Goal: Information Seeking & Learning: Compare options

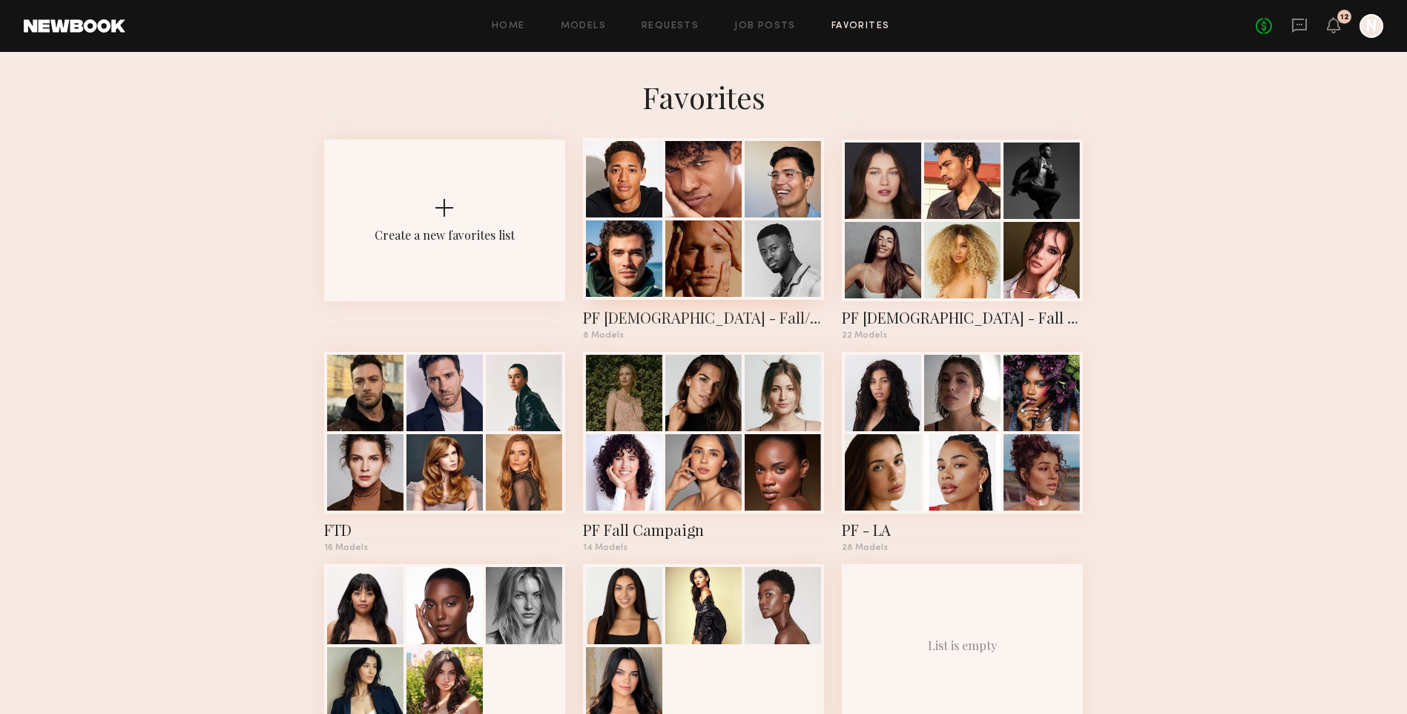
click at [369, 0] on div at bounding box center [703, 258] width 76 height 76
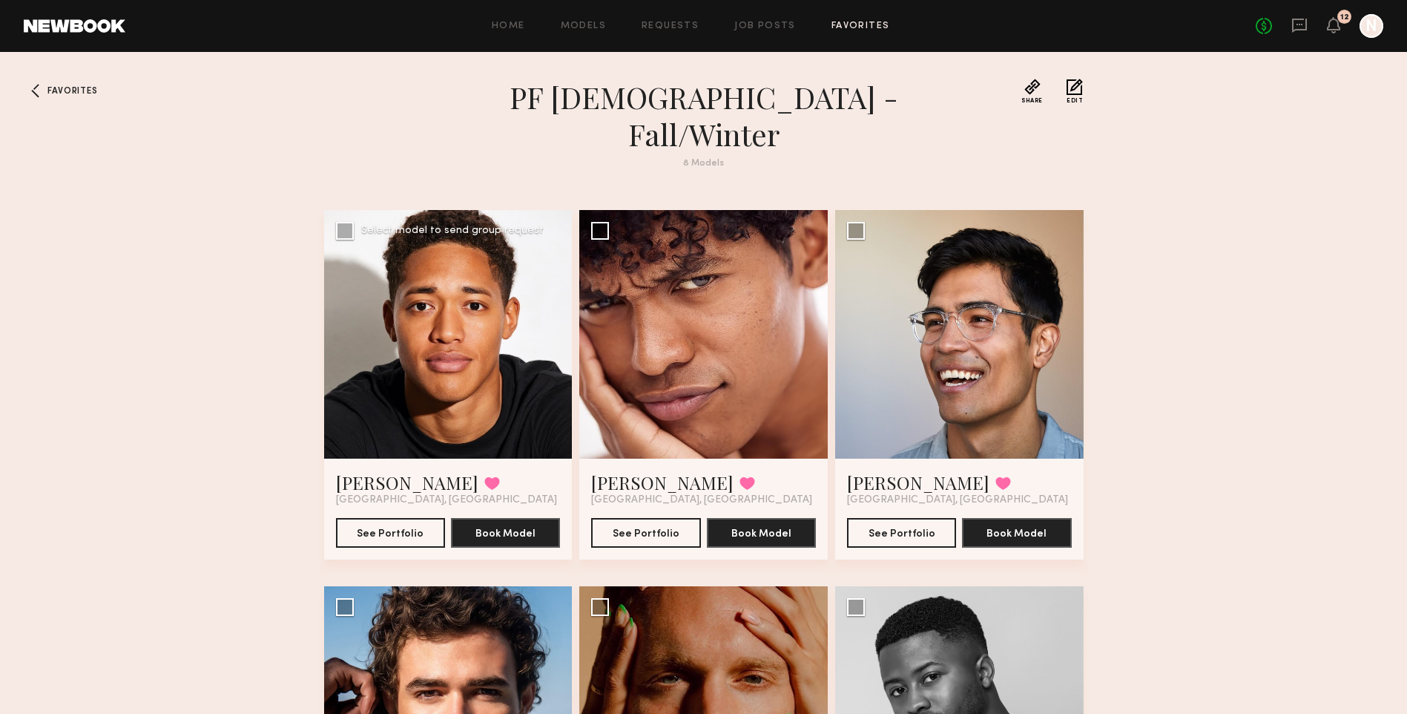
click at [369, 0] on div at bounding box center [448, 334] width 249 height 249
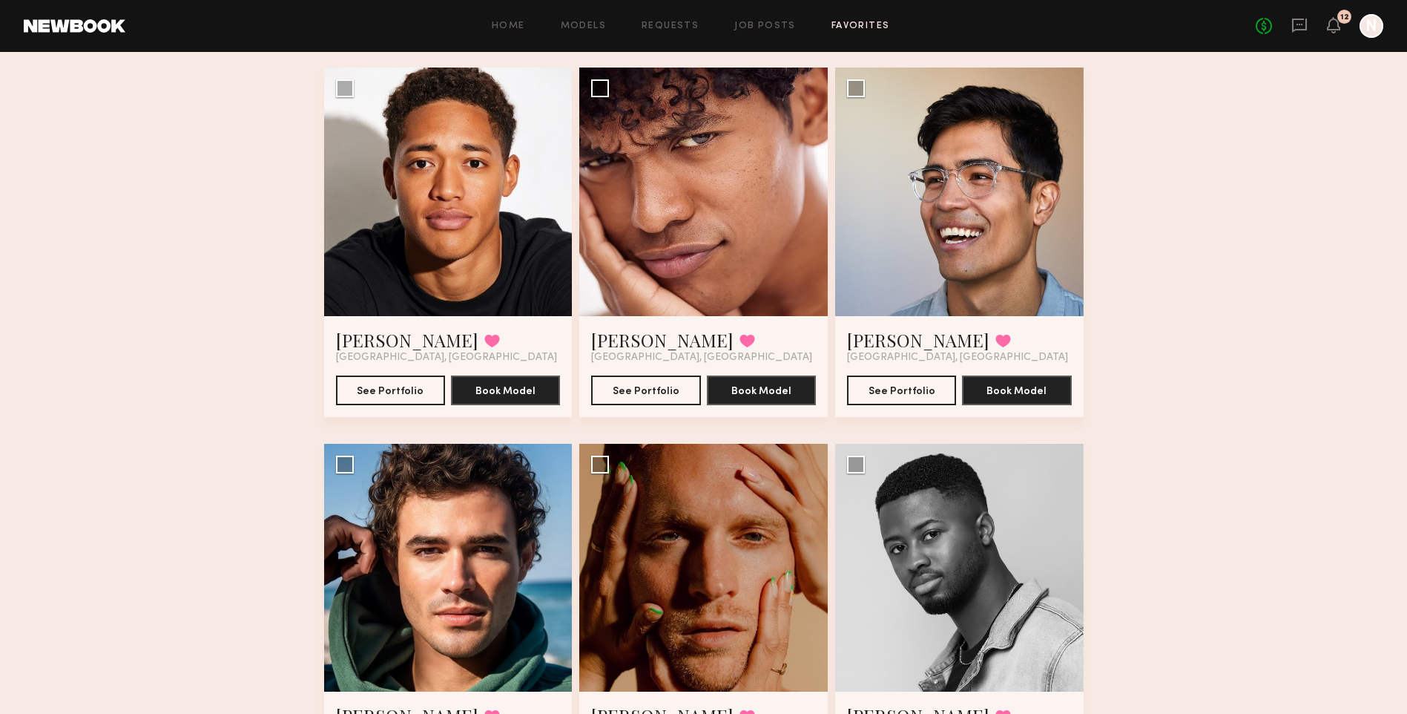
scroll to position [148, 0]
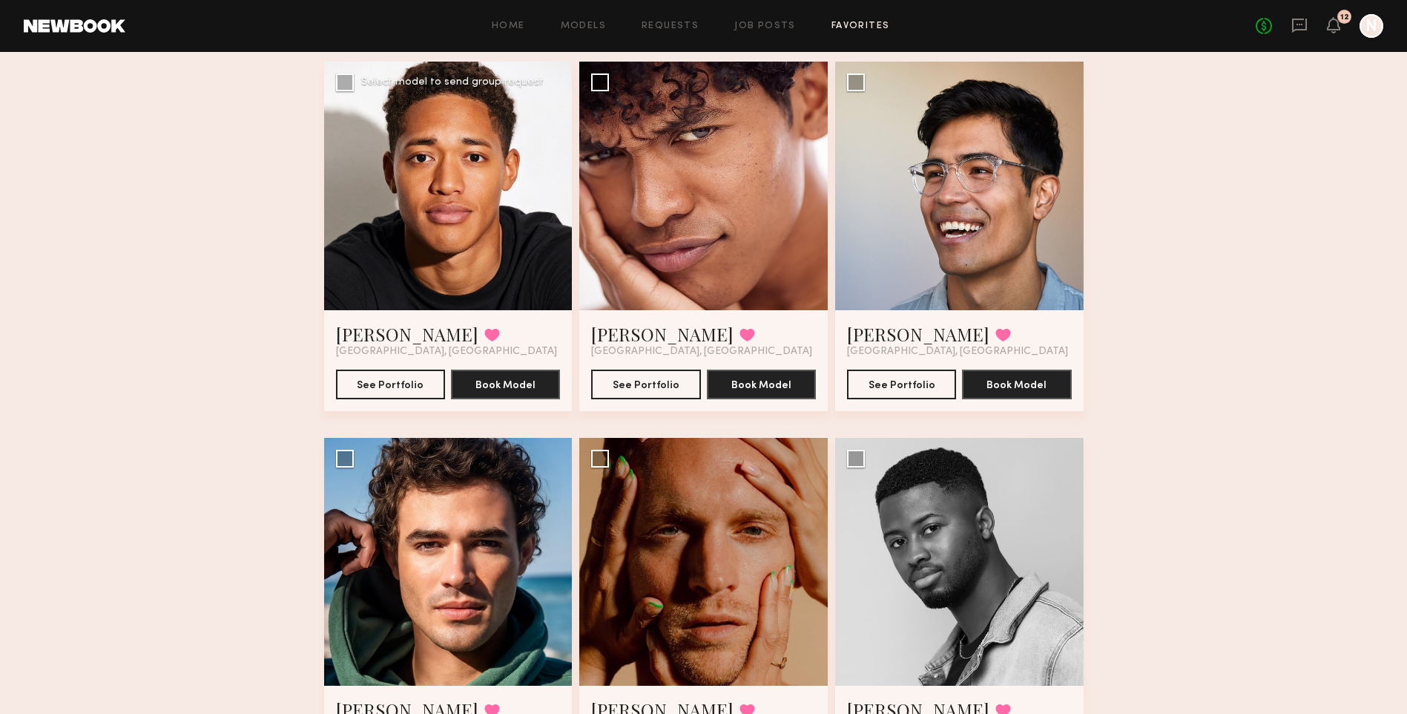
click at [369, 0] on div at bounding box center [448, 186] width 249 height 249
click at [369, 0] on button "See Portfolio" at bounding box center [390, 384] width 109 height 30
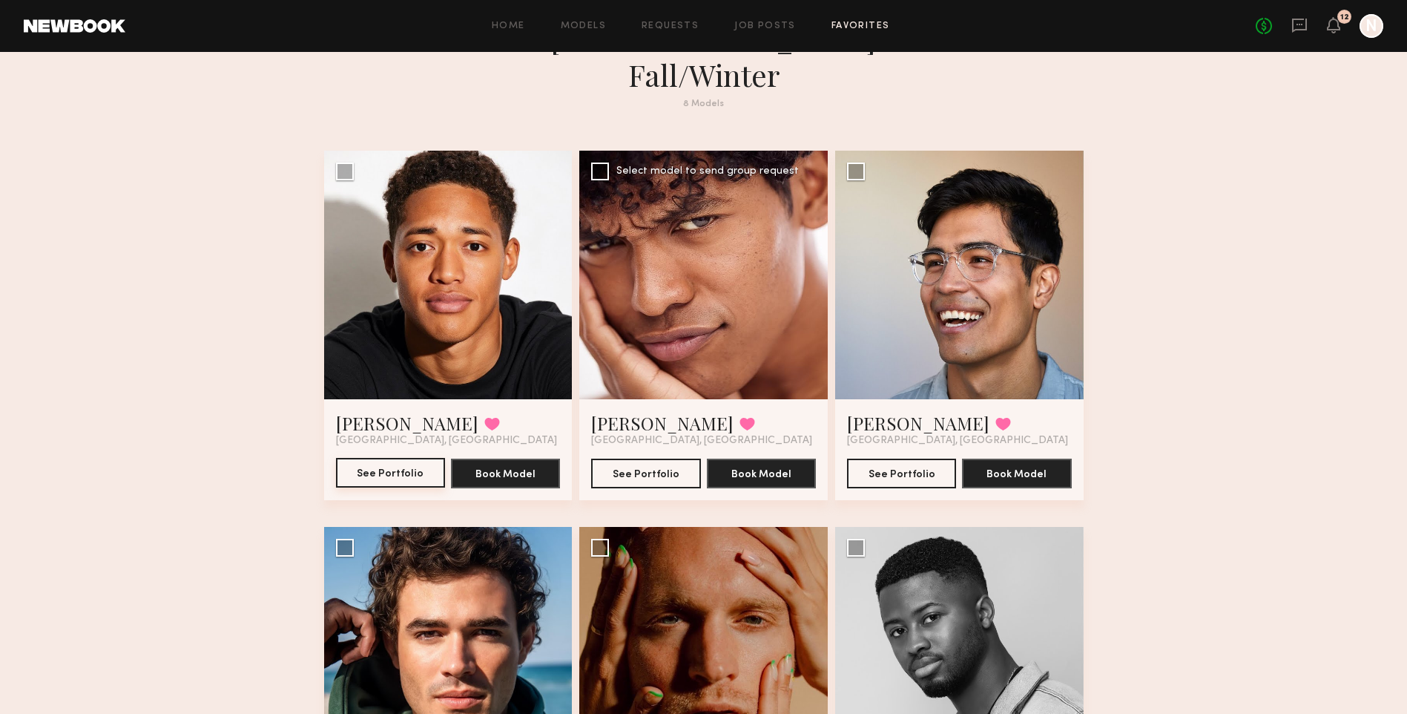
scroll to position [0, 0]
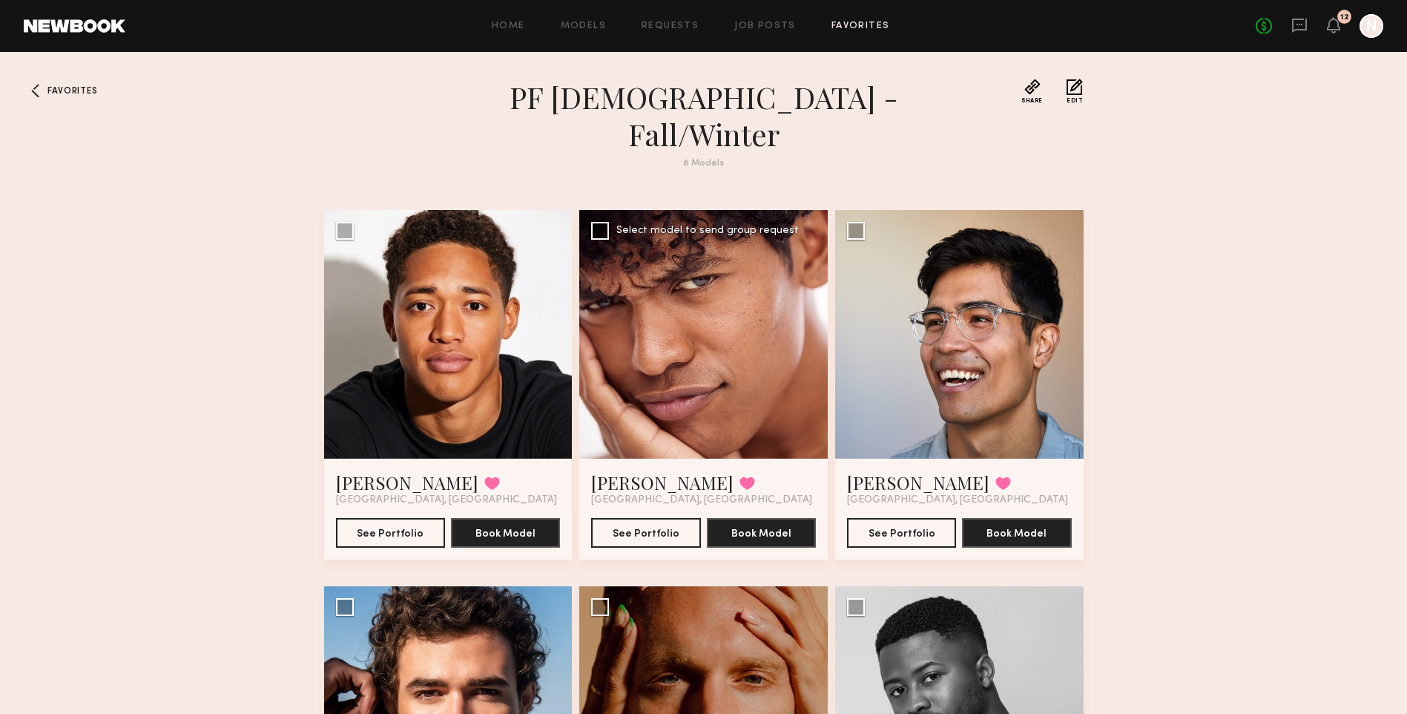
click at [369, 0] on div at bounding box center [703, 334] width 249 height 249
click at [369, 0] on button "See Portfolio" at bounding box center [645, 532] width 109 height 30
click at [369, 0] on div at bounding box center [959, 334] width 249 height 249
click at [369, 0] on button "See Portfolio" at bounding box center [901, 532] width 109 height 30
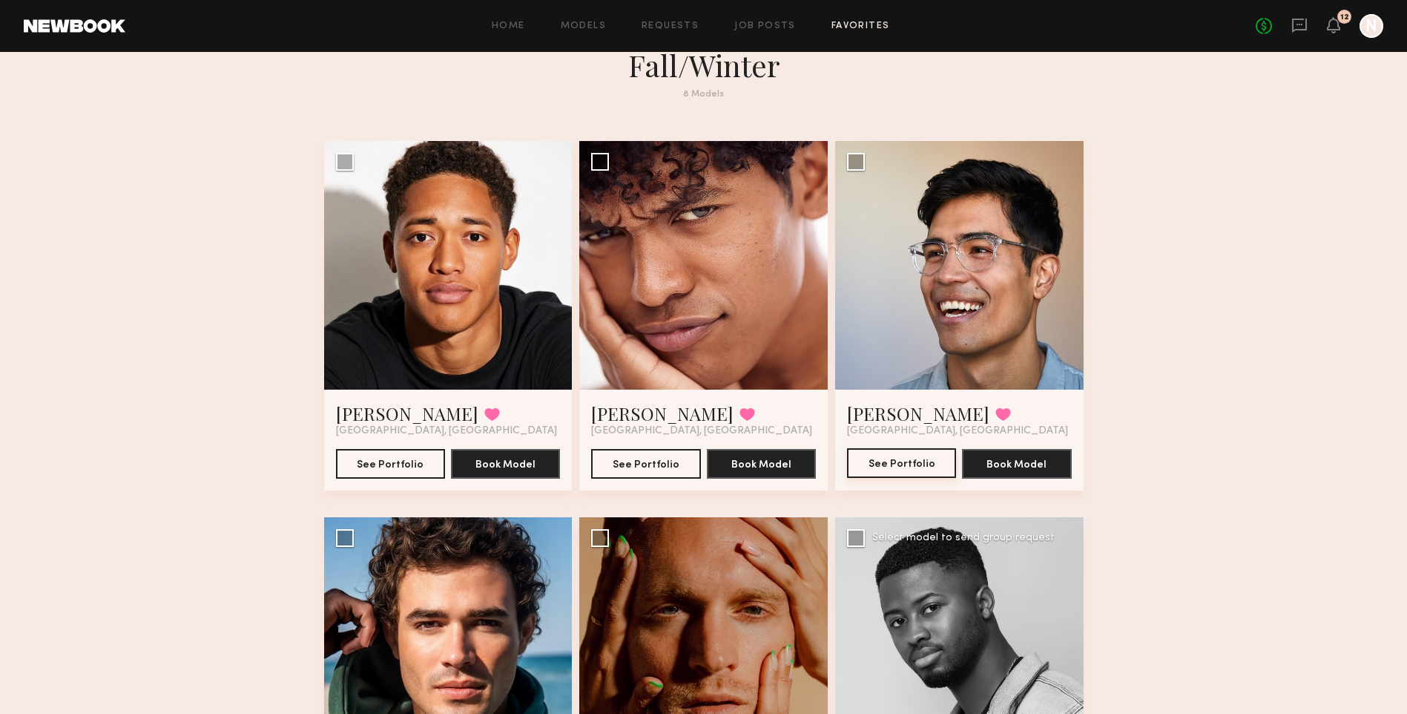
scroll to position [223, 0]
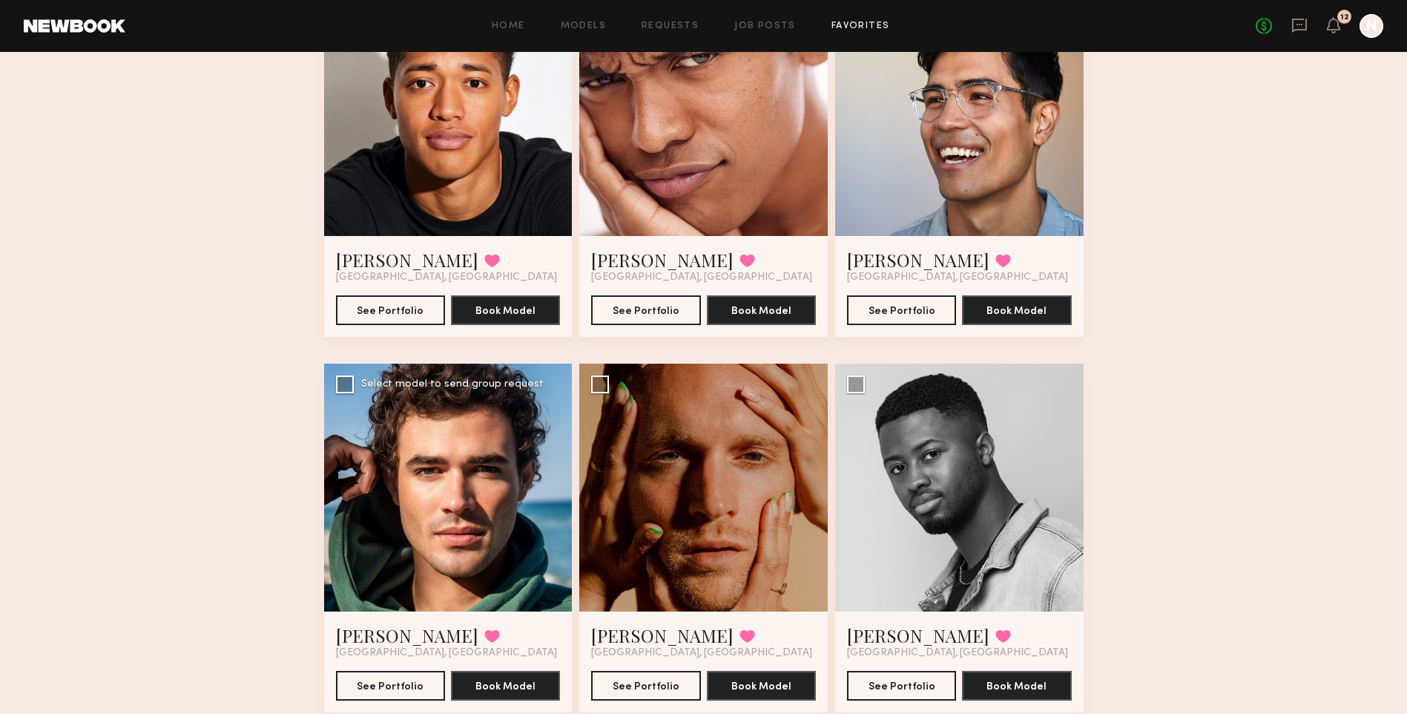
click at [369, 0] on div at bounding box center [448, 487] width 249 height 249
click at [369, 0] on button "See Portfolio" at bounding box center [390, 685] width 109 height 30
click at [369, 0] on div at bounding box center [703, 487] width 249 height 249
click at [369, 0] on button "See Portfolio" at bounding box center [645, 685] width 109 height 30
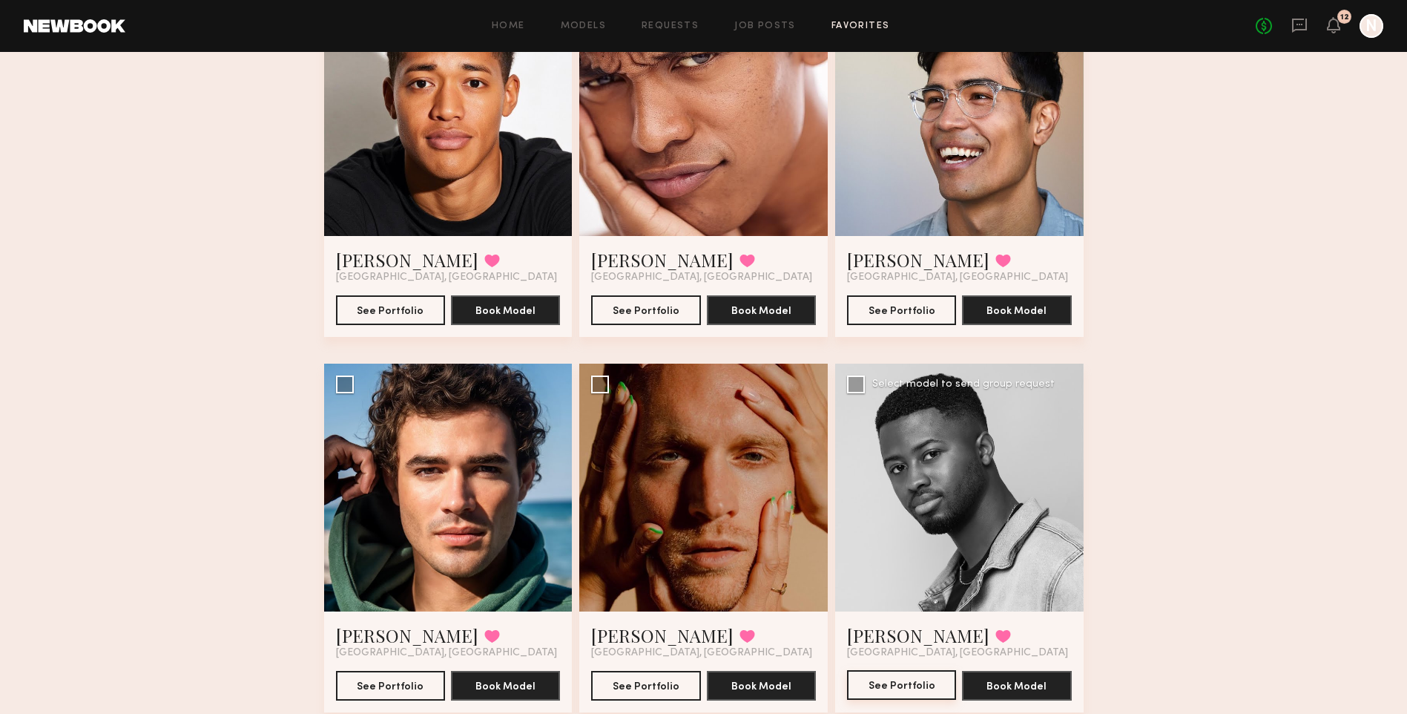
click at [369, 0] on button "See Portfolio" at bounding box center [901, 685] width 109 height 30
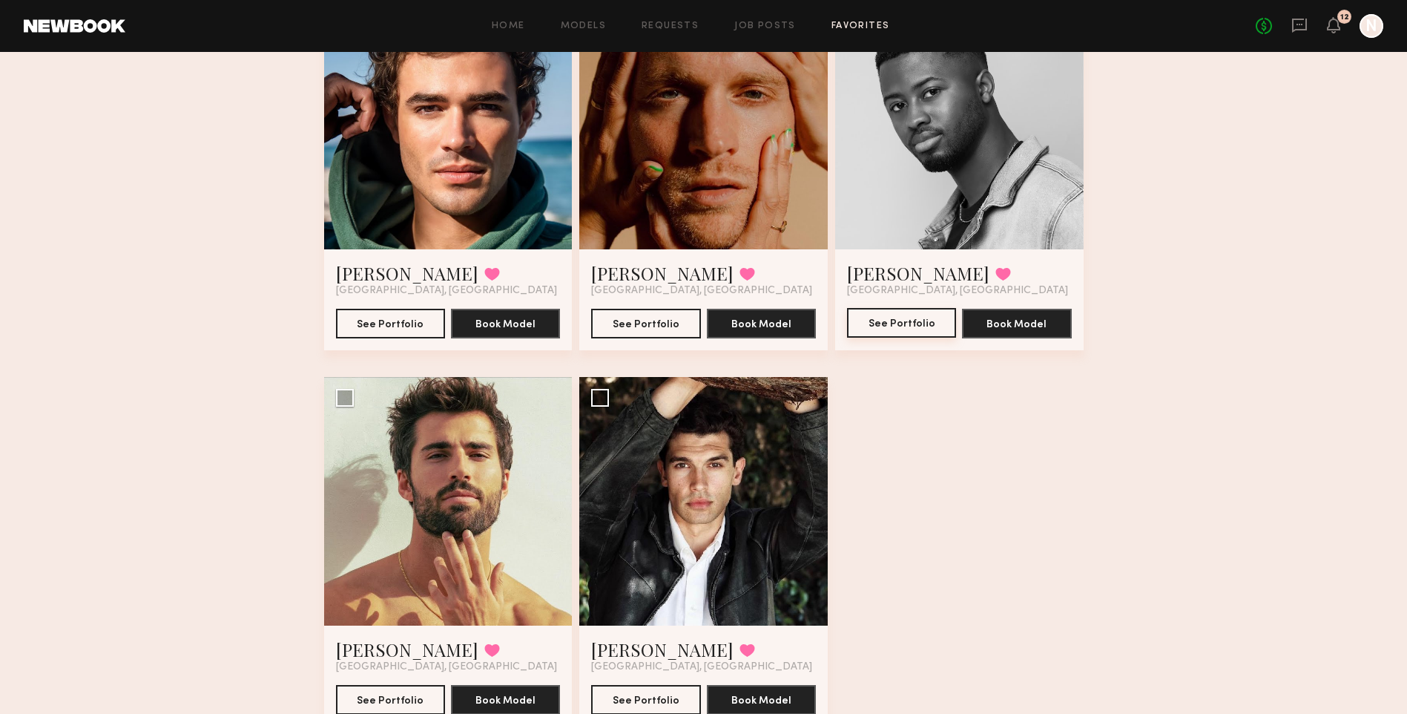
scroll to position [593, 0]
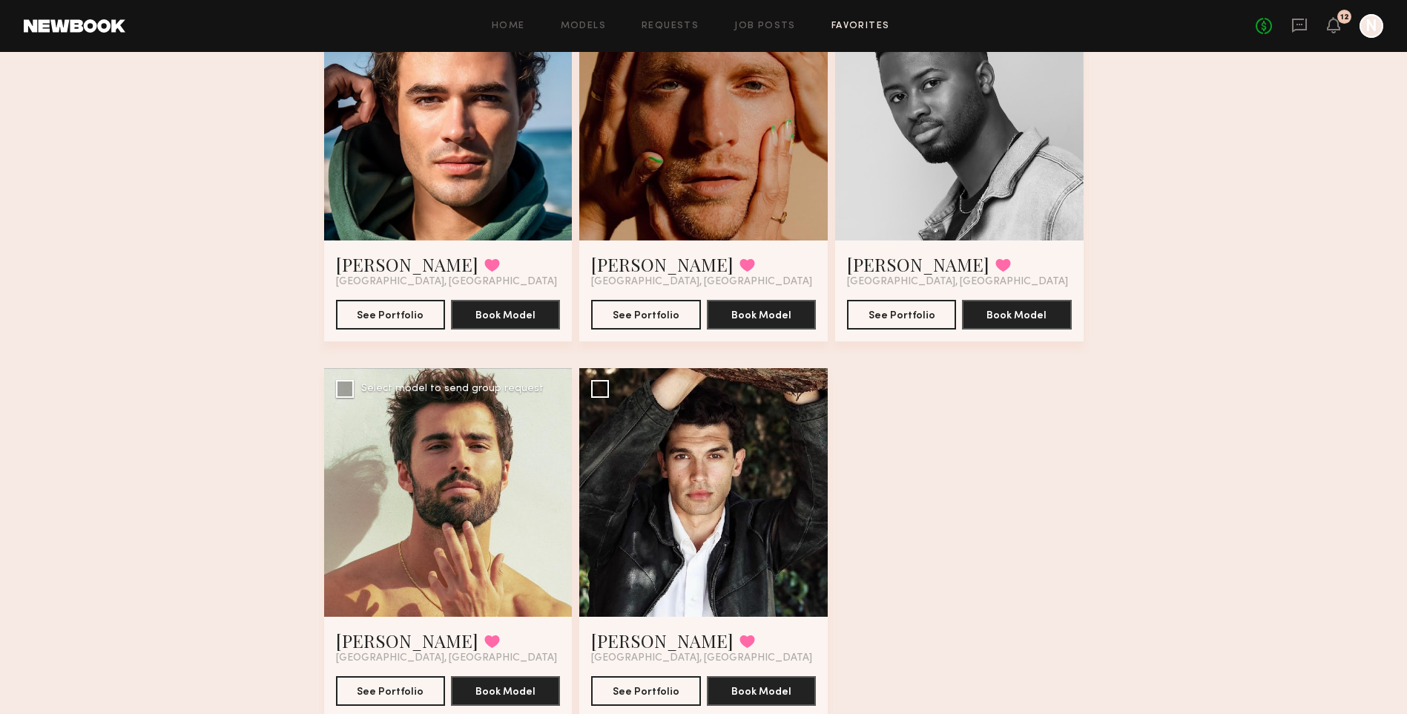
click at [369, 0] on div at bounding box center [448, 492] width 249 height 249
click at [369, 0] on button "See Portfolio" at bounding box center [390, 690] width 109 height 30
click at [369, 0] on div at bounding box center [703, 492] width 249 height 249
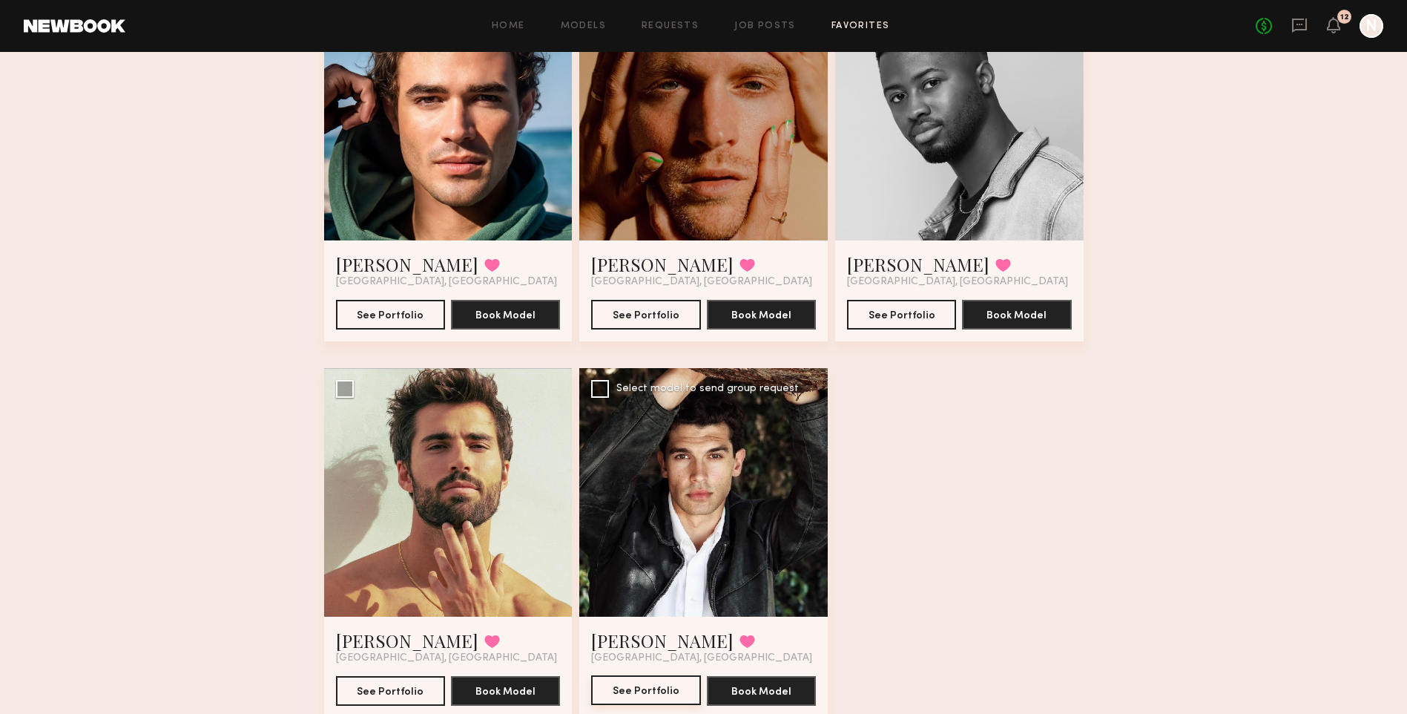
click at [369, 0] on button "See Portfolio" at bounding box center [645, 690] width 109 height 30
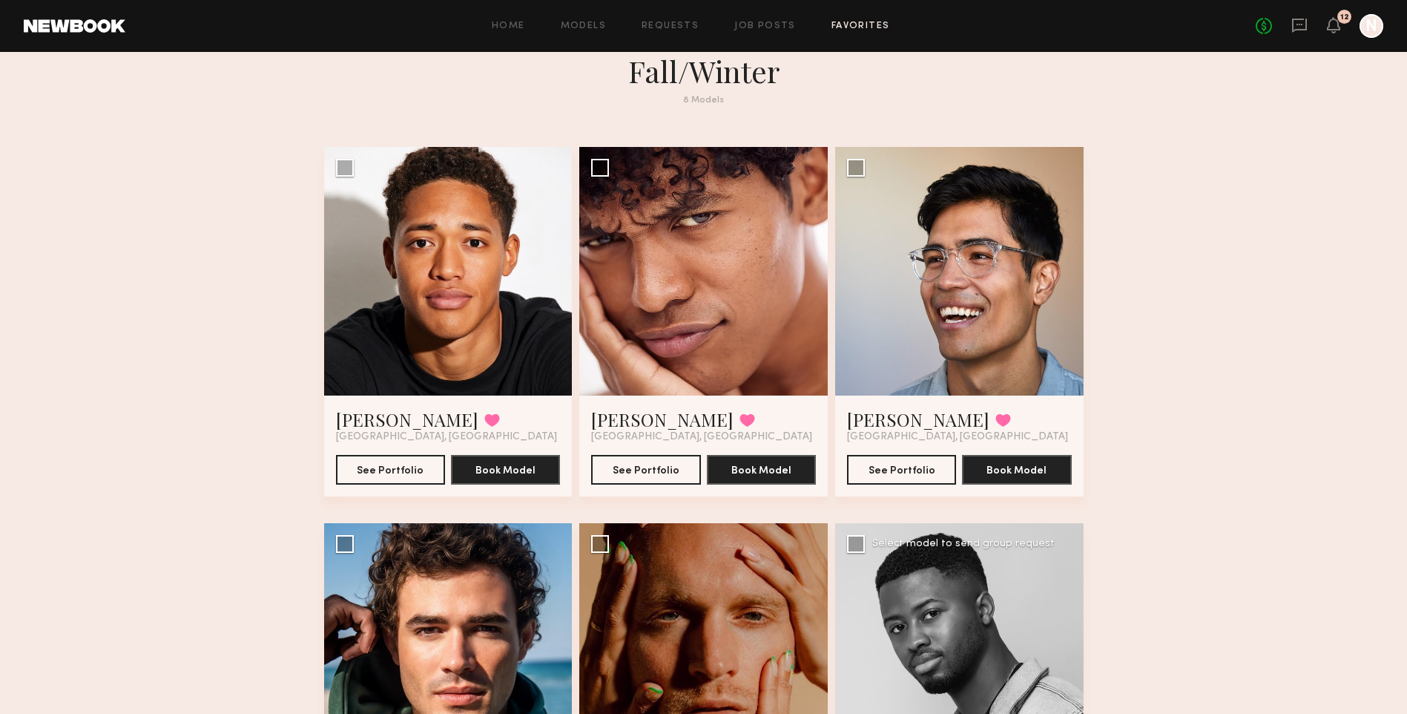
scroll to position [0, 0]
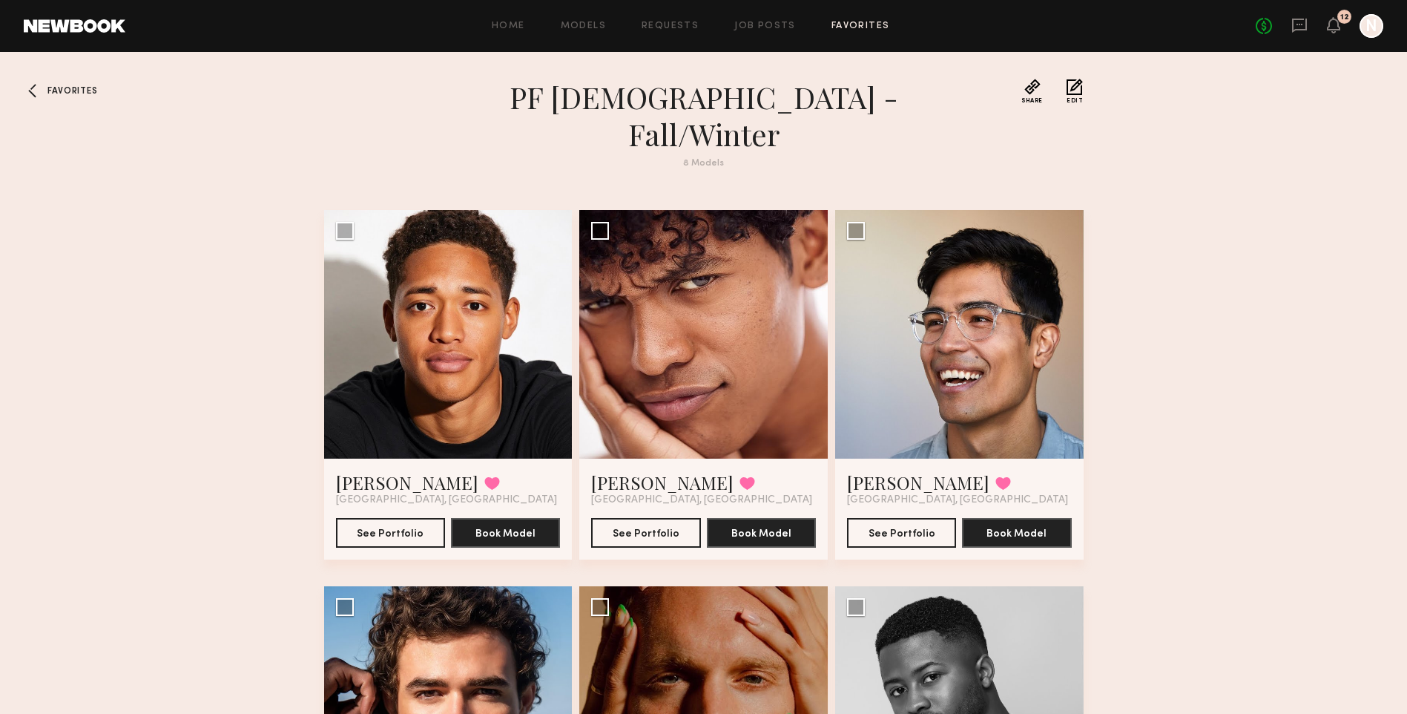
click at [53, 0] on span "Favorites" at bounding box center [72, 91] width 50 height 9
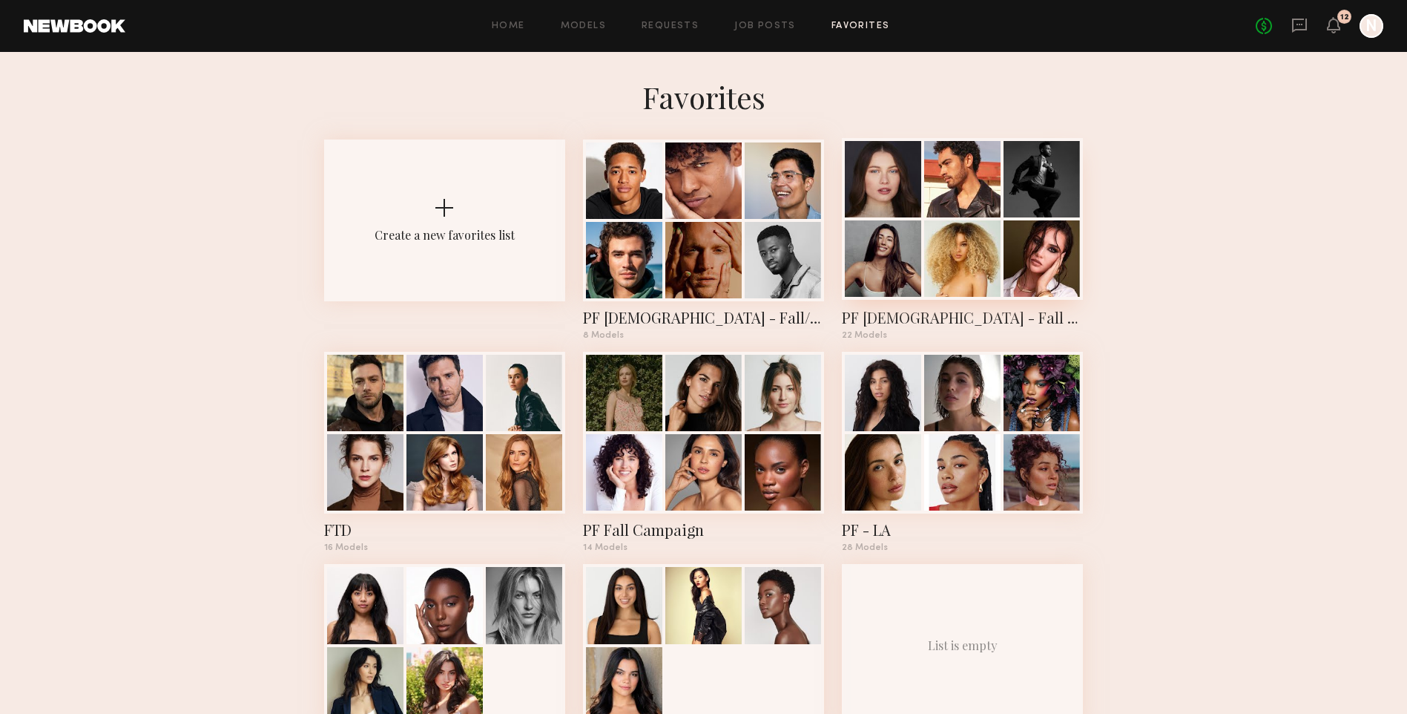
click at [369, 0] on div at bounding box center [962, 179] width 76 height 76
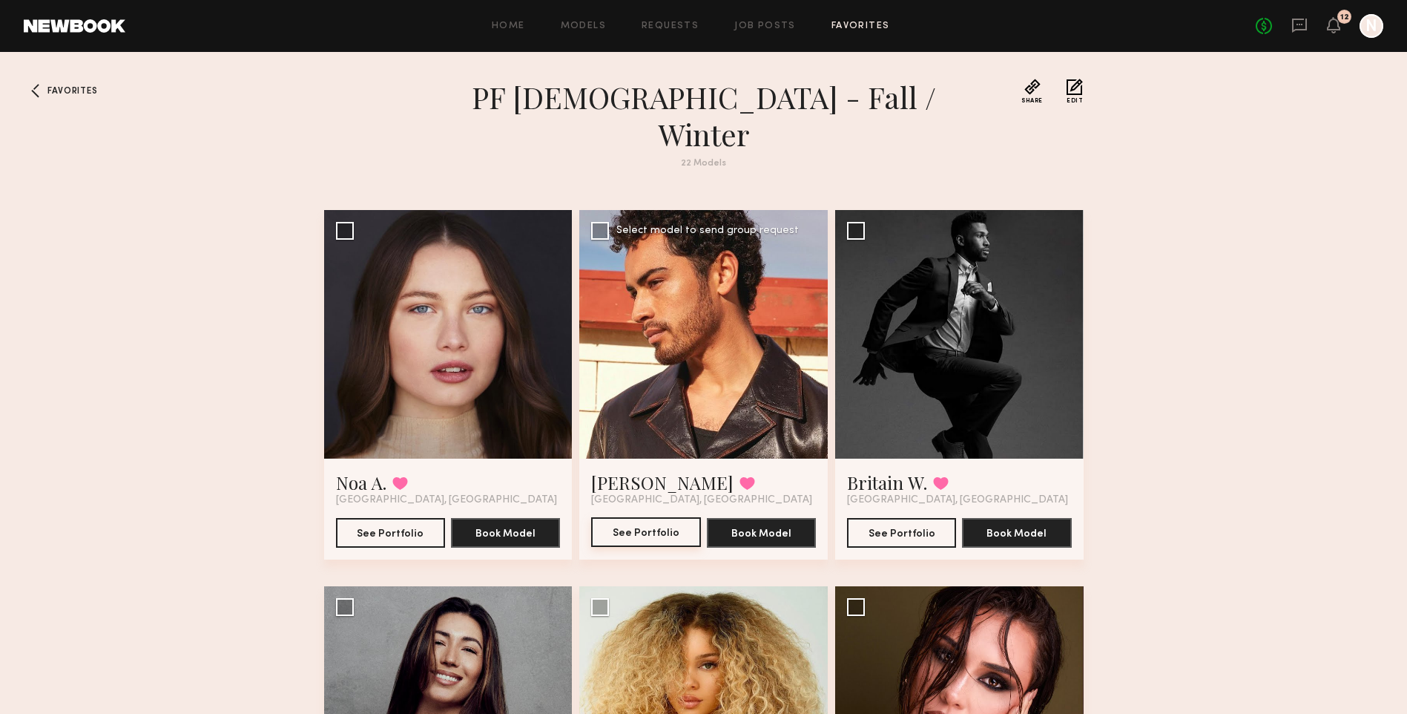
click at [369, 0] on button "See Portfolio" at bounding box center [645, 532] width 109 height 30
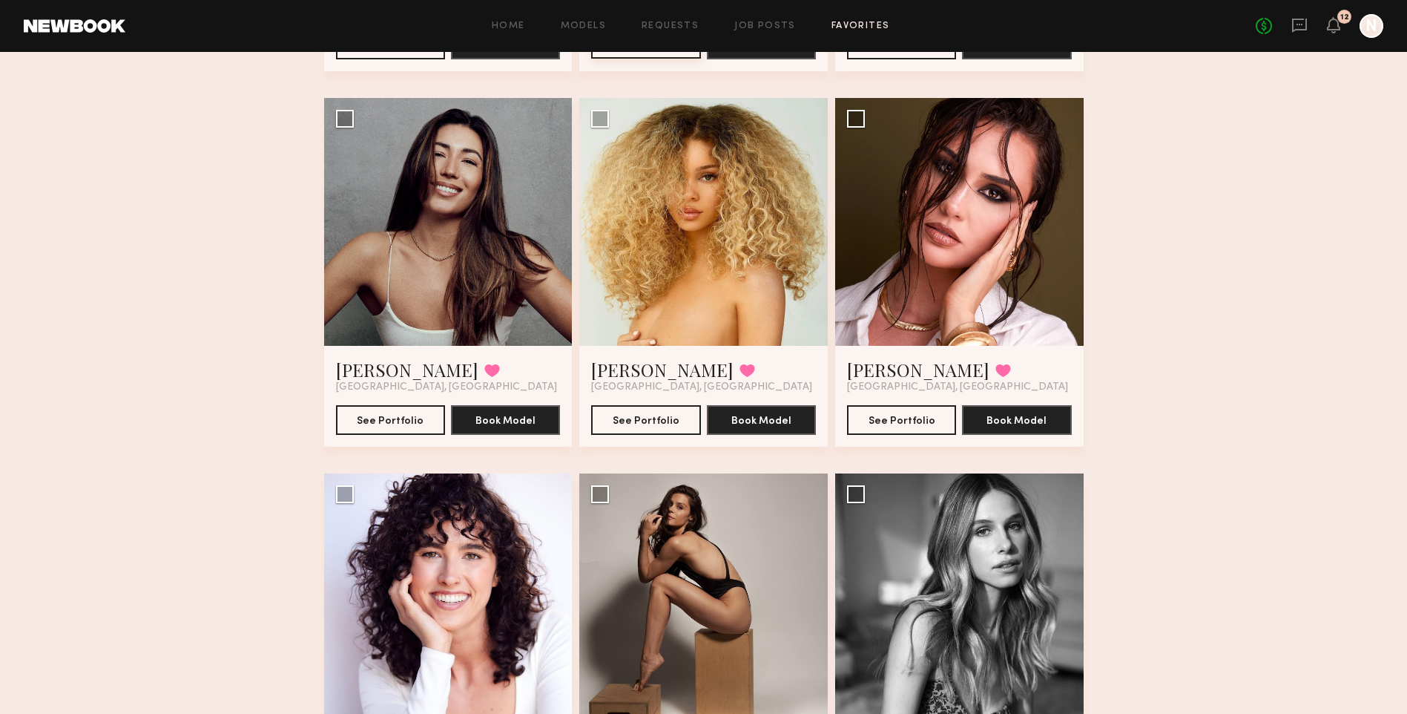
scroll to position [43, 0]
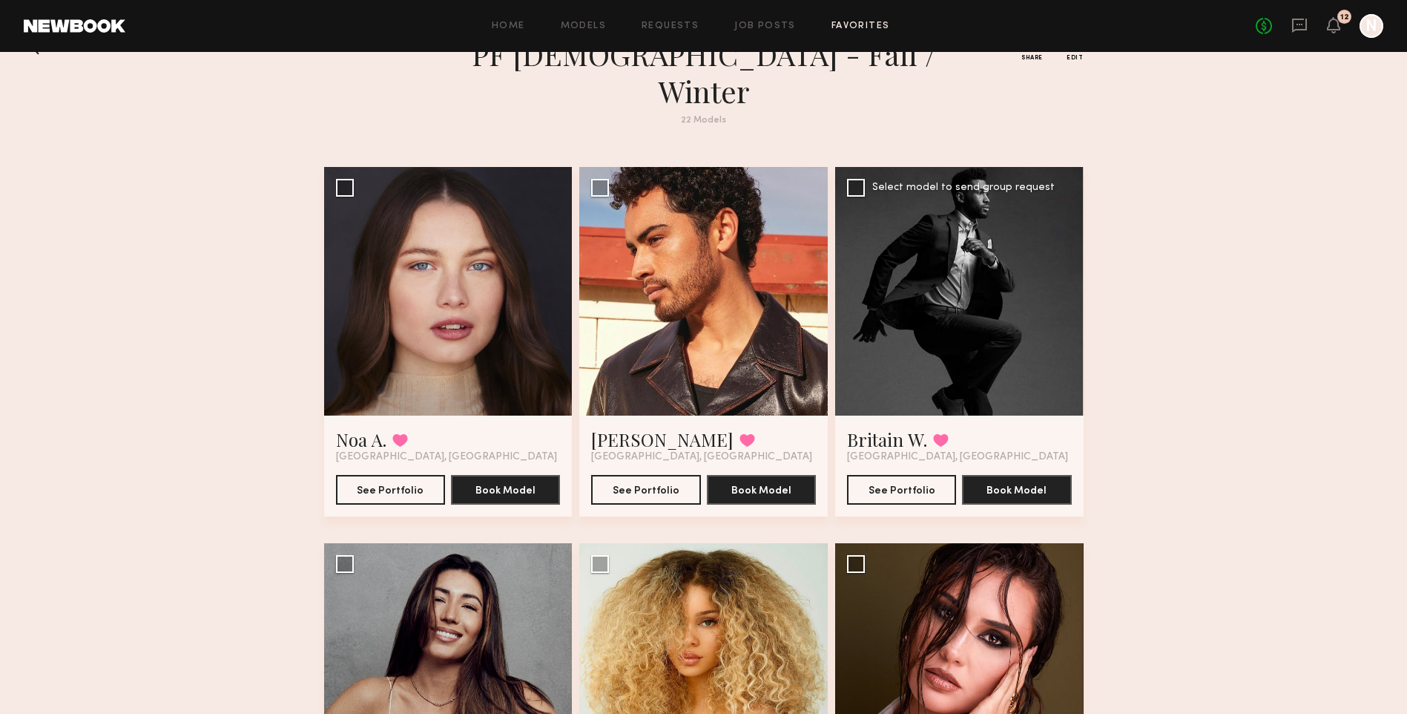
click at [369, 0] on div at bounding box center [959, 291] width 249 height 249
click at [369, 0] on button "See Portfolio" at bounding box center [901, 489] width 109 height 30
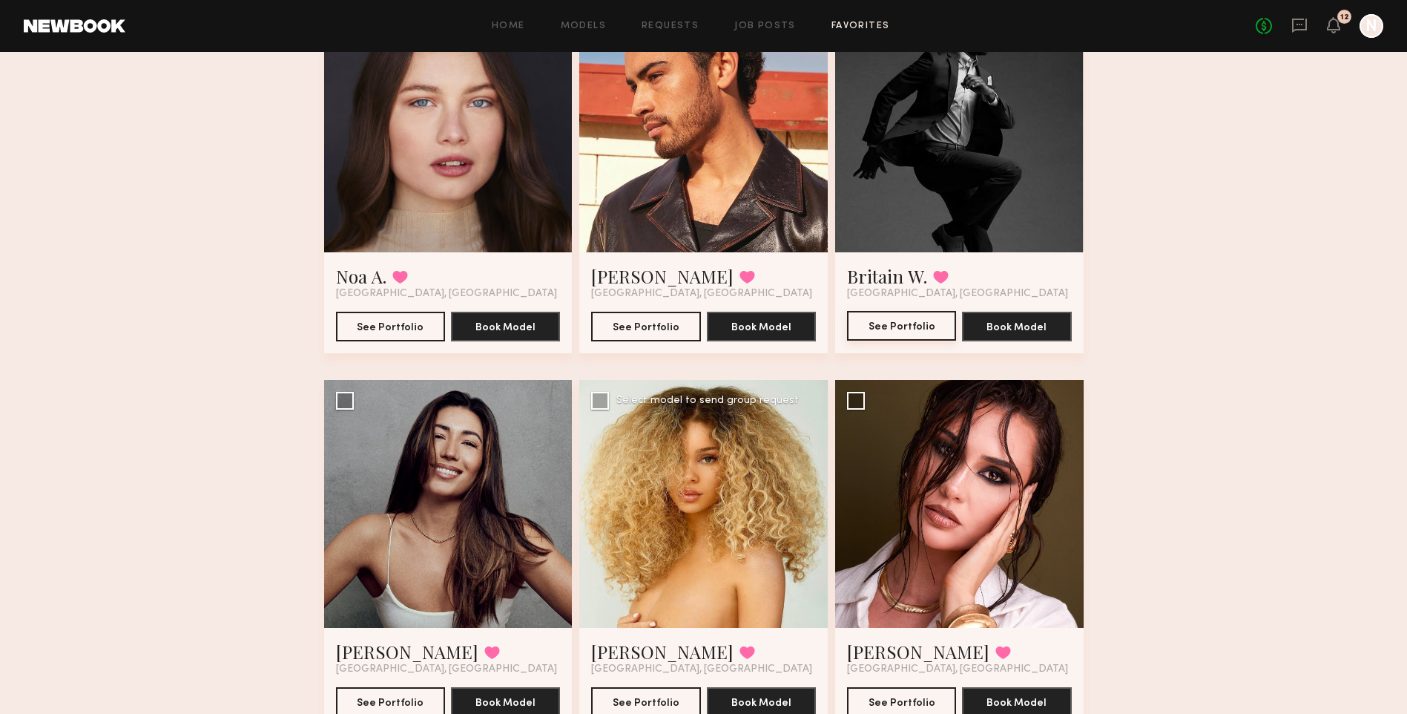
scroll to position [266, 0]
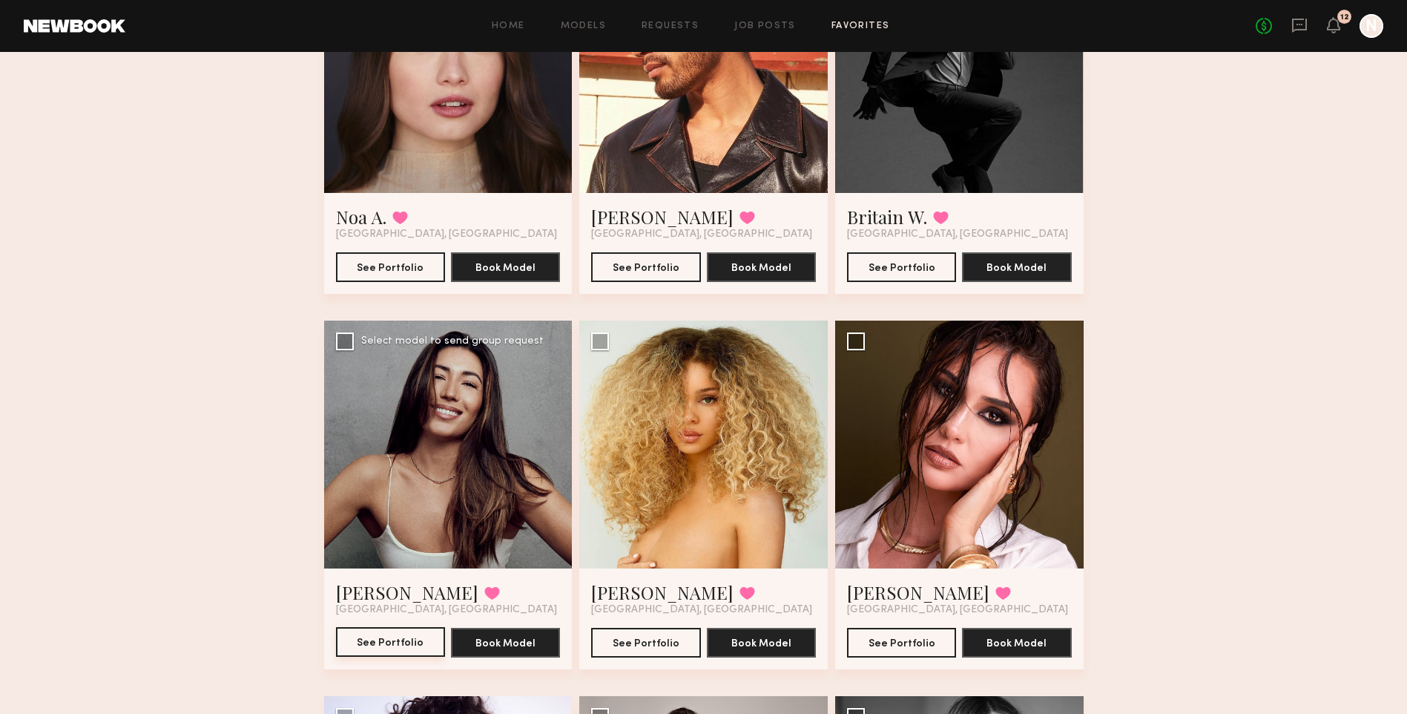
click at [369, 0] on button "See Portfolio" at bounding box center [390, 642] width 109 height 30
click at [369, 0] on button "See Portfolio" at bounding box center [645, 642] width 109 height 30
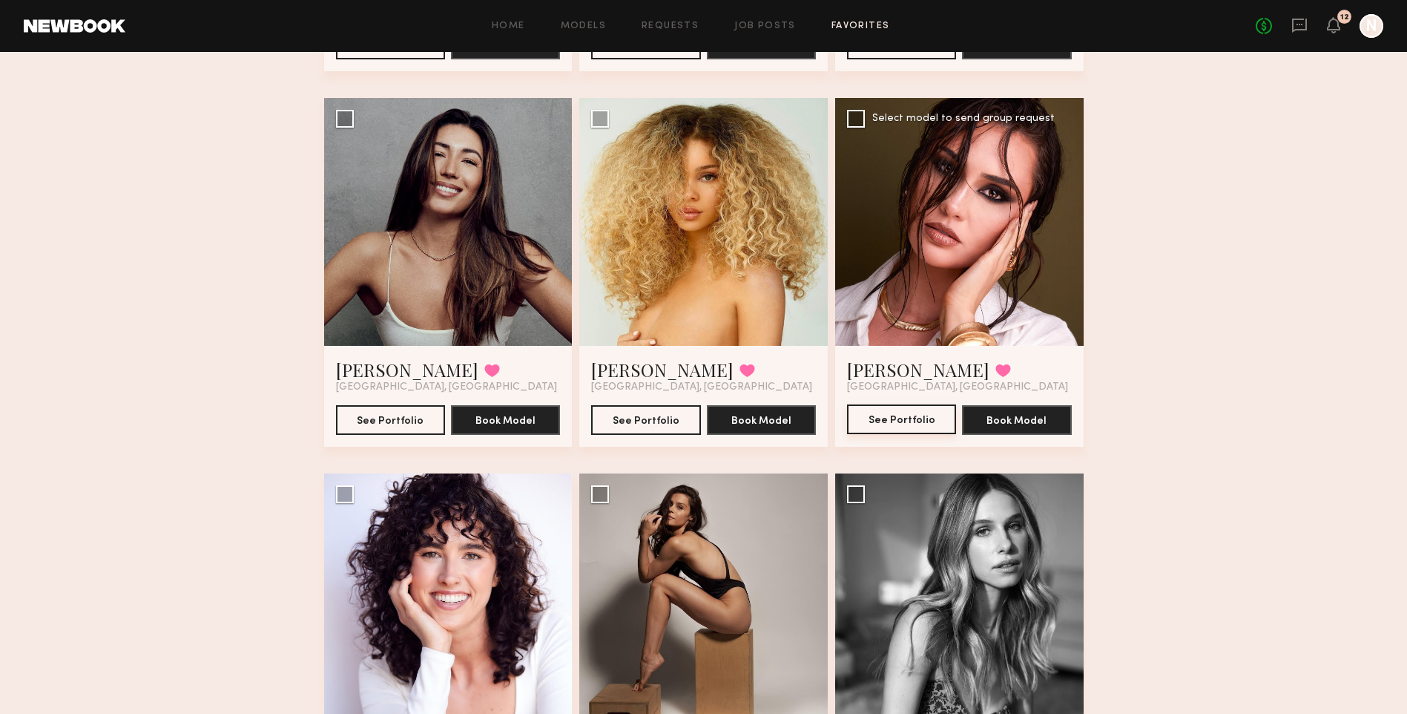
click at [369, 0] on button "See Portfolio" at bounding box center [901, 419] width 109 height 30
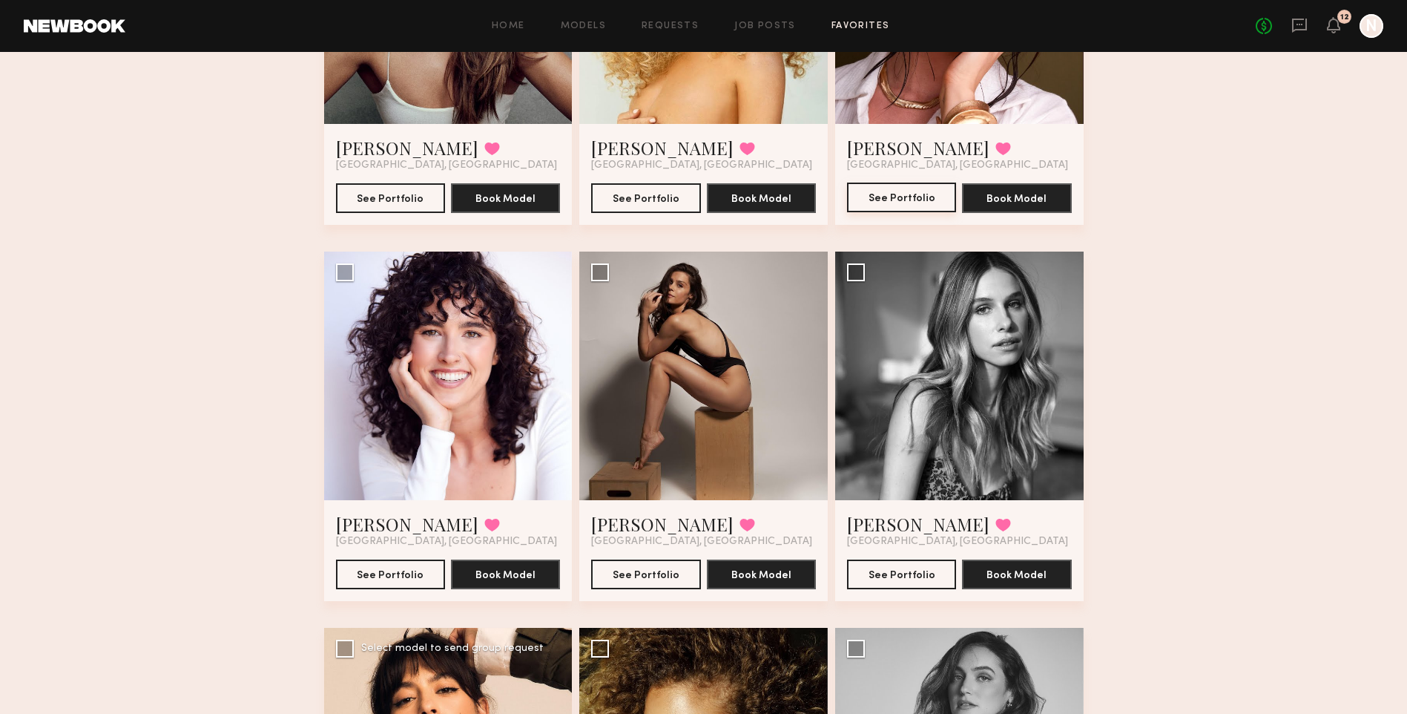
scroll to position [711, 0]
click at [369, 0] on button "See Portfolio" at bounding box center [390, 573] width 109 height 30
click at [369, 0] on button "See Portfolio" at bounding box center [645, 573] width 109 height 30
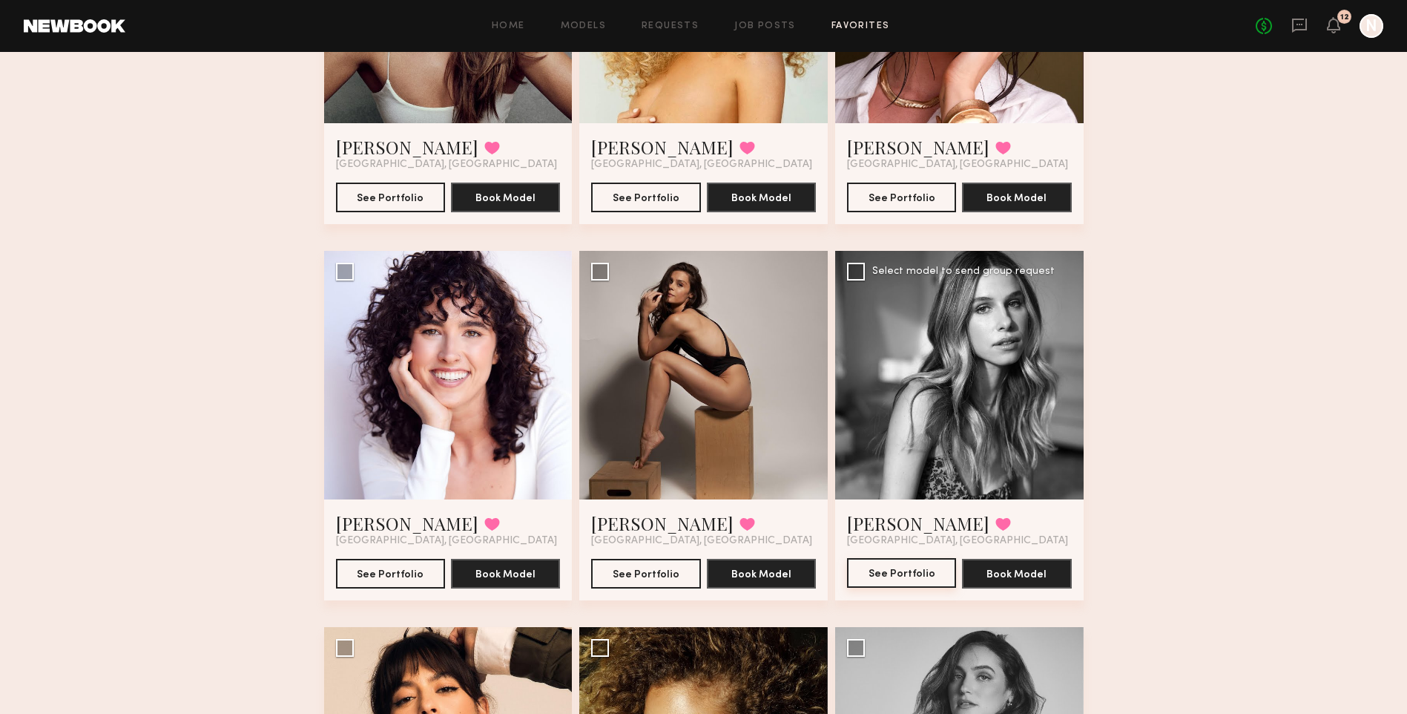
click at [369, 0] on button "See Portfolio" at bounding box center [901, 573] width 109 height 30
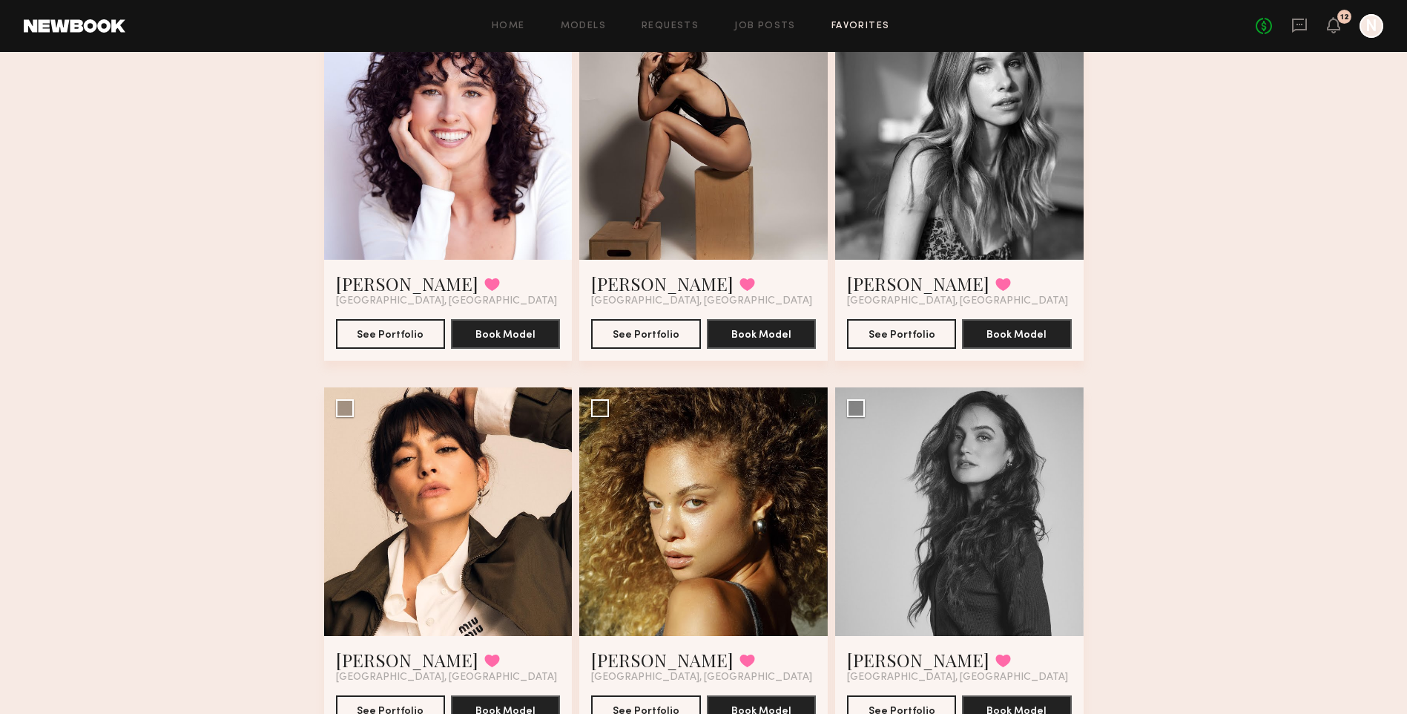
scroll to position [1007, 0]
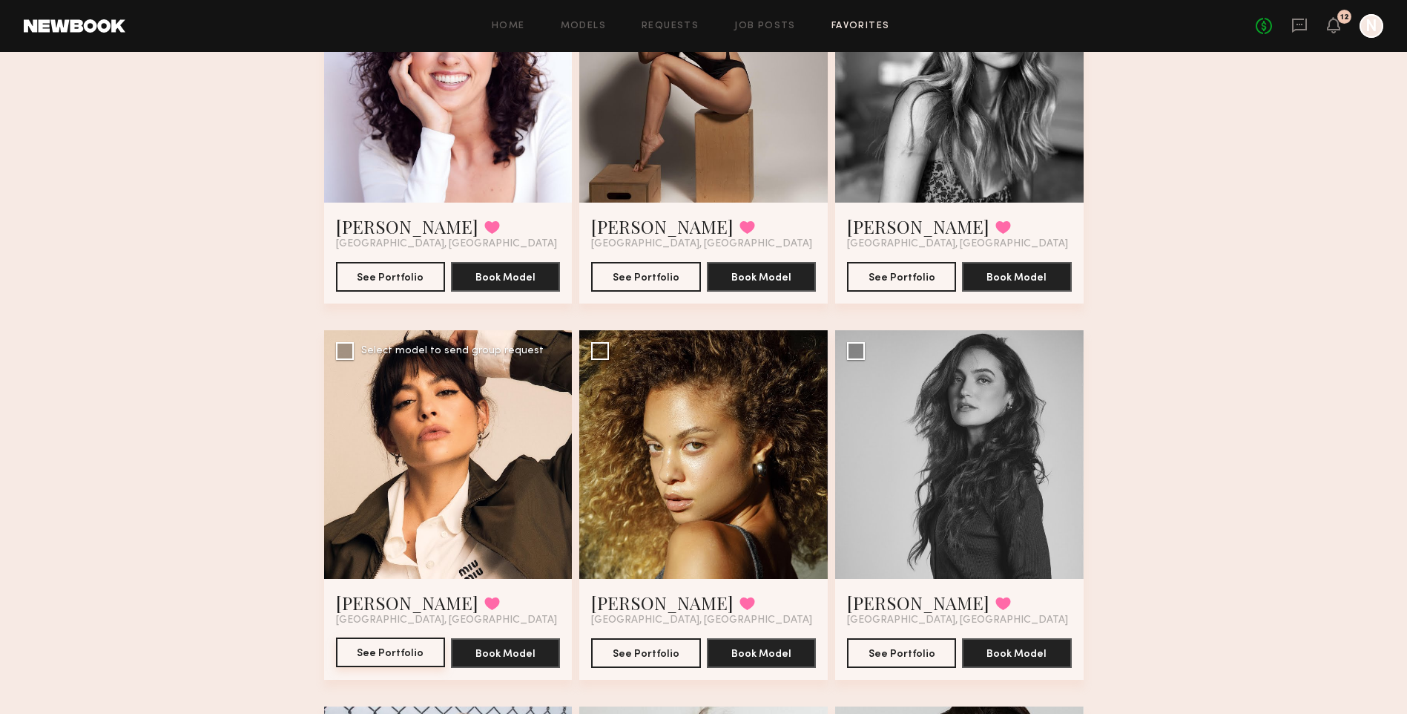
click at [369, 0] on button "See Portfolio" at bounding box center [390, 652] width 109 height 30
click at [369, 0] on button "See Portfolio" at bounding box center [645, 652] width 109 height 30
click at [369, 0] on button "See Portfolio" at bounding box center [901, 652] width 109 height 30
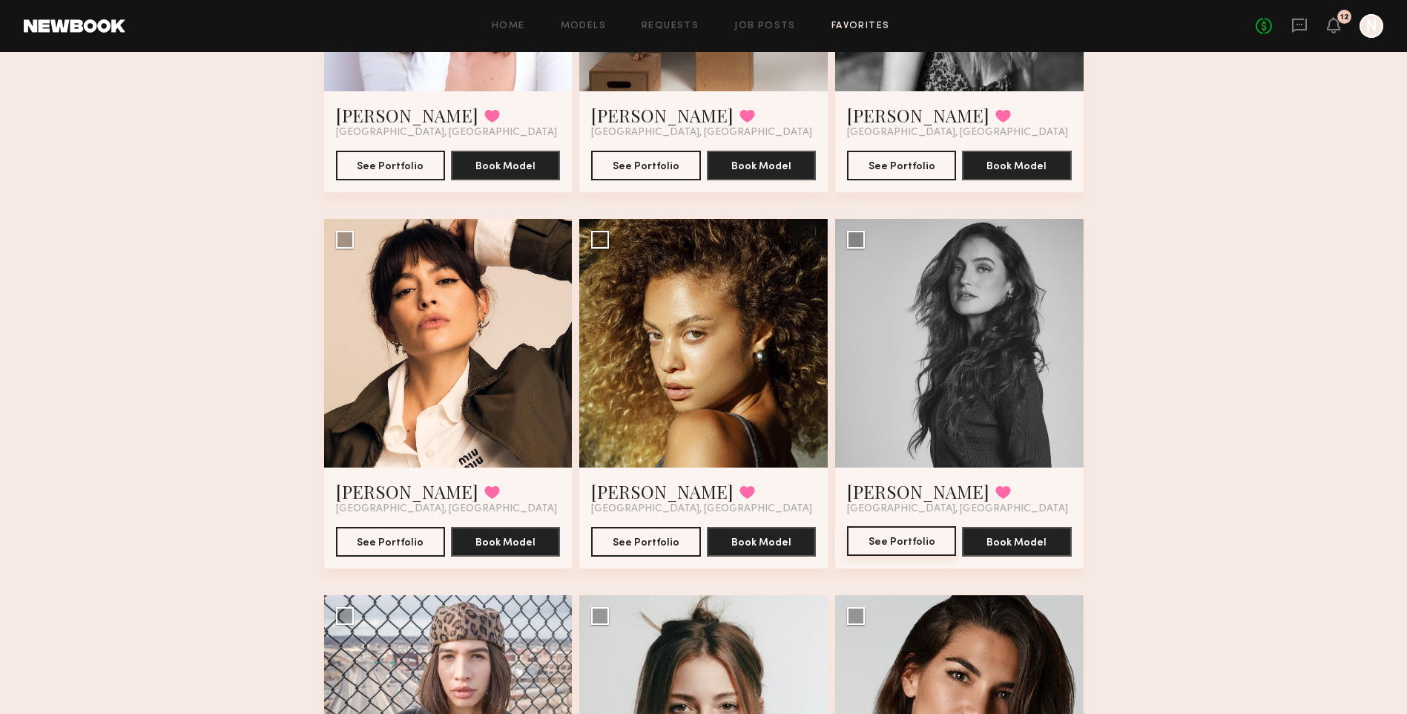
scroll to position [1378, 0]
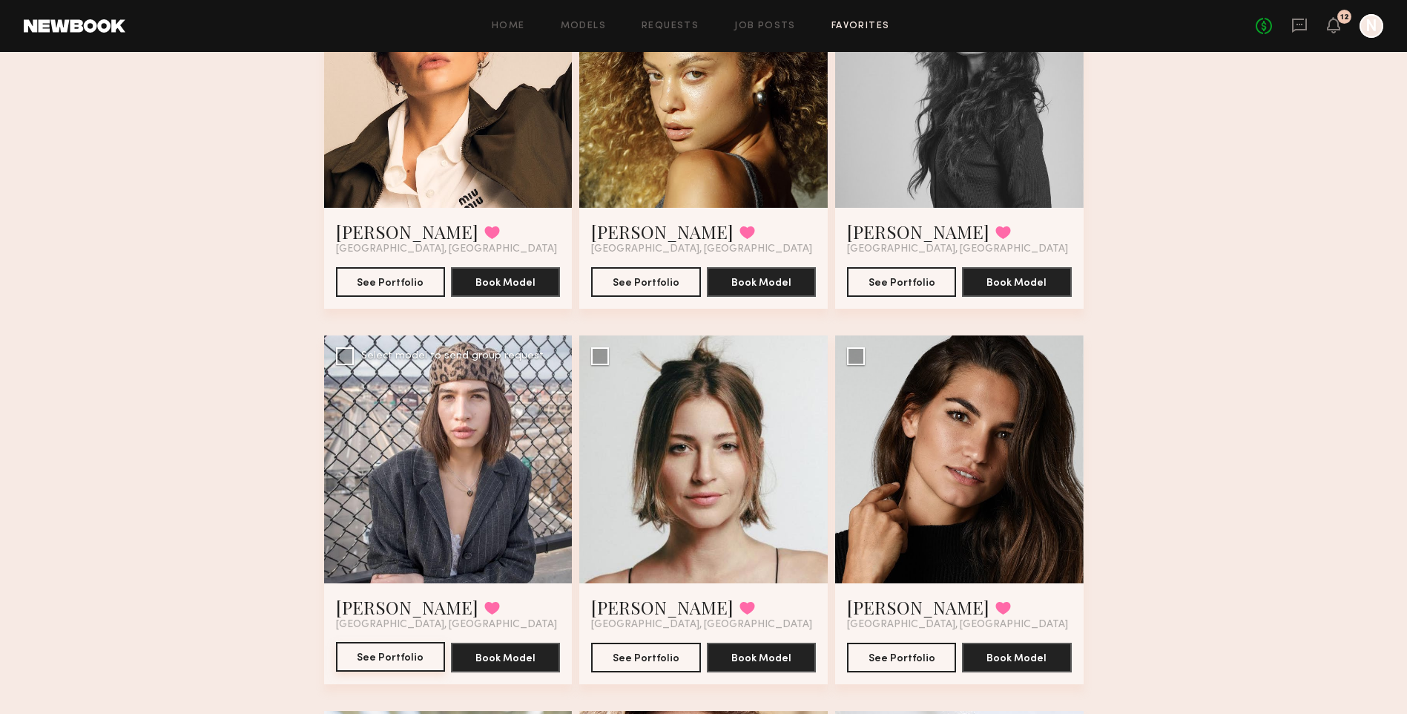
click at [369, 0] on button "See Portfolio" at bounding box center [390, 657] width 109 height 30
click at [369, 0] on button "See Portfolio" at bounding box center [645, 657] width 109 height 30
click at [369, 0] on button "See Portfolio" at bounding box center [901, 657] width 109 height 30
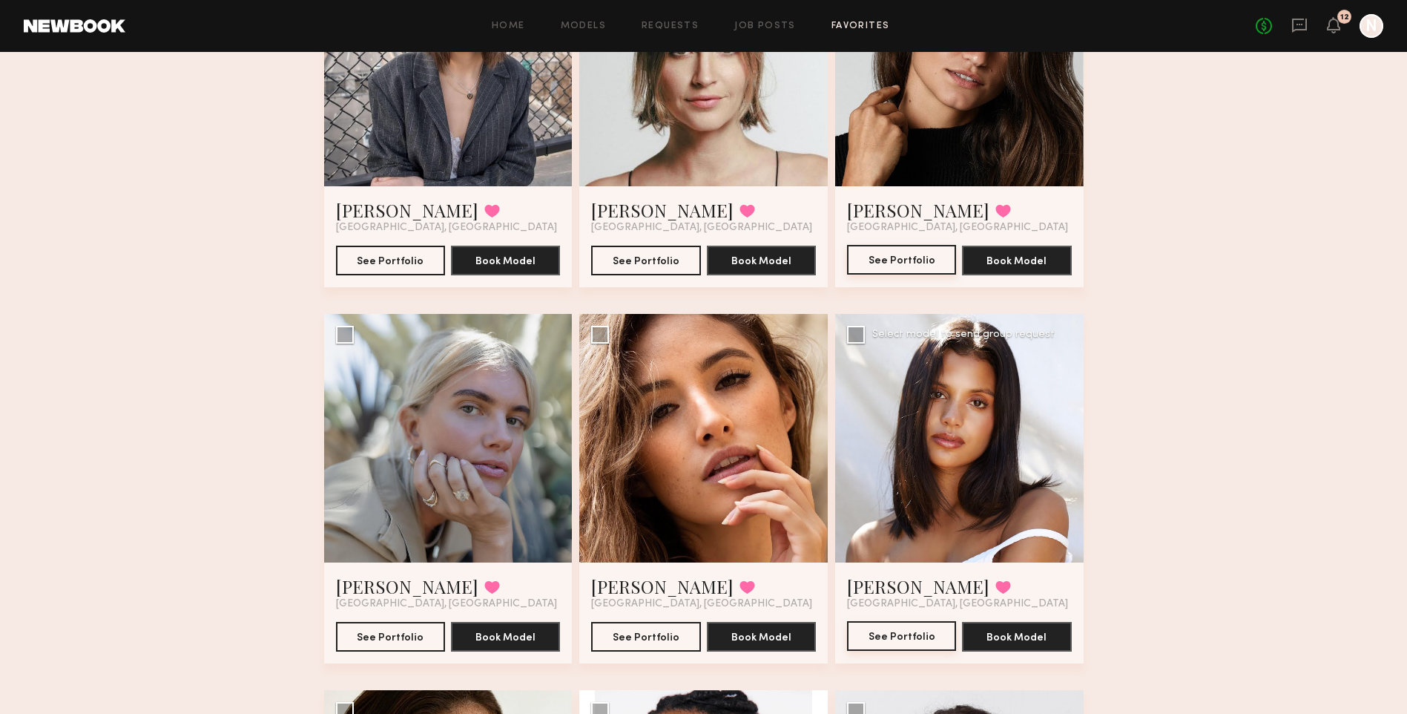
scroll to position [1823, 0]
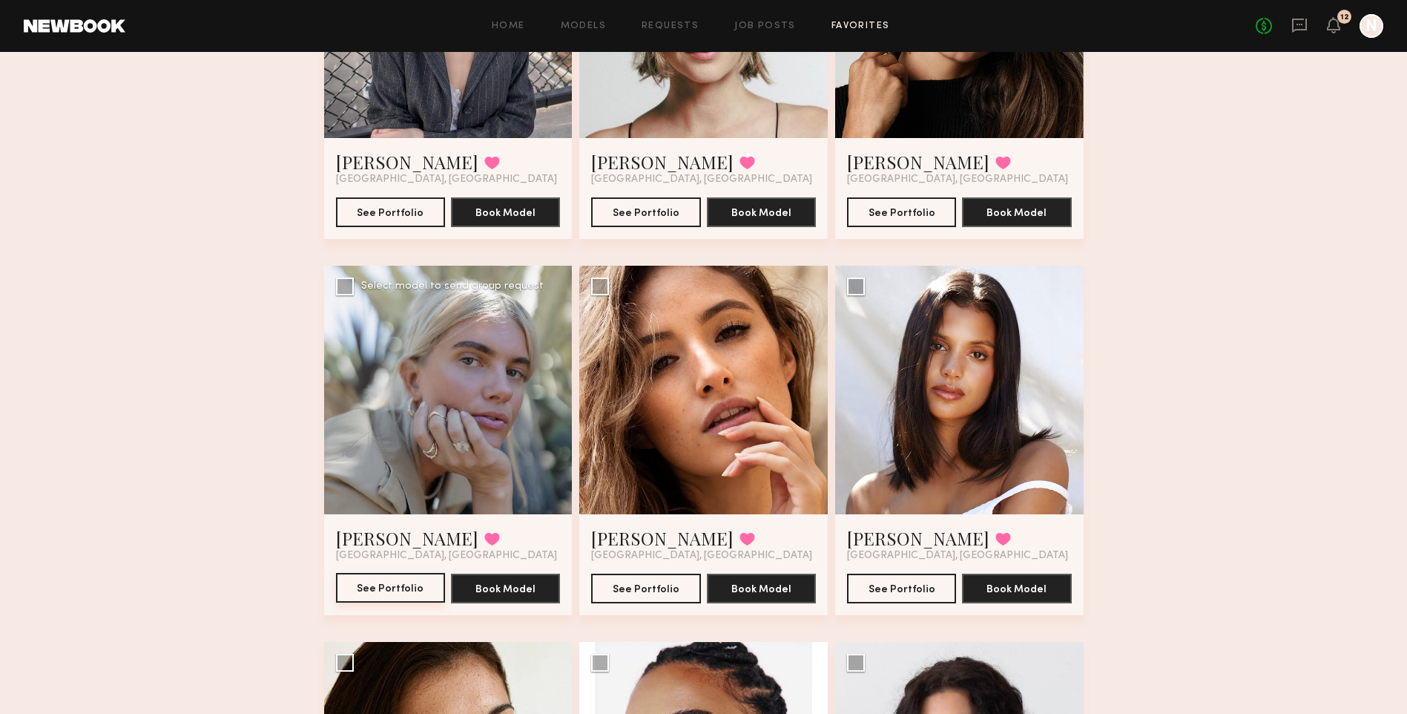
click at [369, 0] on button "See Portfolio" at bounding box center [390, 588] width 109 height 30
click at [369, 0] on button "See Portfolio" at bounding box center [645, 588] width 109 height 30
click at [369, 0] on button "See Portfolio" at bounding box center [901, 588] width 109 height 30
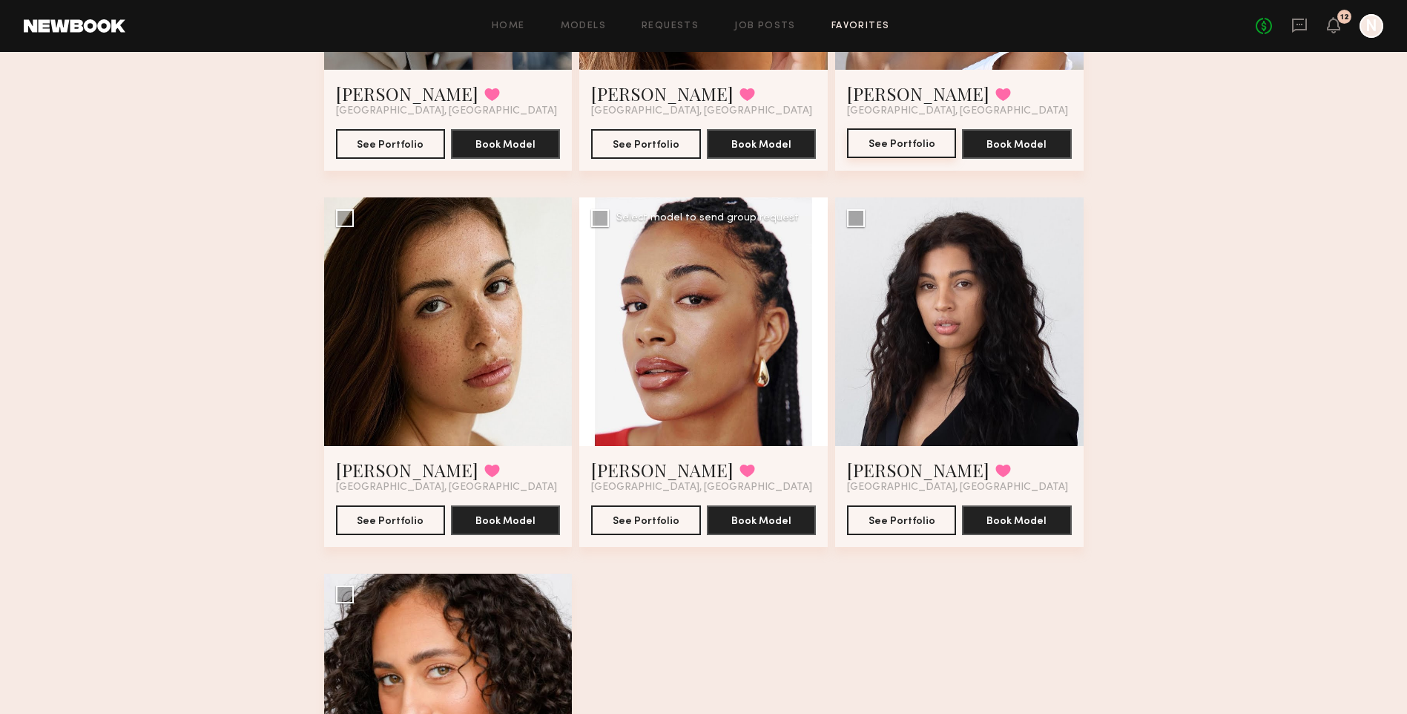
scroll to position [2268, 0]
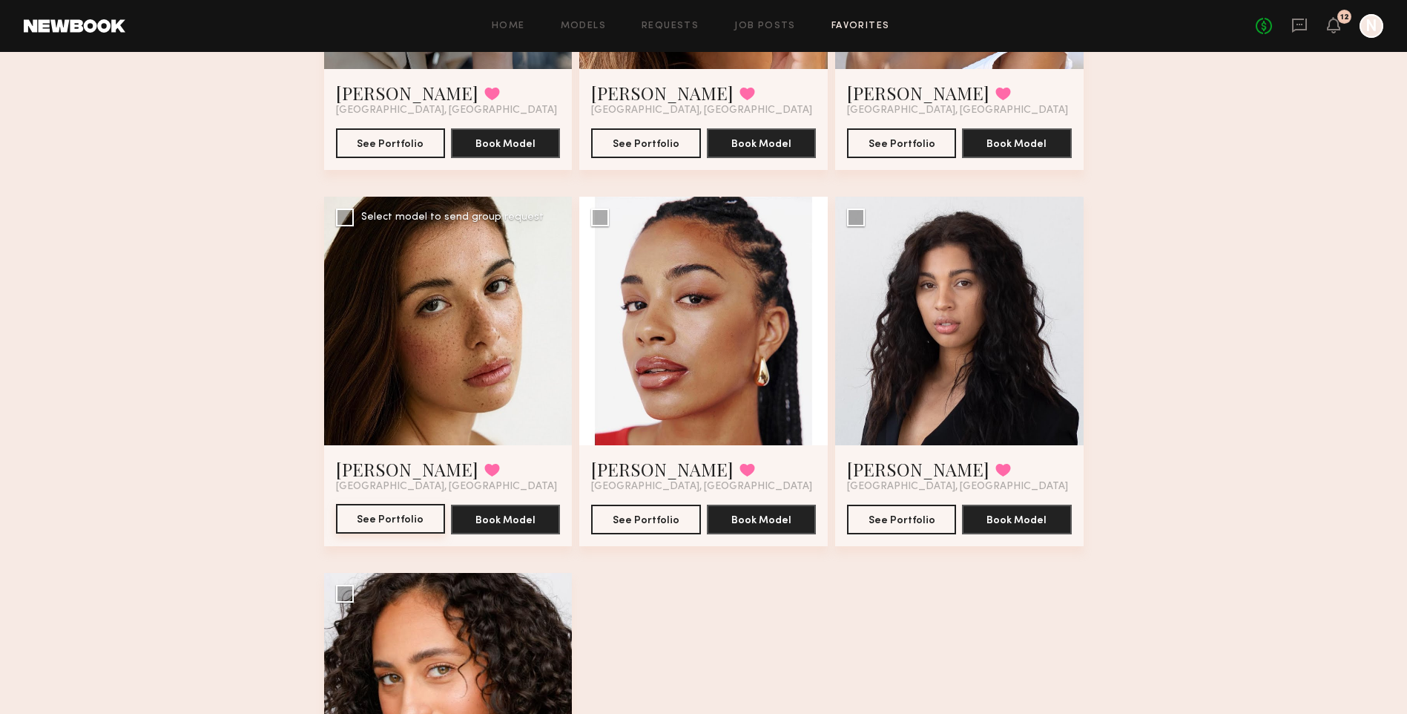
click at [369, 0] on button "See Portfolio" at bounding box center [390, 519] width 109 height 30
click at [369, 0] on button "See Portfolio" at bounding box center [645, 519] width 109 height 30
click at [369, 0] on button "See Portfolio" at bounding box center [901, 519] width 109 height 30
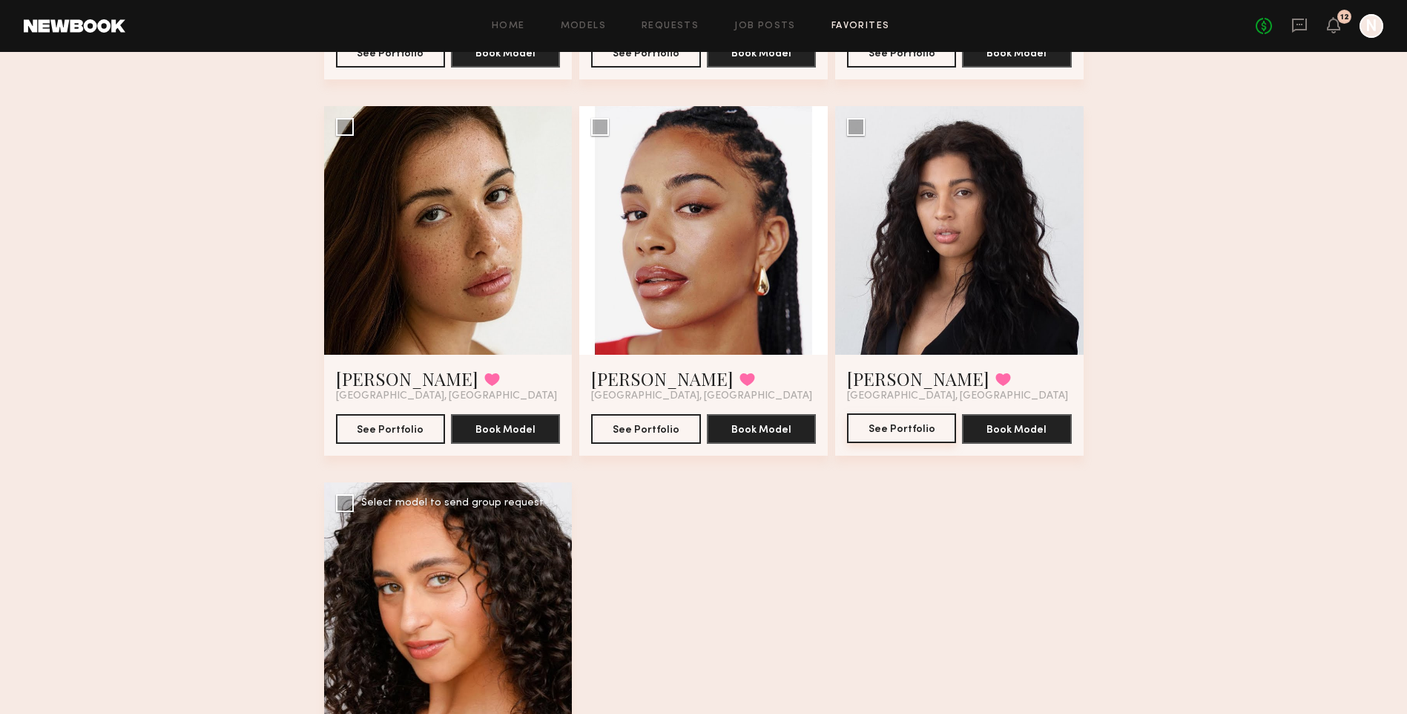
scroll to position [2491, 0]
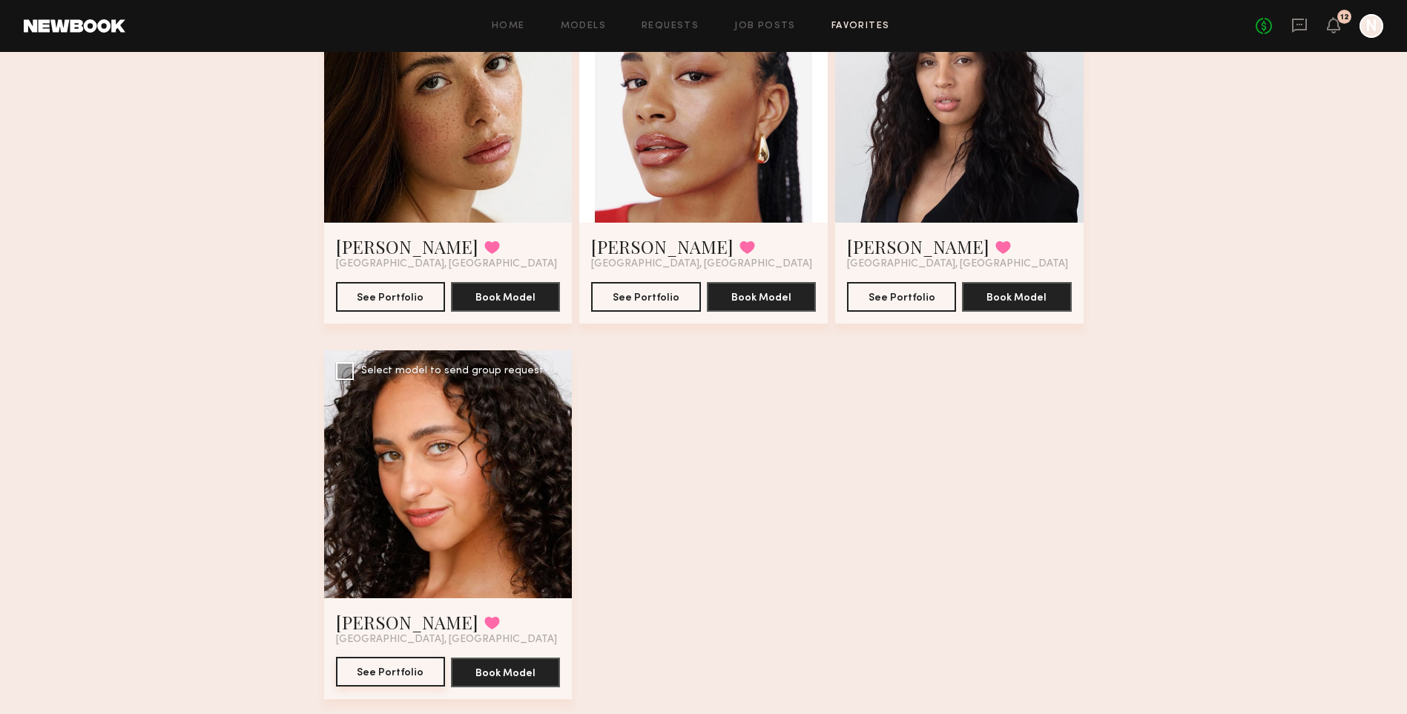
click at [369, 0] on button "See Portfolio" at bounding box center [390, 672] width 109 height 30
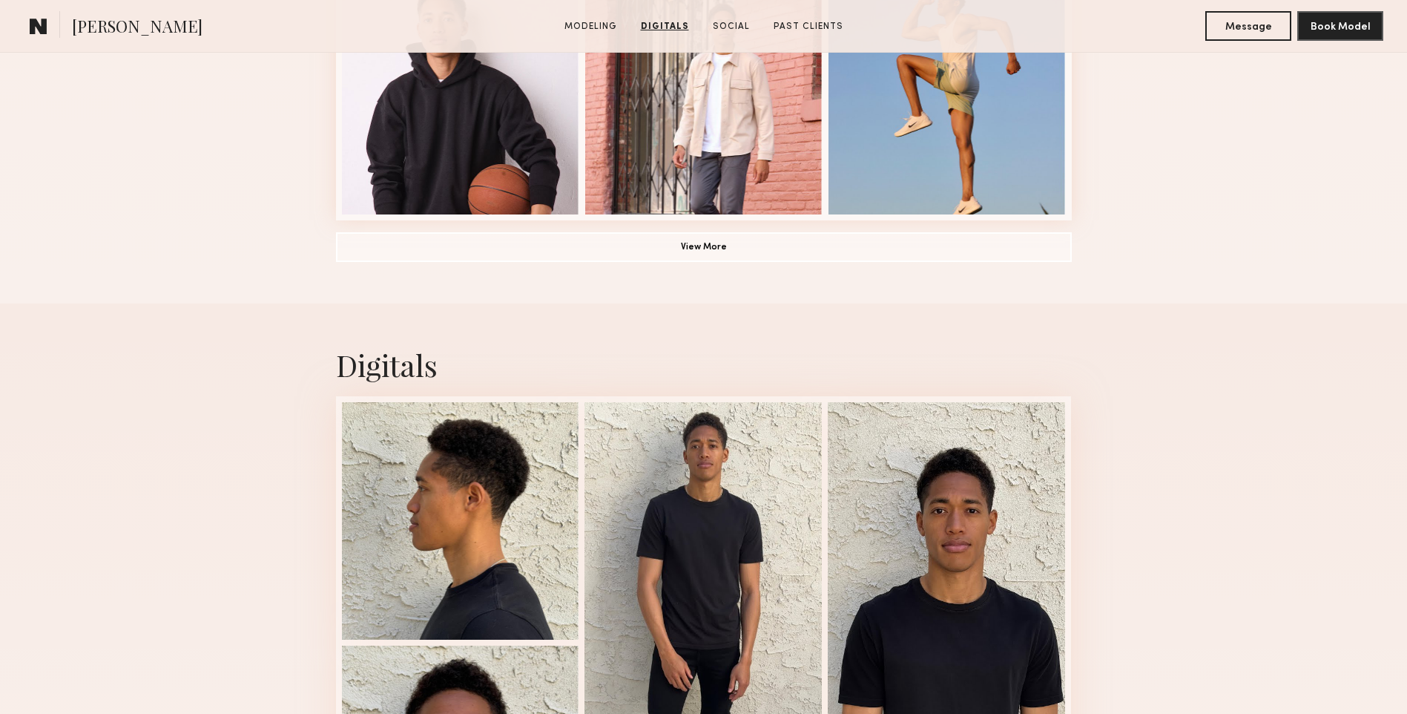
scroll to position [1187, 0]
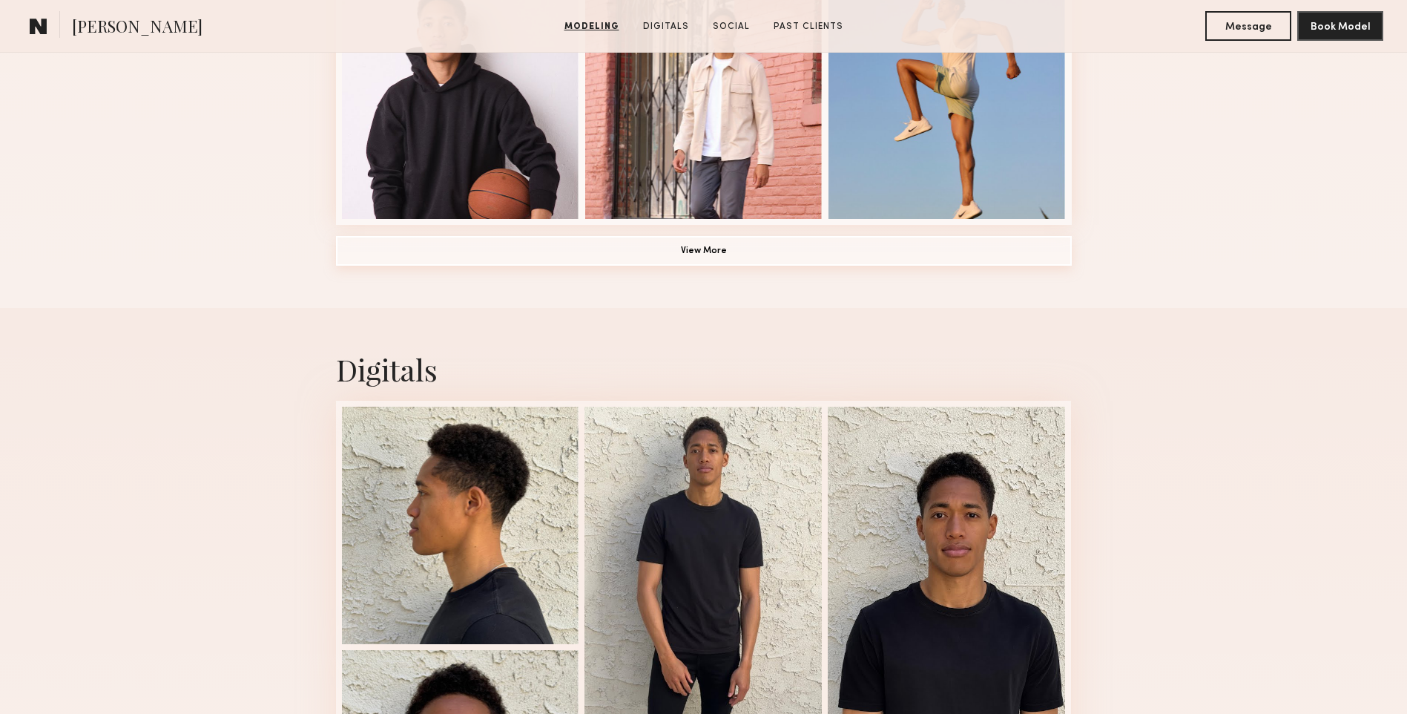
click at [663, 263] on button "View More" at bounding box center [704, 251] width 736 height 30
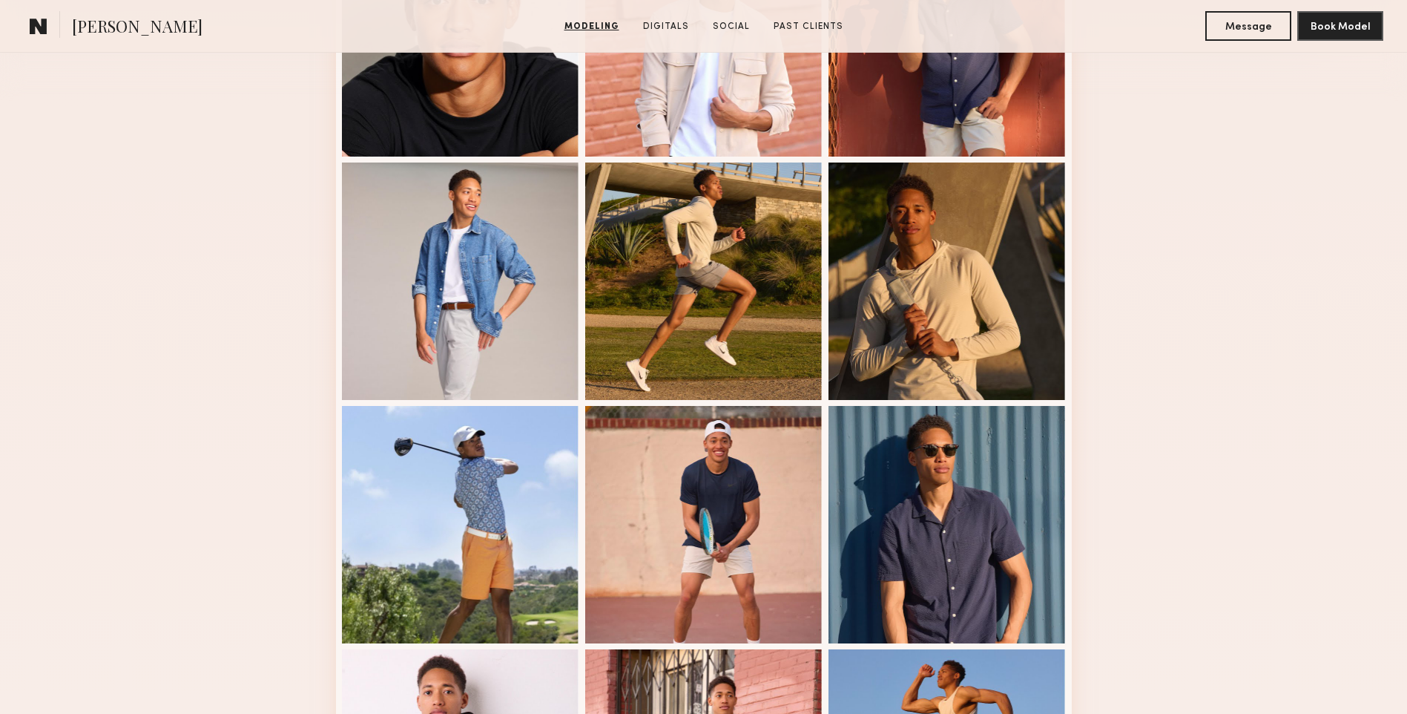
scroll to position [0, 0]
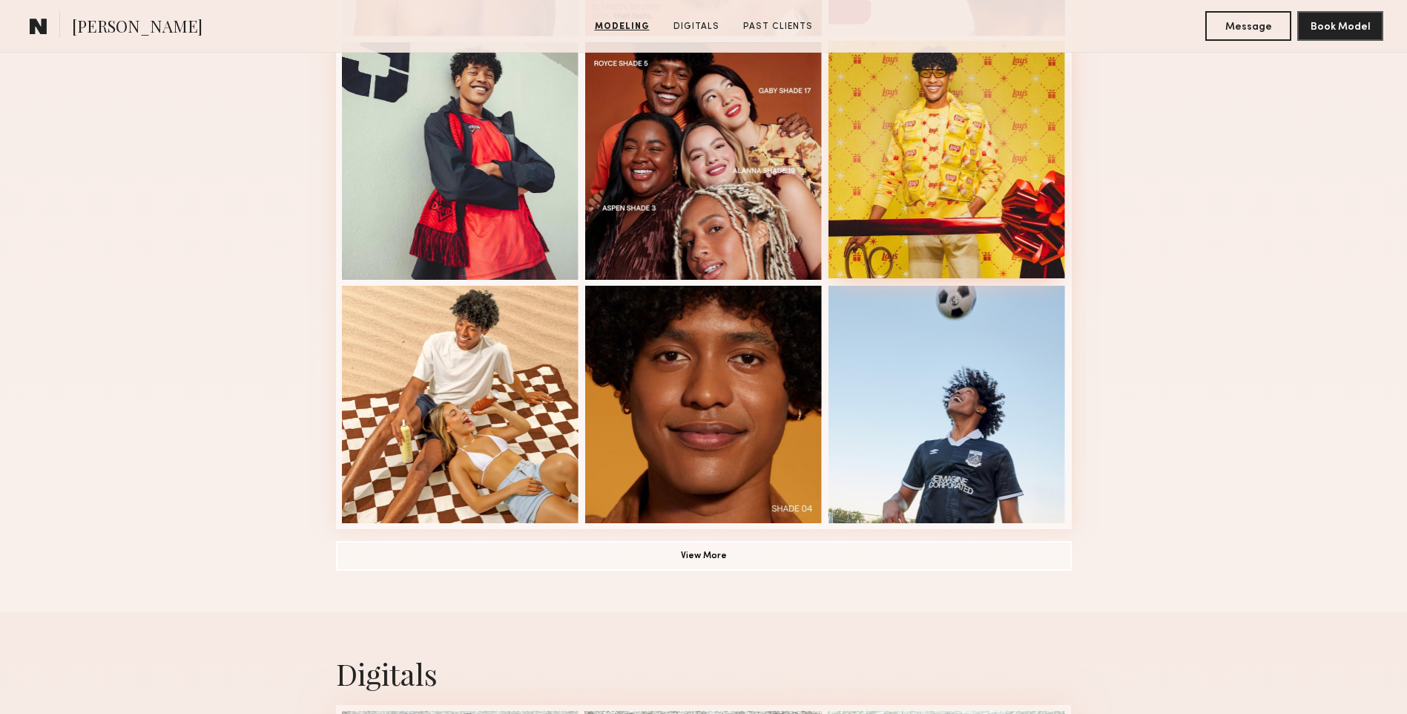
scroll to position [890, 0]
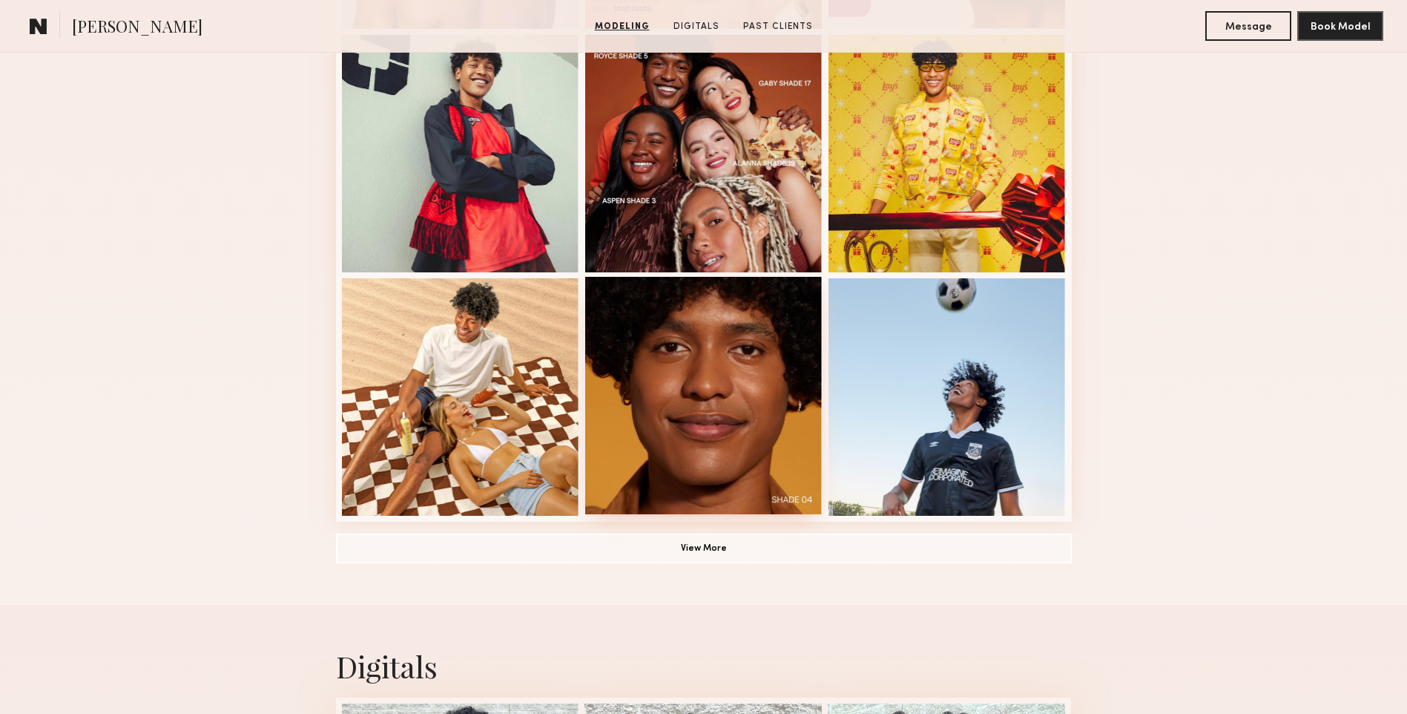
click at [705, 437] on div at bounding box center [703, 395] width 237 height 237
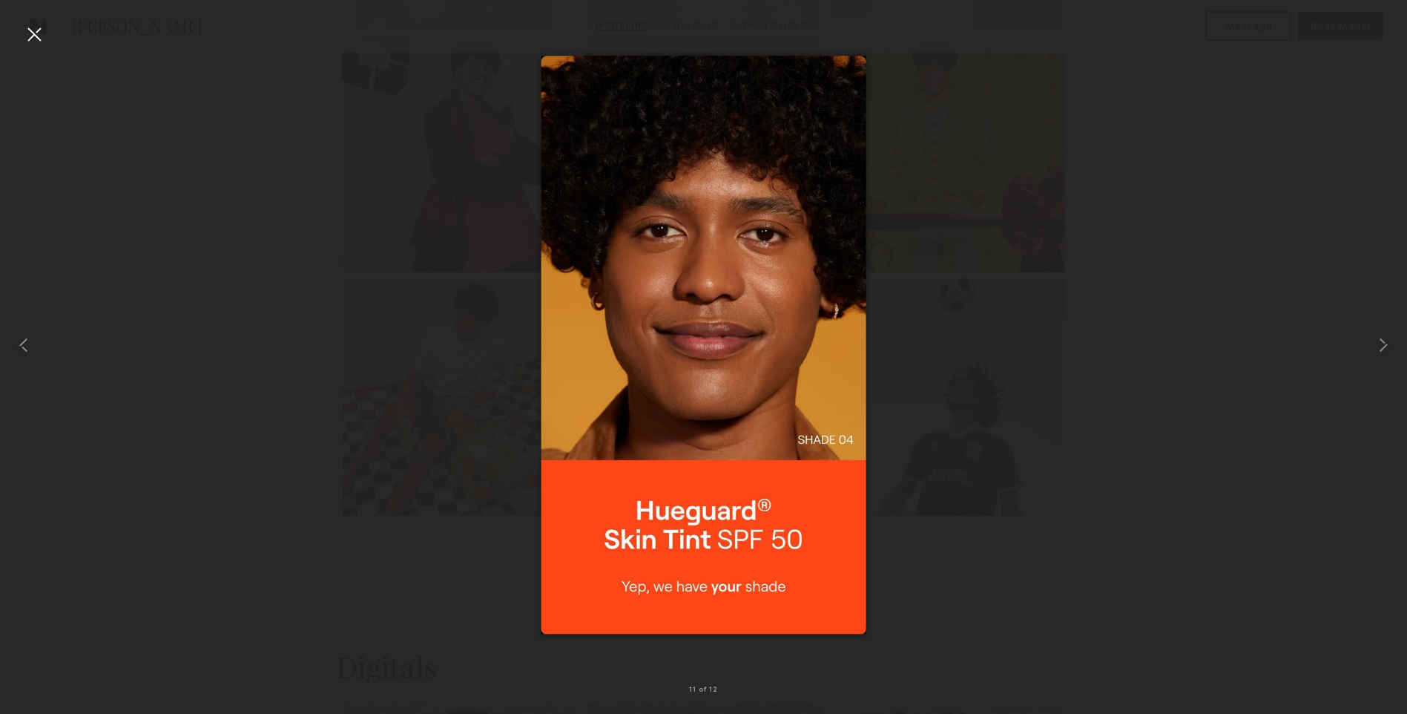
click at [1116, 398] on div at bounding box center [703, 345] width 1407 height 642
click at [36, 28] on div at bounding box center [34, 34] width 24 height 24
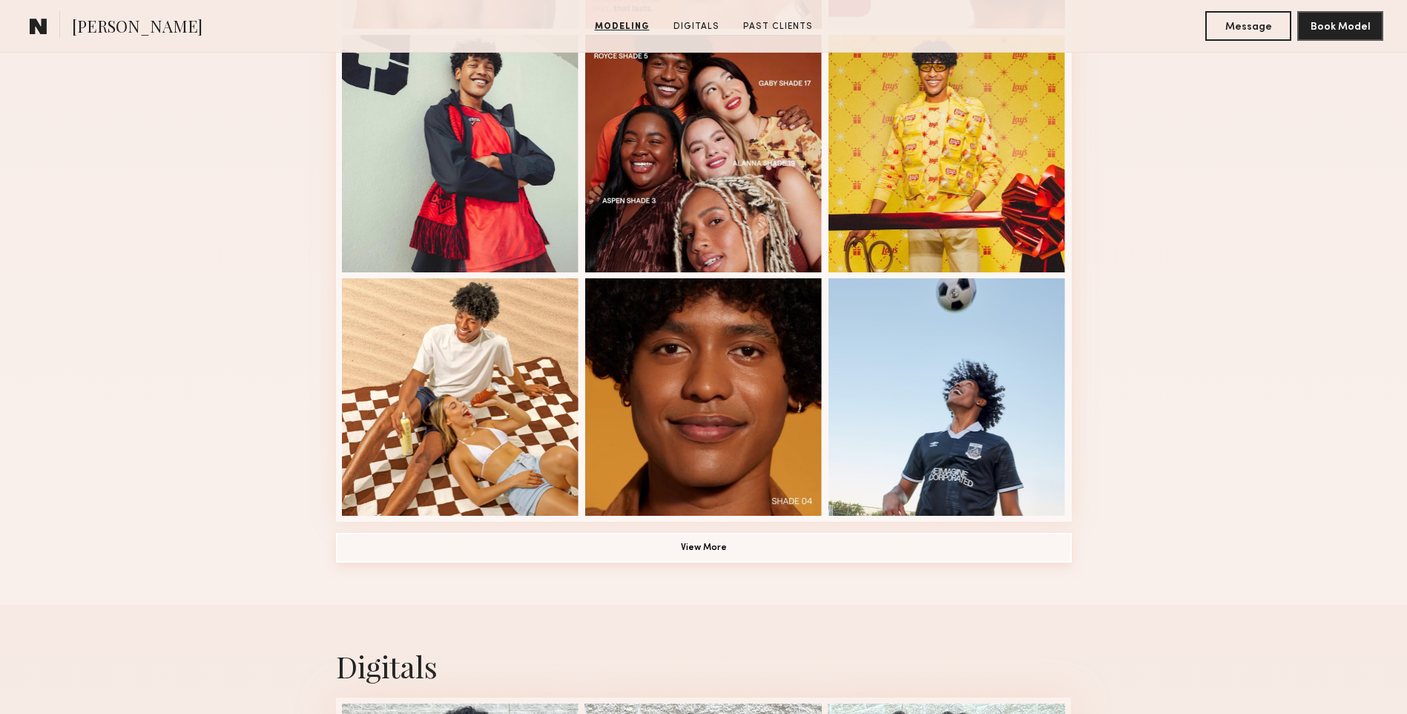
click at [746, 561] on button "View More" at bounding box center [704, 548] width 736 height 30
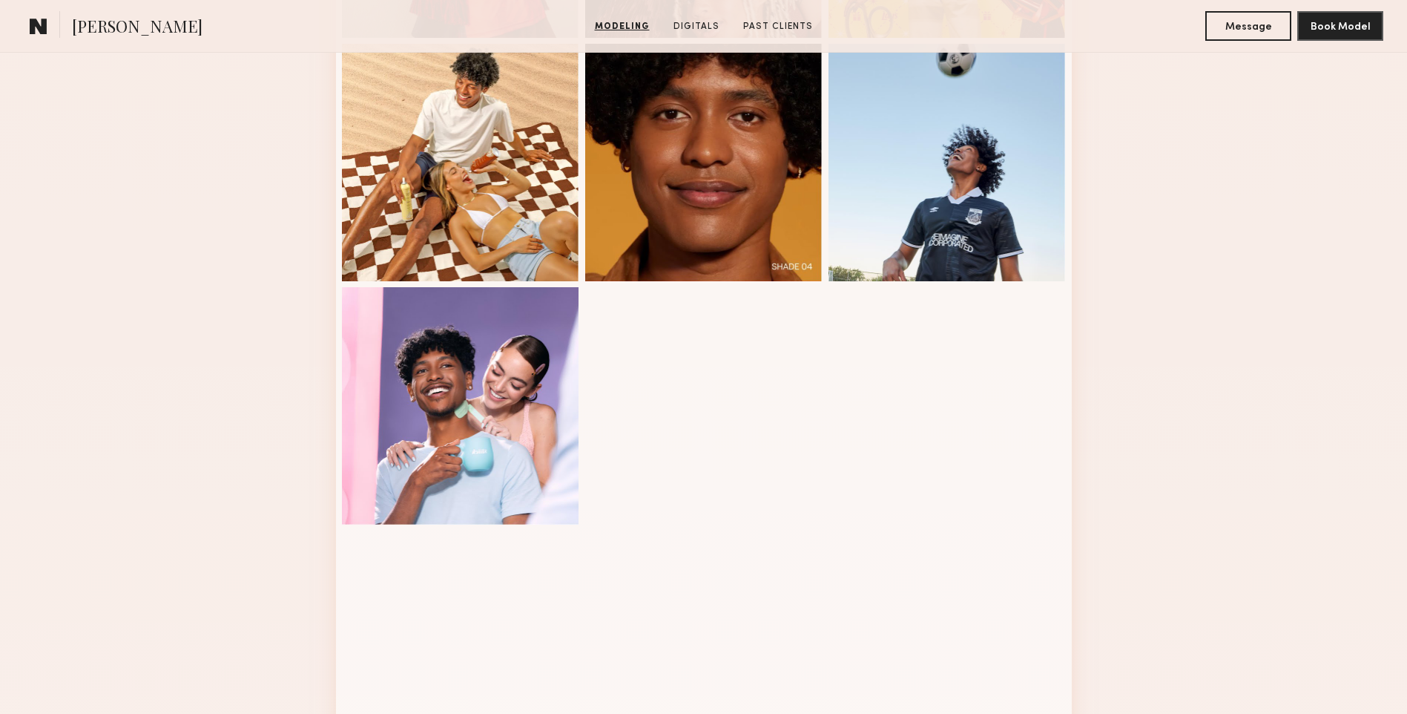
scroll to position [1409, 0]
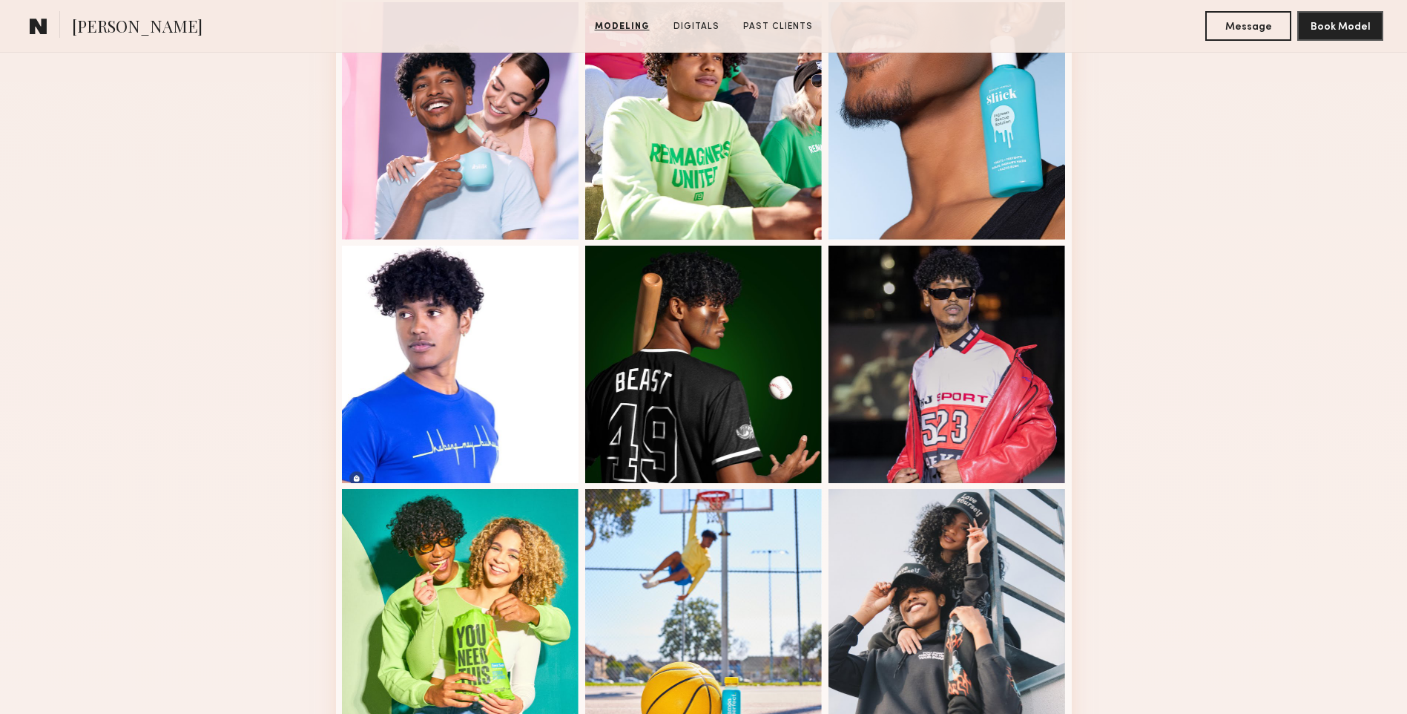
drag, startPoint x: 168, startPoint y: 249, endPoint x: 411, endPoint y: 270, distance: 244.2
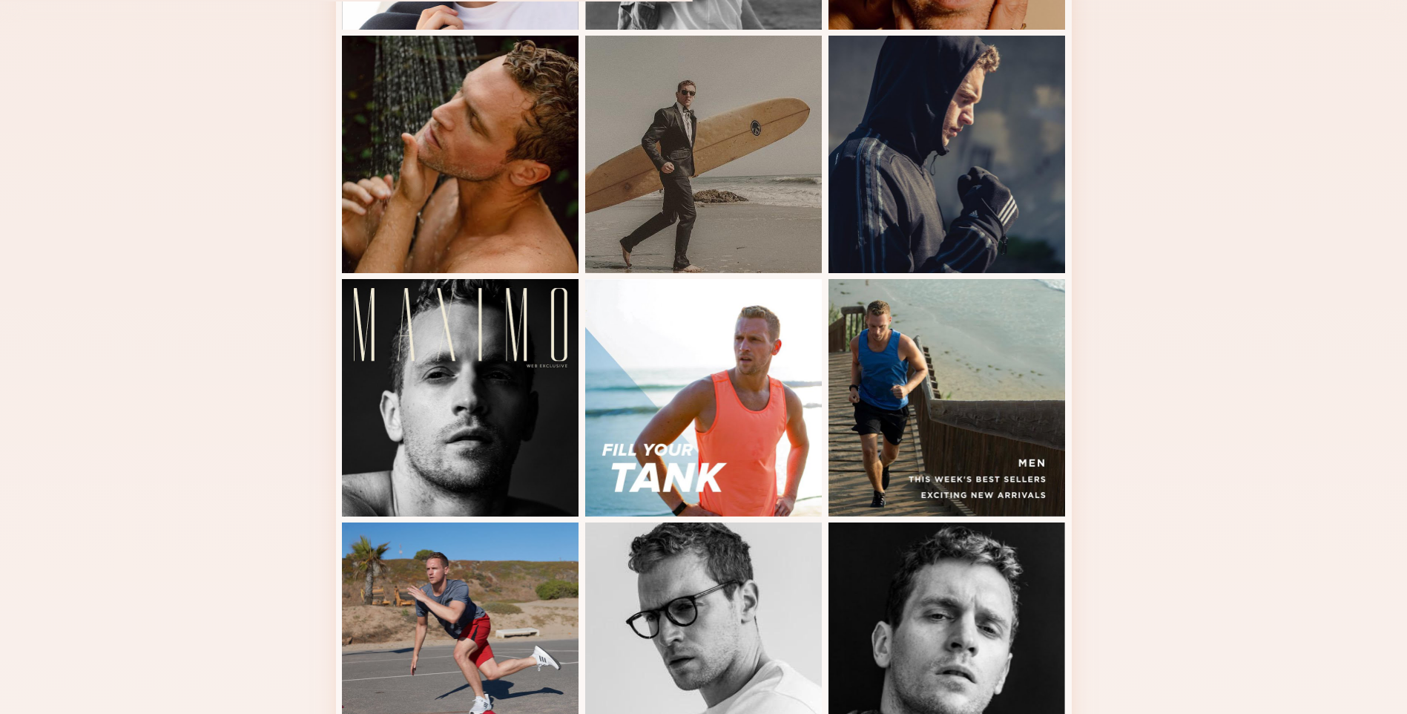
scroll to position [890, 0]
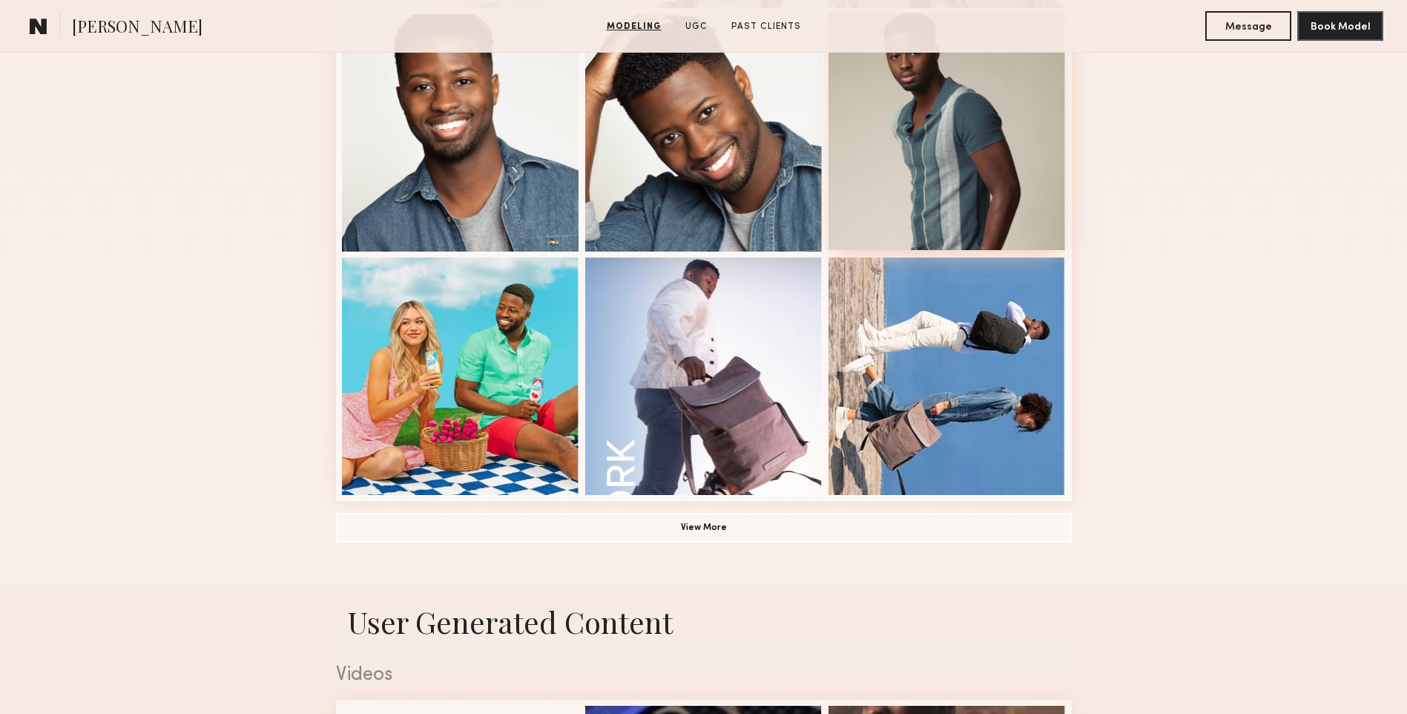
scroll to position [1113, 0]
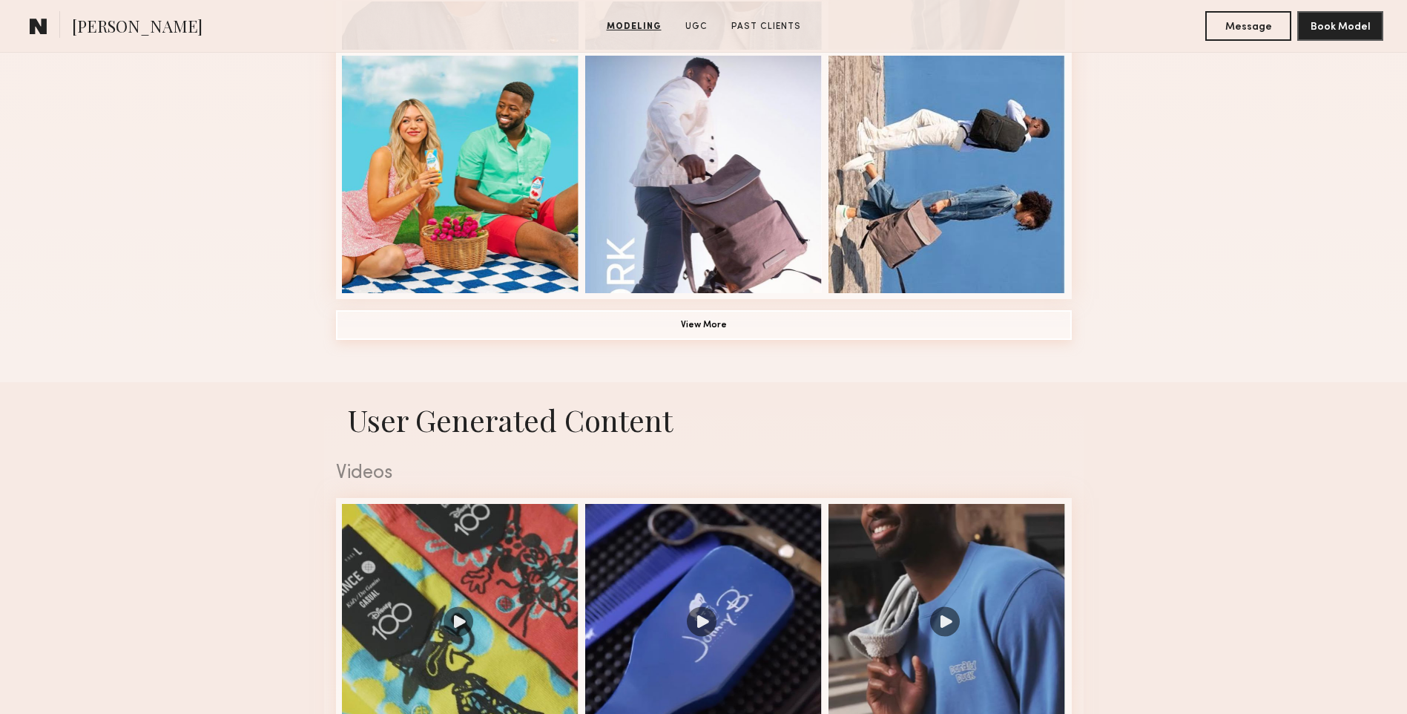
click at [691, 322] on button "View More" at bounding box center [704, 325] width 736 height 30
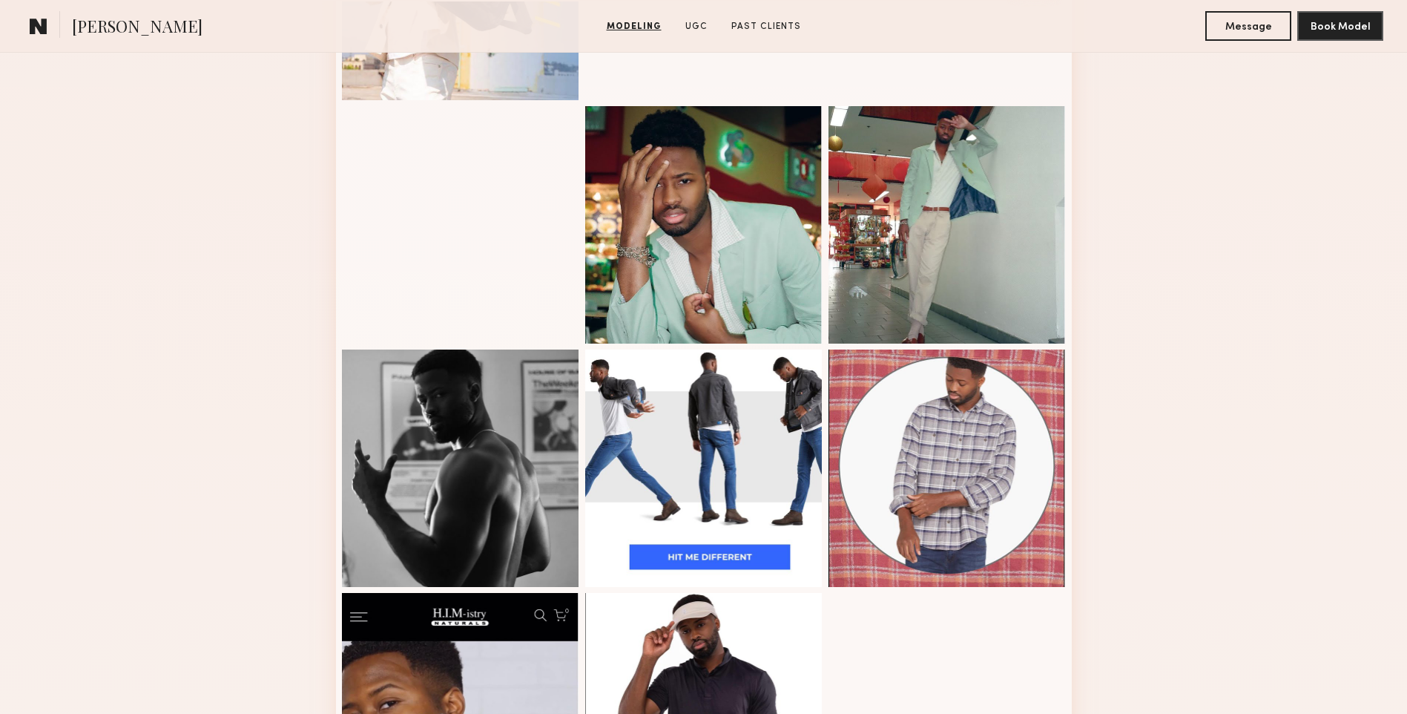
scroll to position [1632, 0]
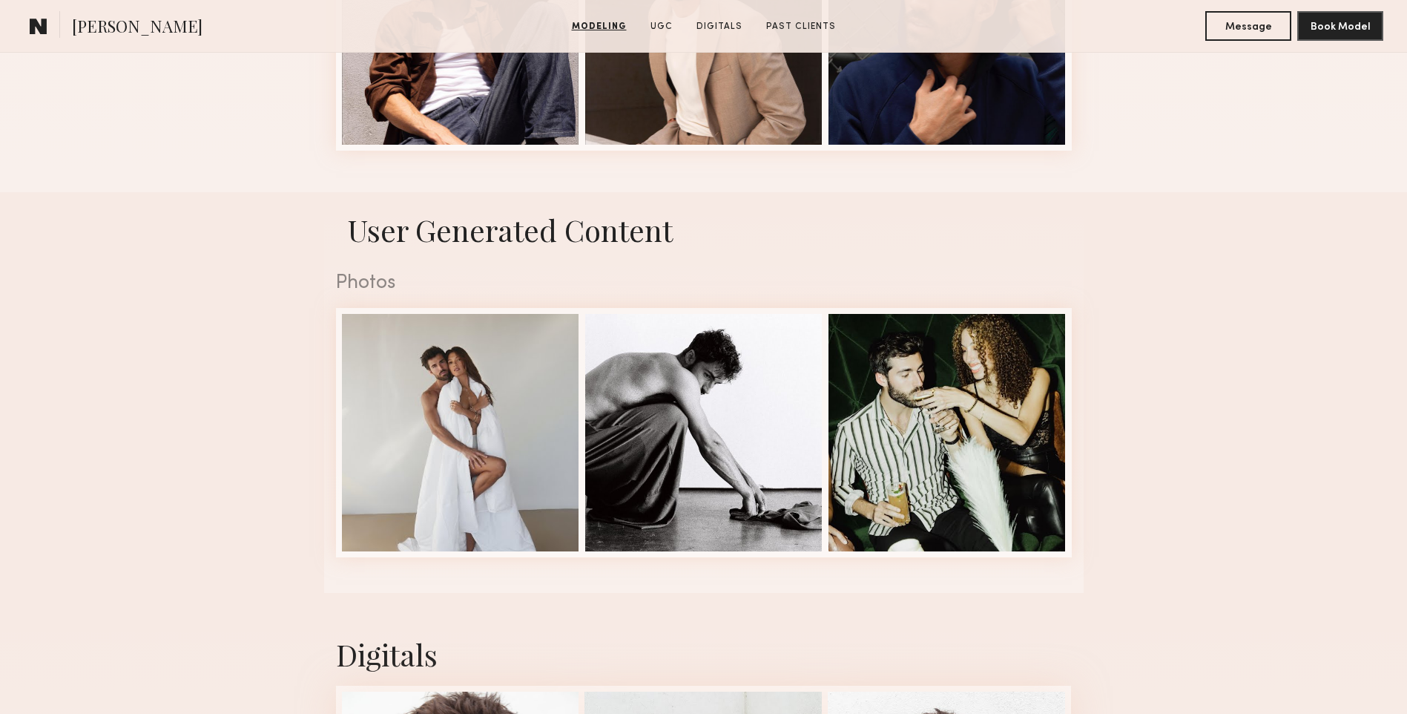
scroll to position [1484, 0]
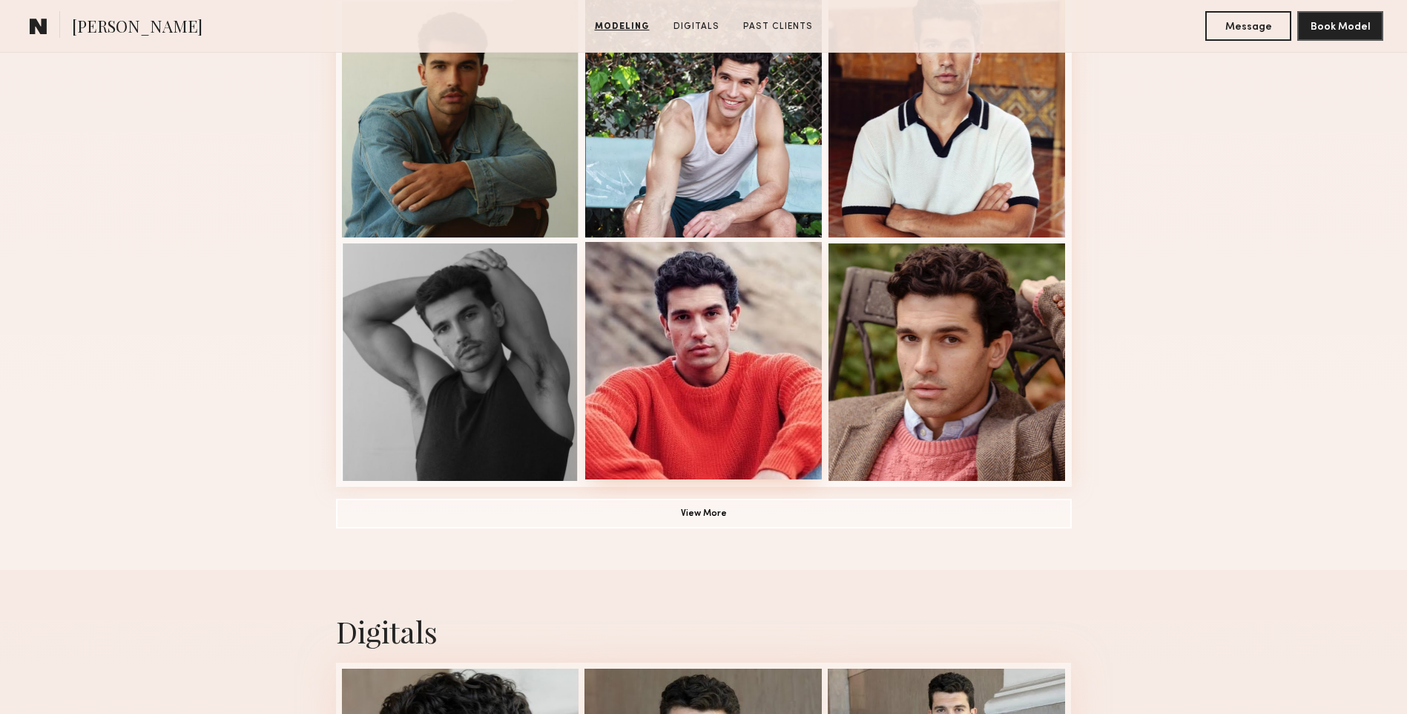
scroll to position [1187, 0]
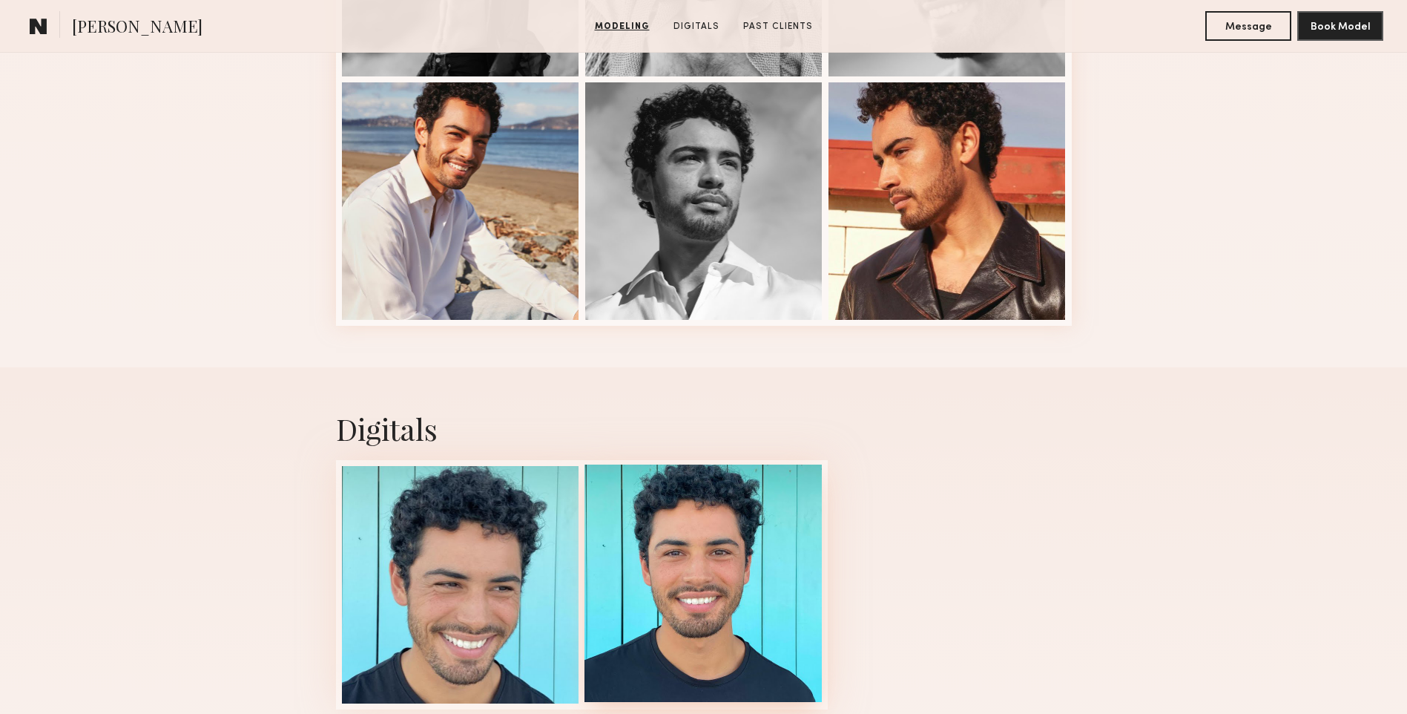
scroll to position [1113, 0]
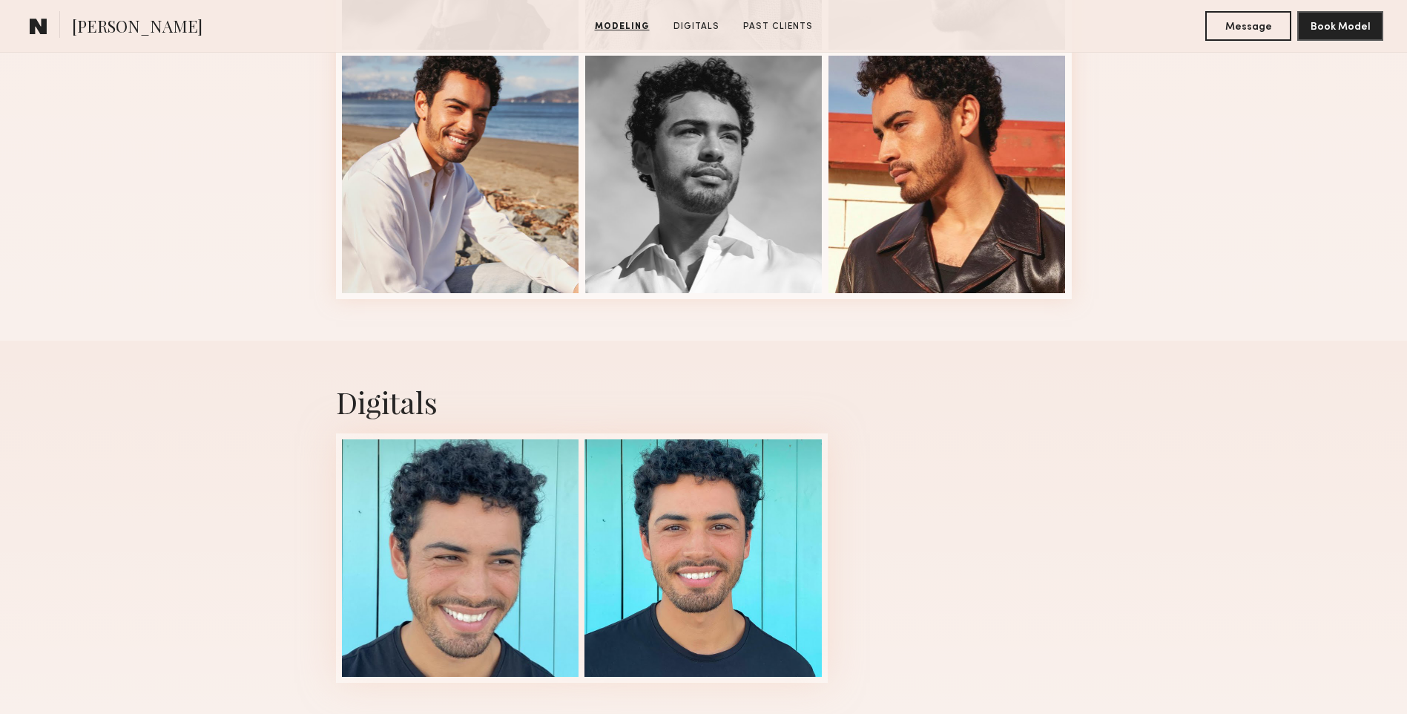
click at [993, 624] on div at bounding box center [704, 557] width 736 height 249
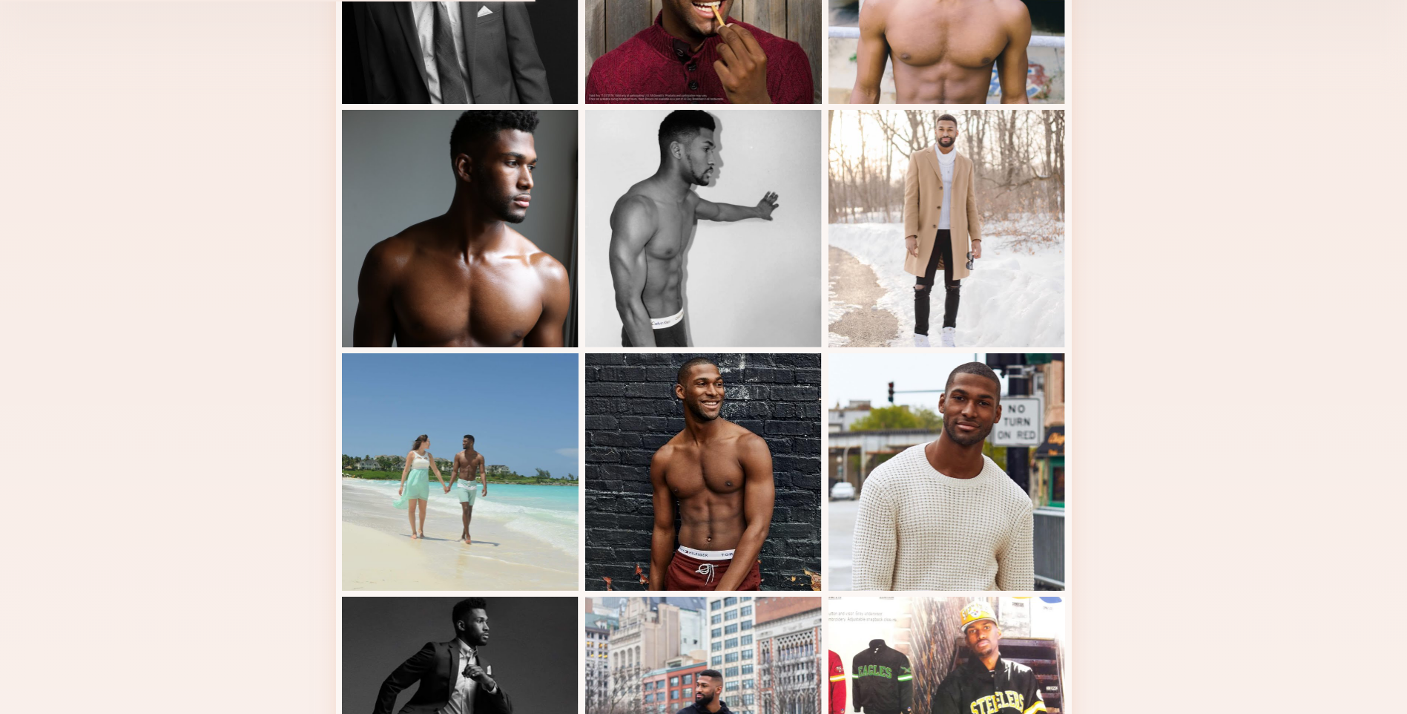
scroll to position [982, 0]
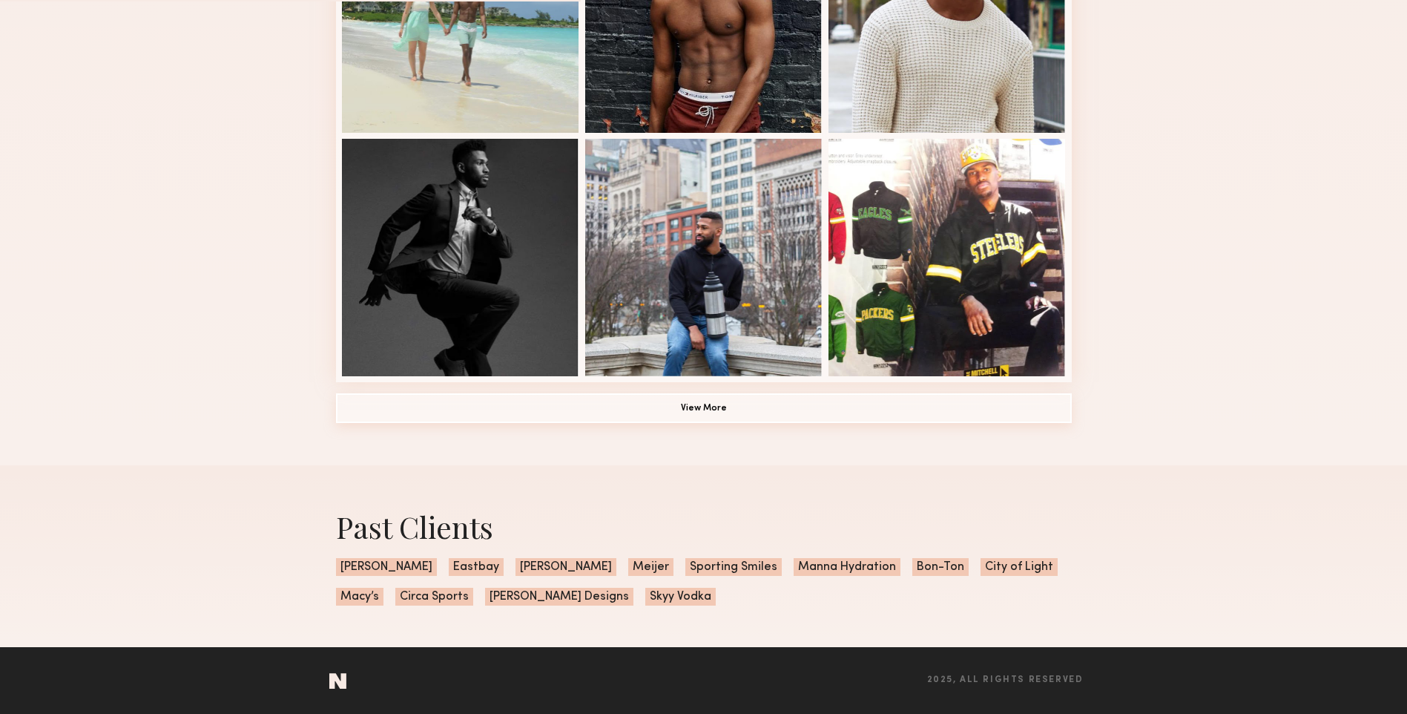
click at [747, 418] on button "View More" at bounding box center [704, 408] width 736 height 30
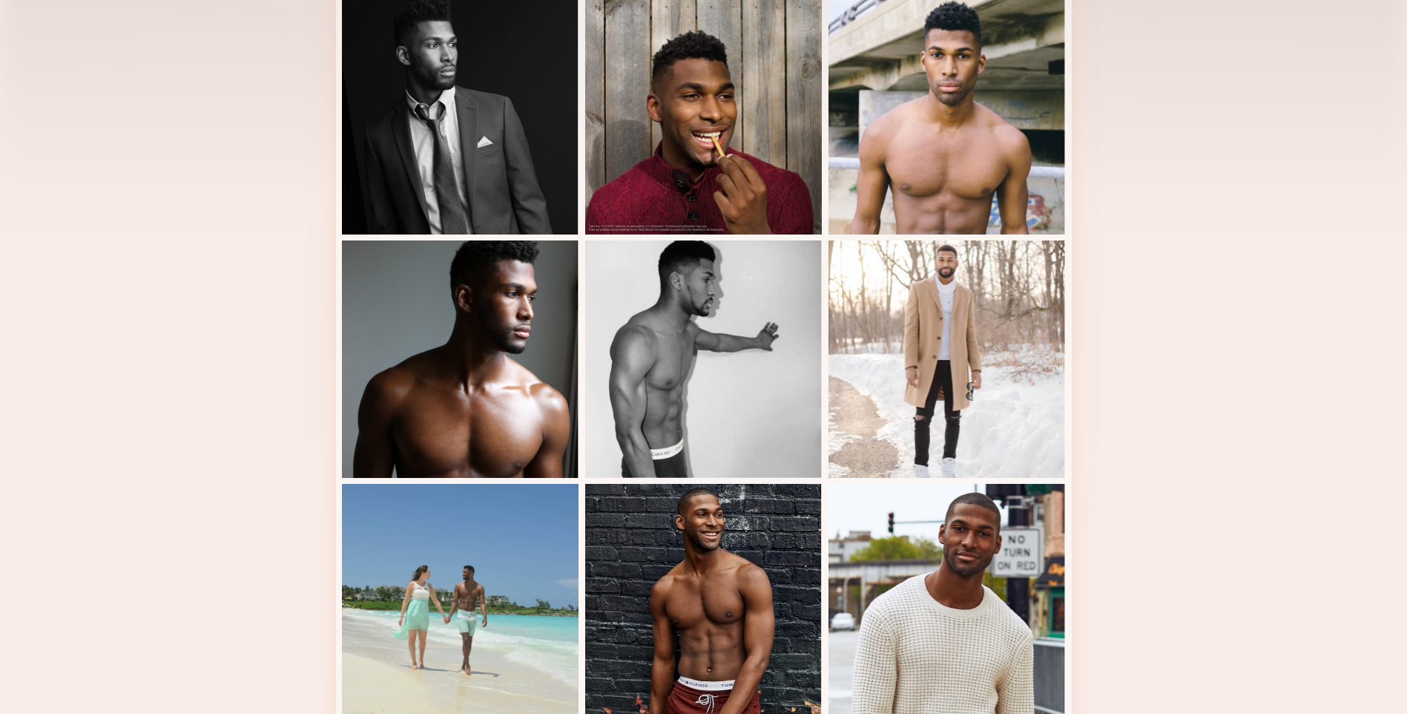
scroll to position [0, 0]
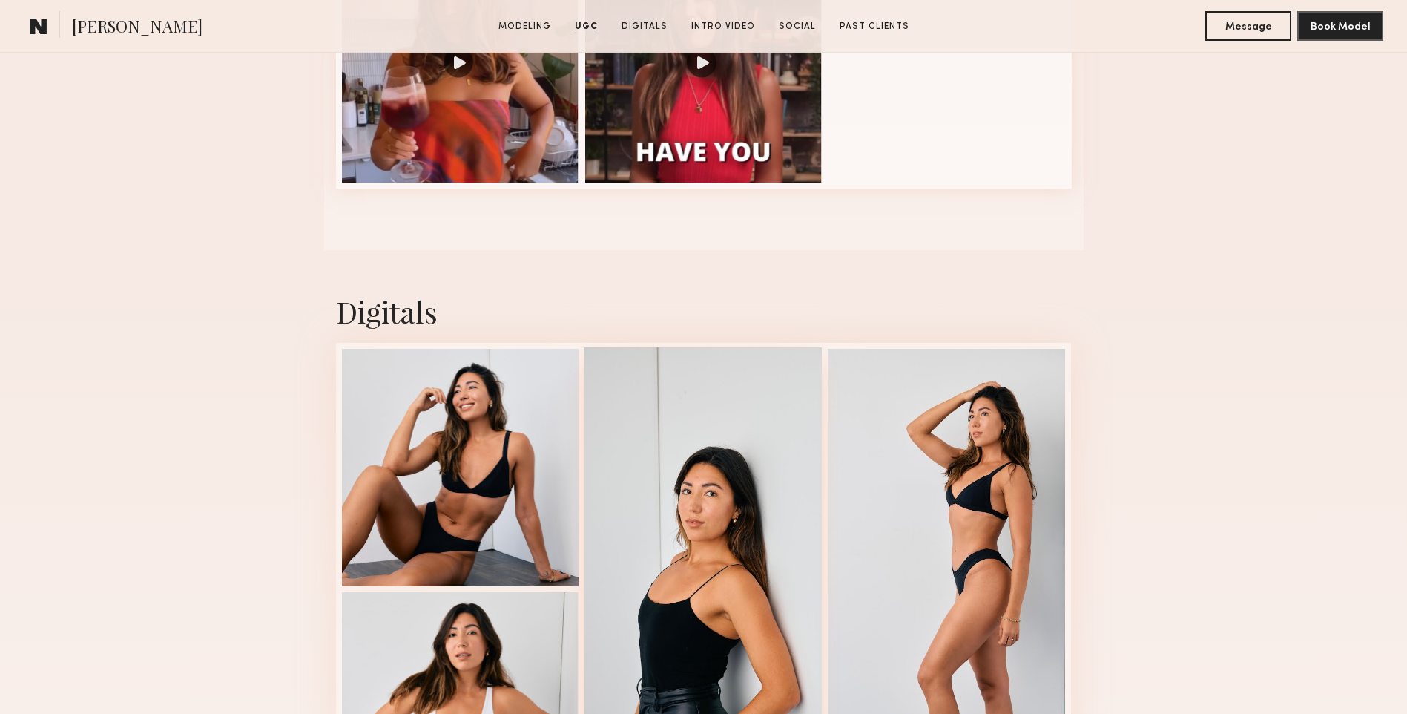
scroll to position [1706, 0]
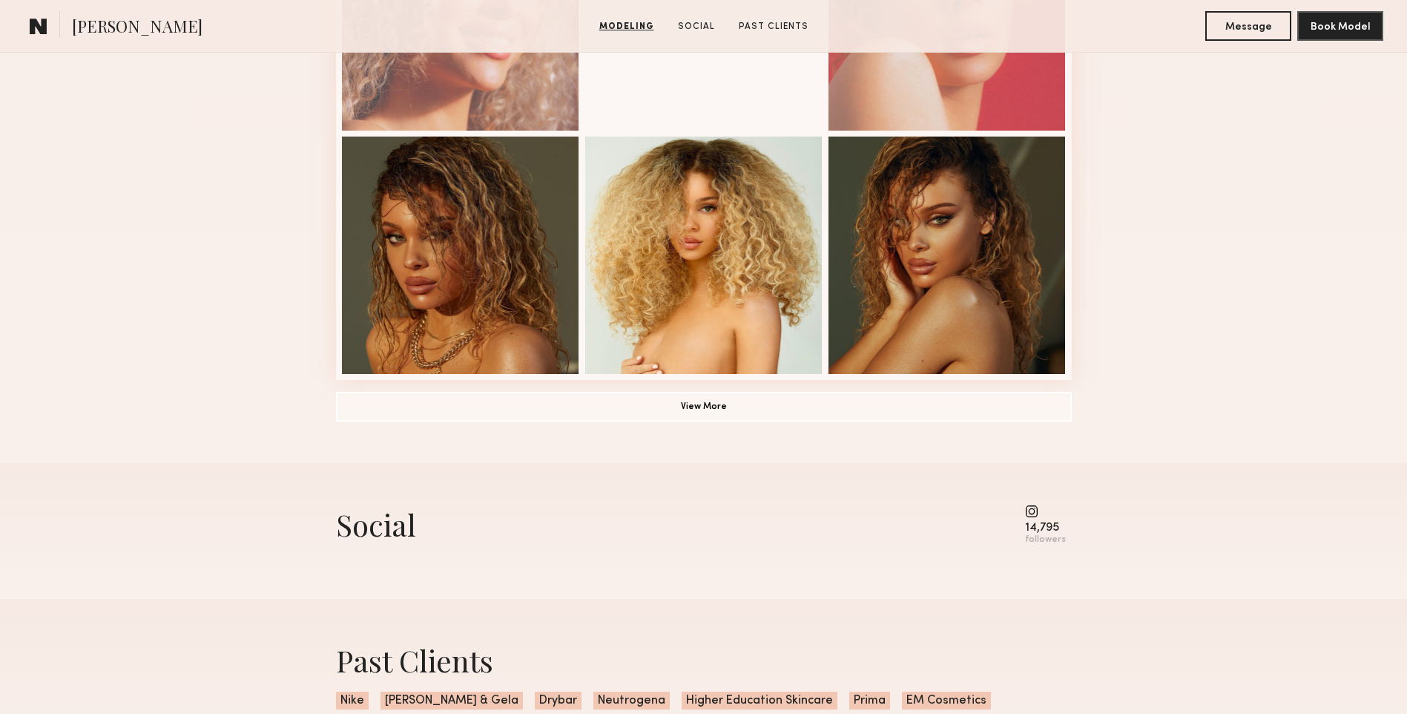
scroll to position [1039, 0]
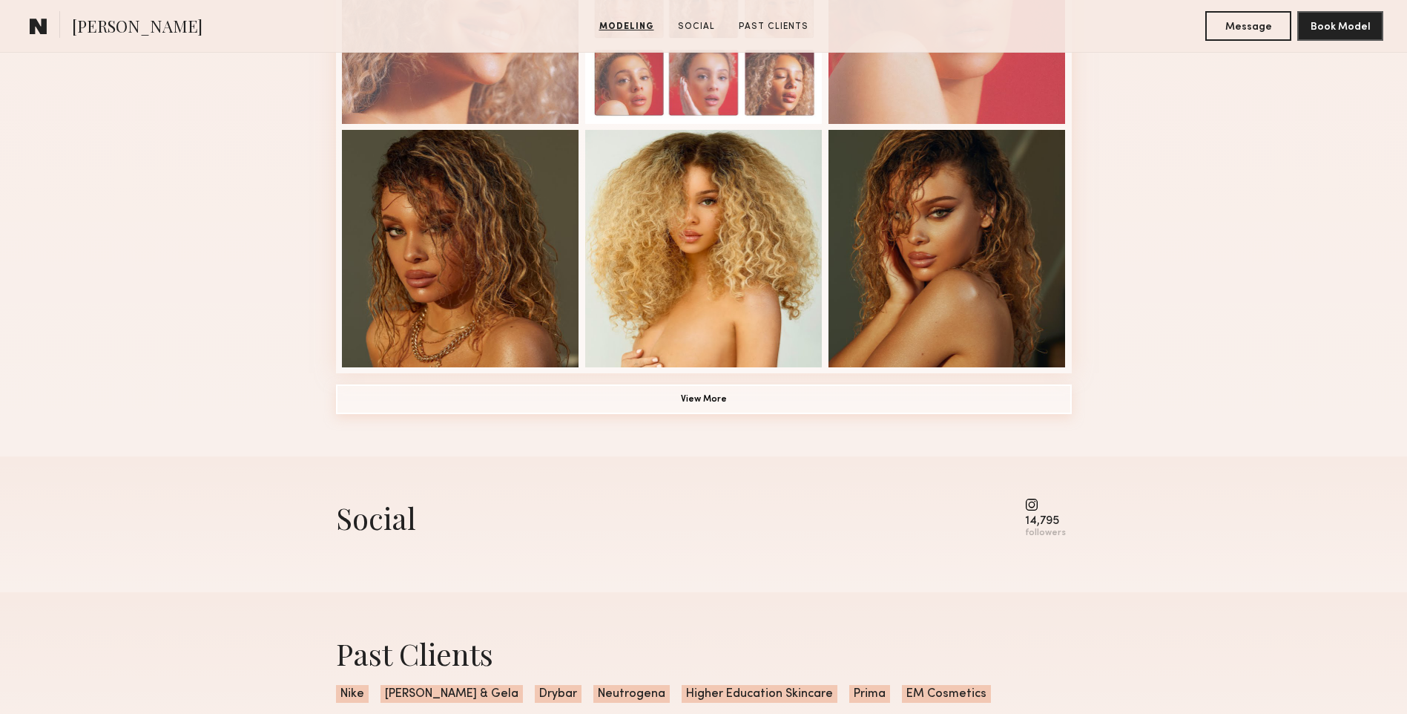
click at [739, 397] on button "View More" at bounding box center [704, 399] width 736 height 30
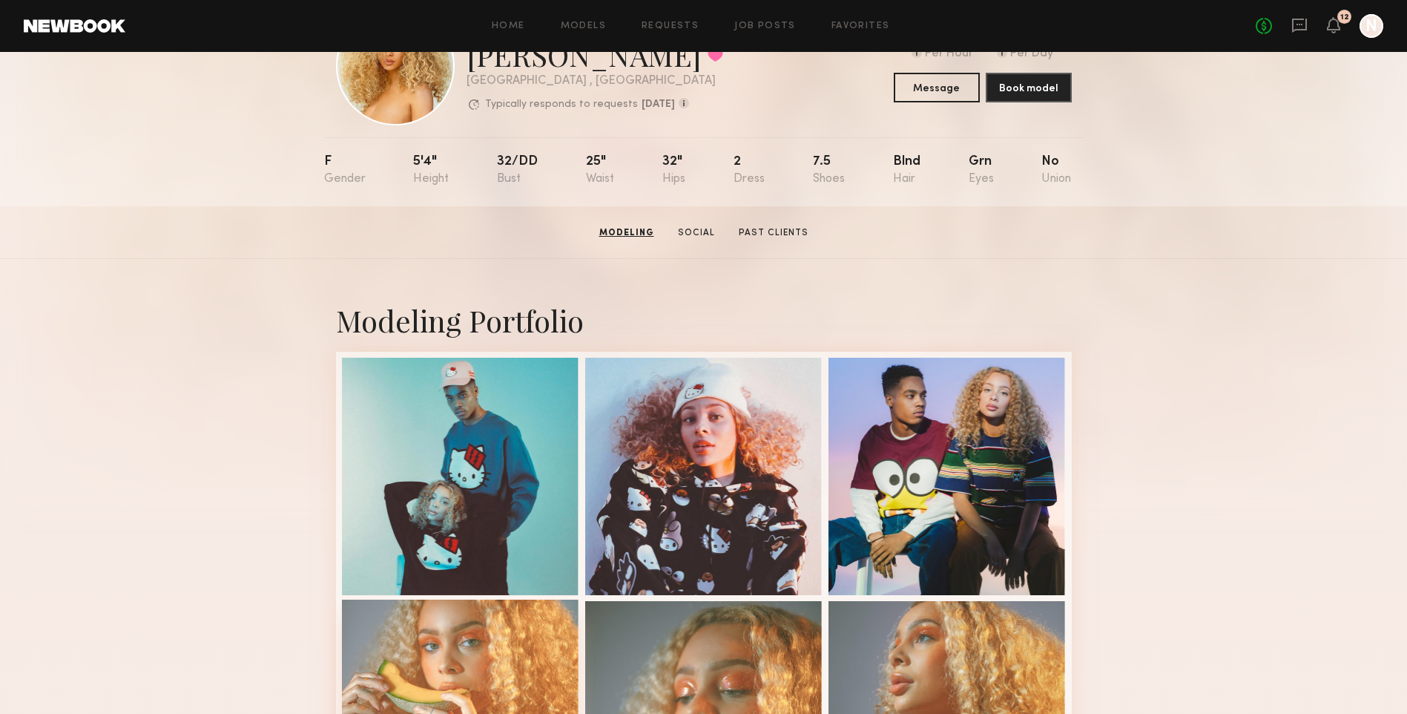
scroll to position [0, 0]
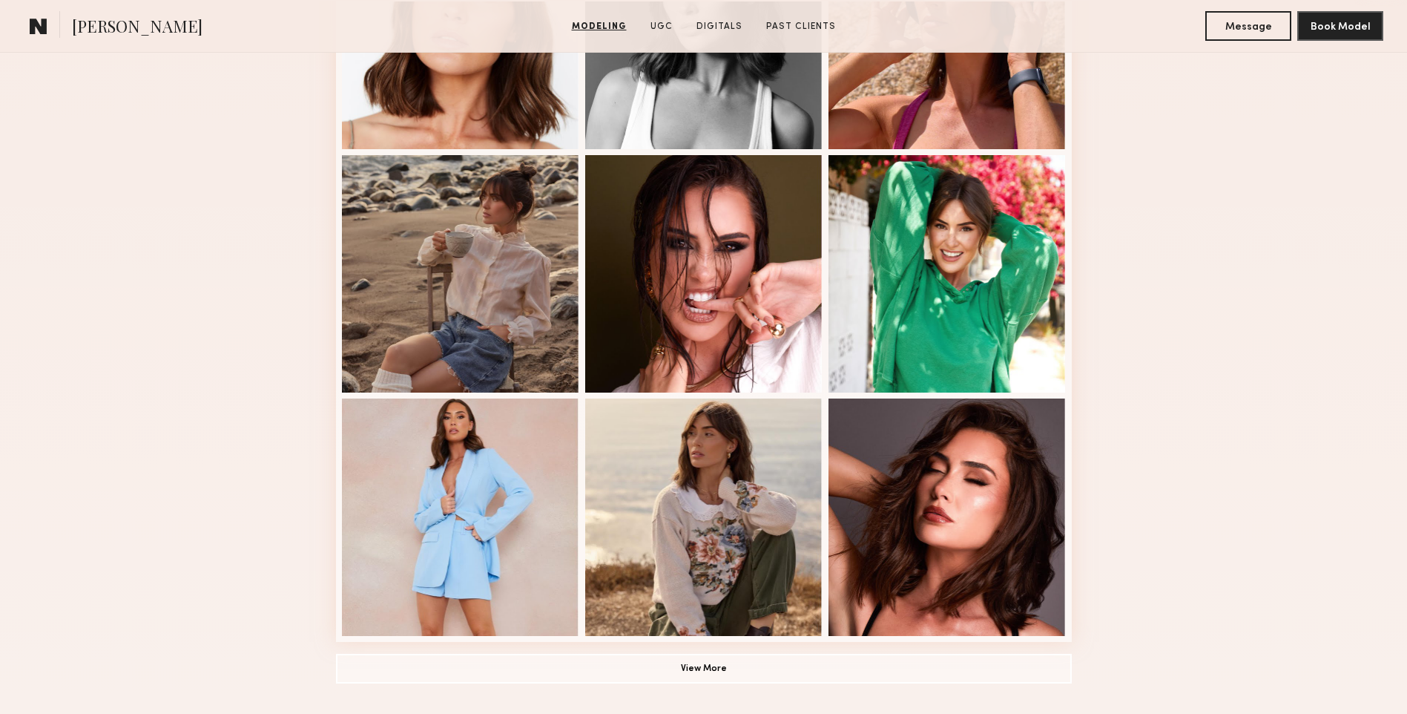
scroll to position [964, 0]
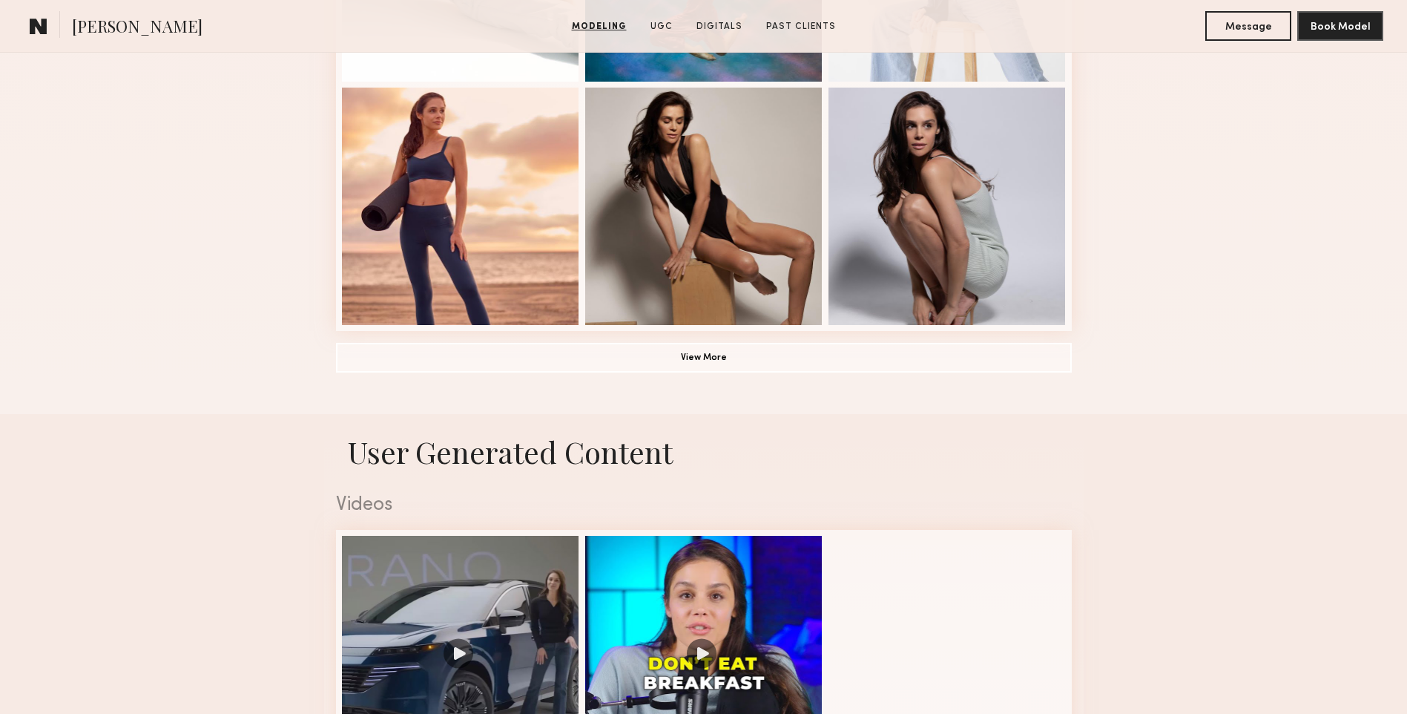
scroll to position [1261, 0]
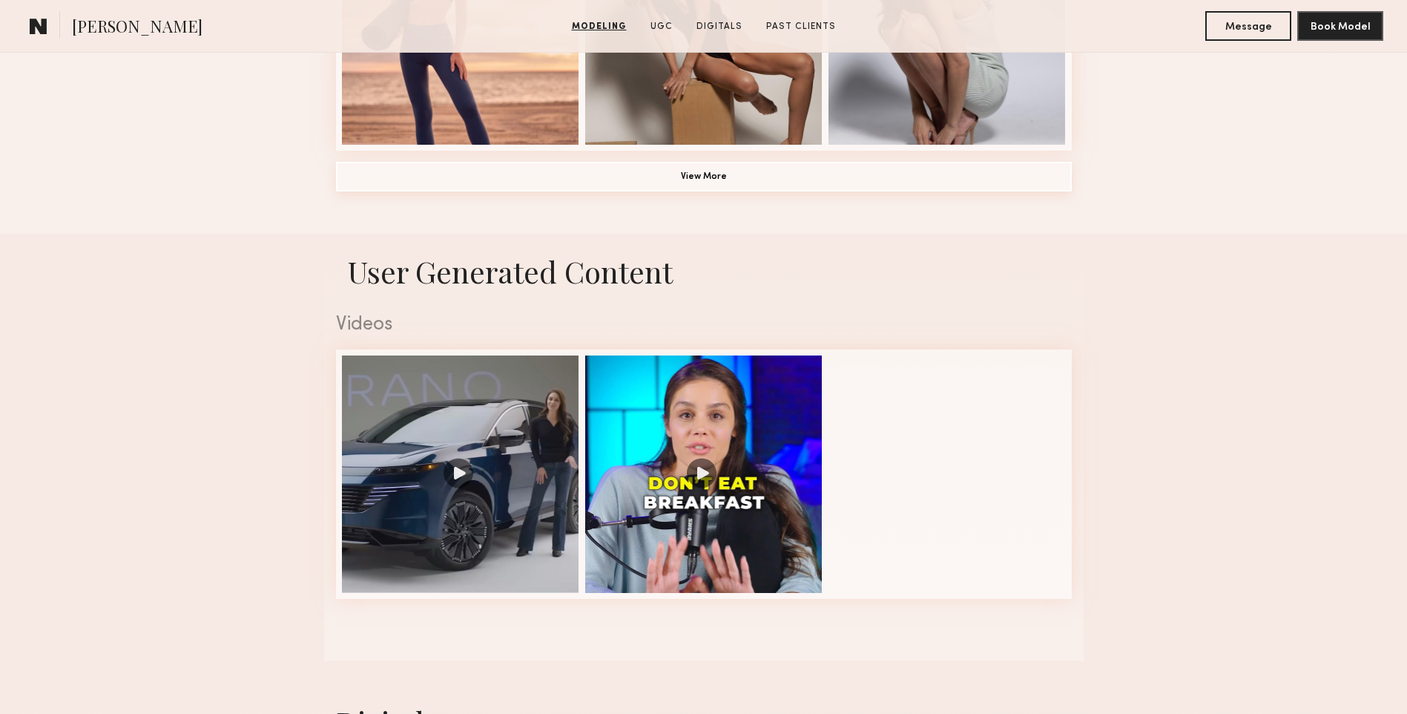
click at [711, 180] on button "View More" at bounding box center [704, 177] width 736 height 30
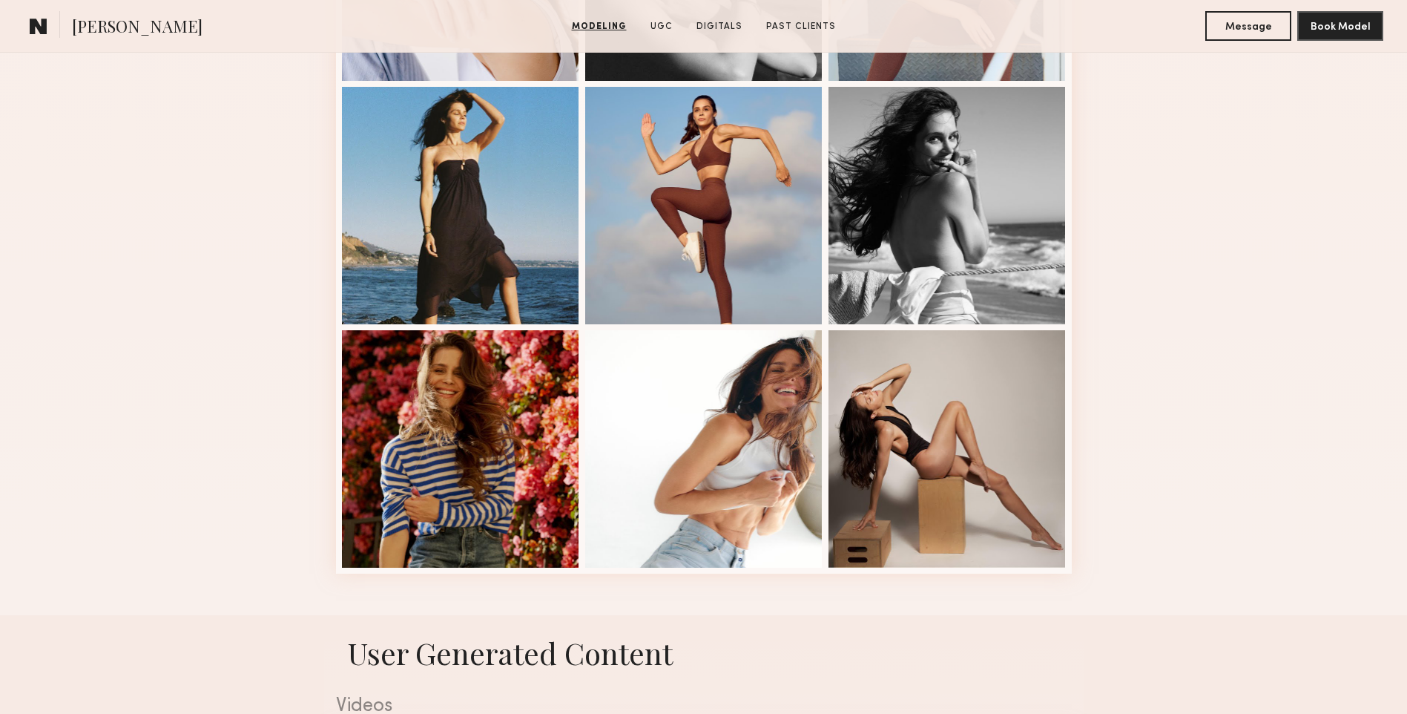
scroll to position [2151, 0]
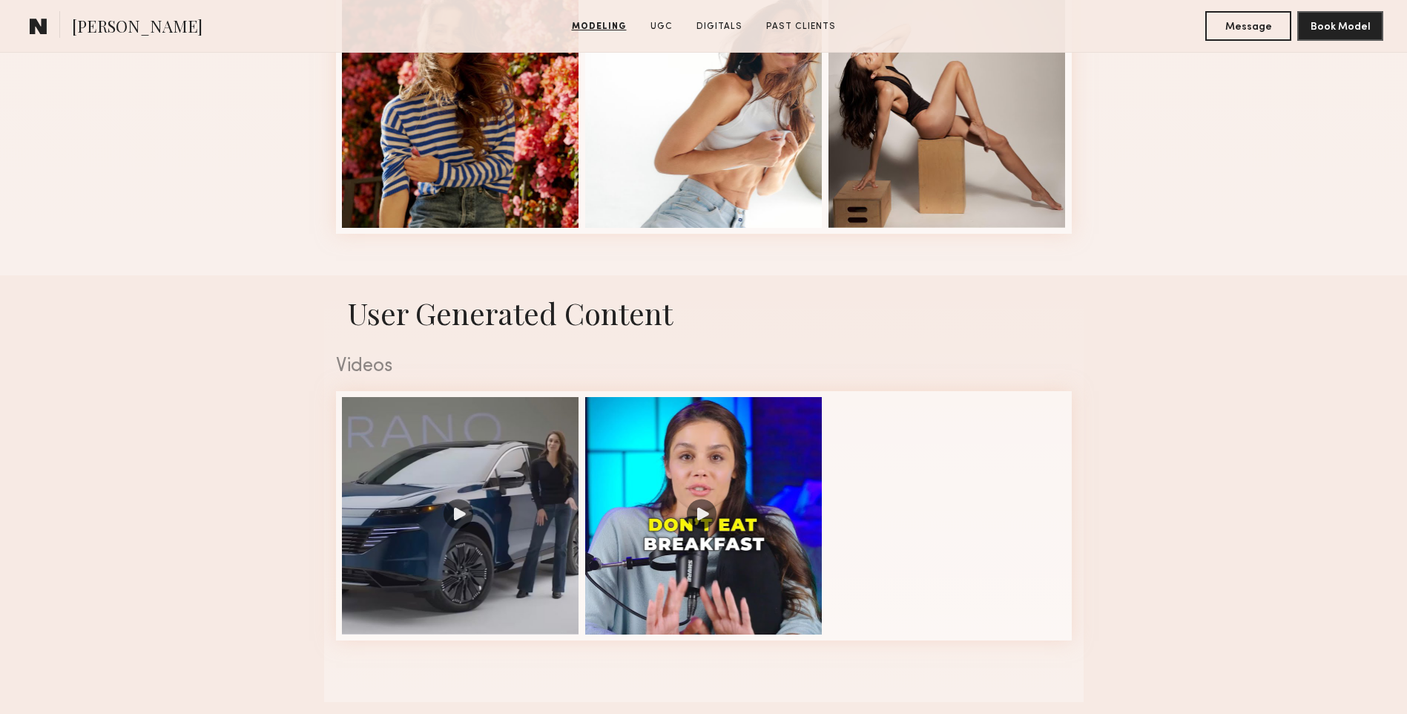
drag, startPoint x: 255, startPoint y: 596, endPoint x: 262, endPoint y: 603, distance: 10.0
click at [255, 597] on nb-model-profile-ugc-container "User Generated Content Videos 1 of 2" at bounding box center [703, 488] width 1407 height 427
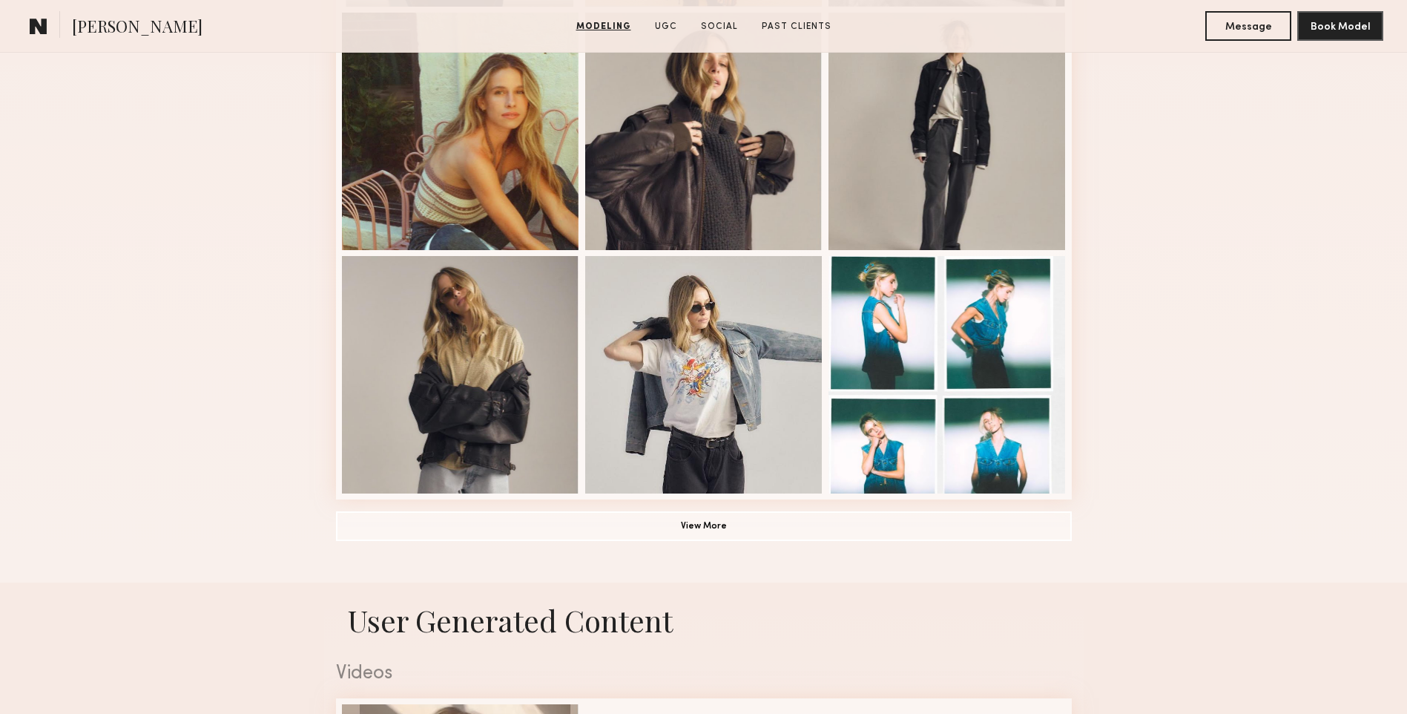
scroll to position [964, 0]
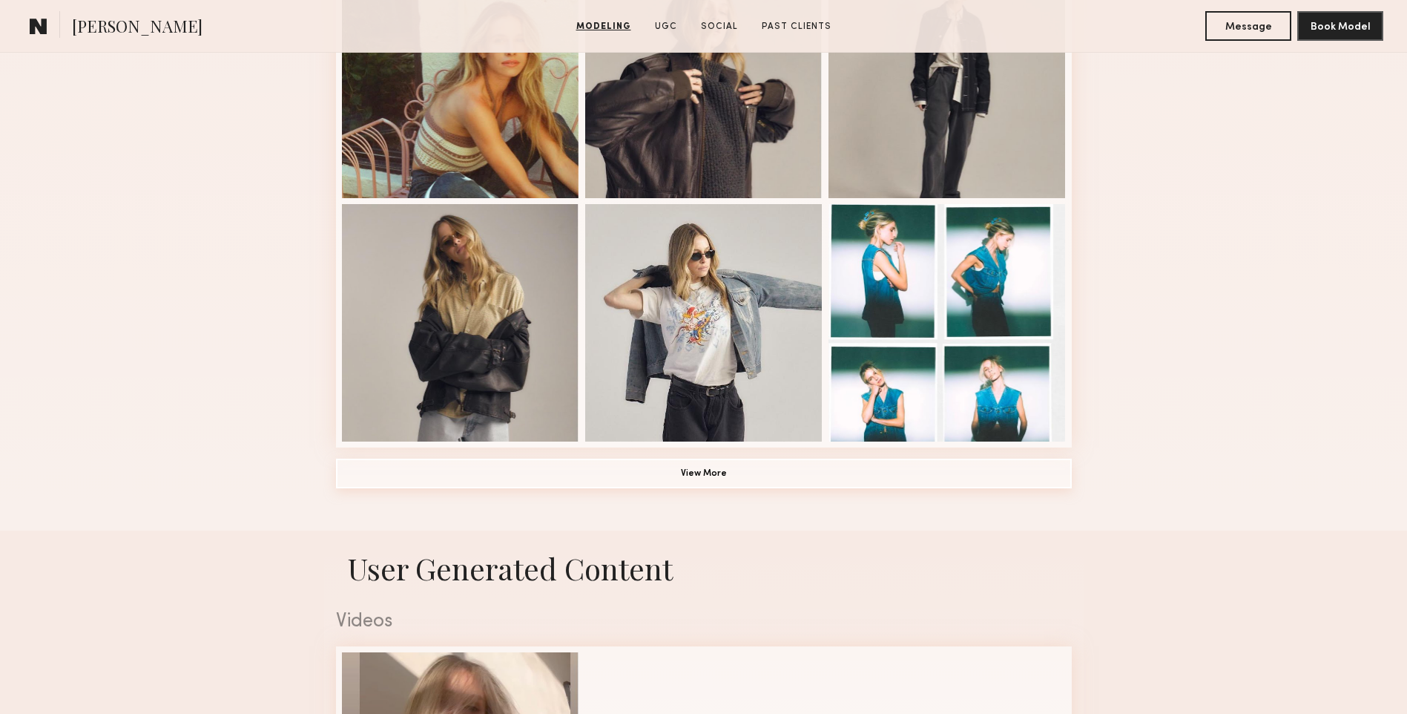
click at [692, 476] on button "View More" at bounding box center [704, 473] width 736 height 30
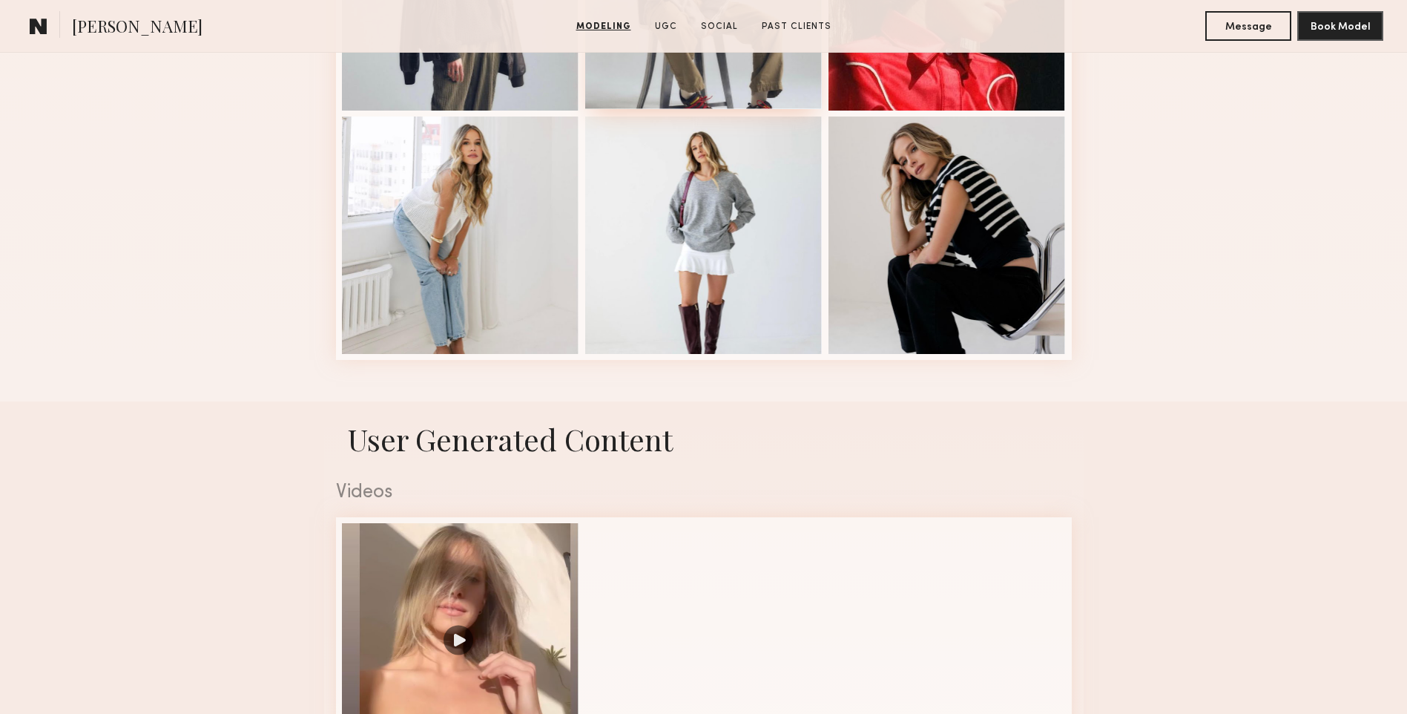
scroll to position [1484, 0]
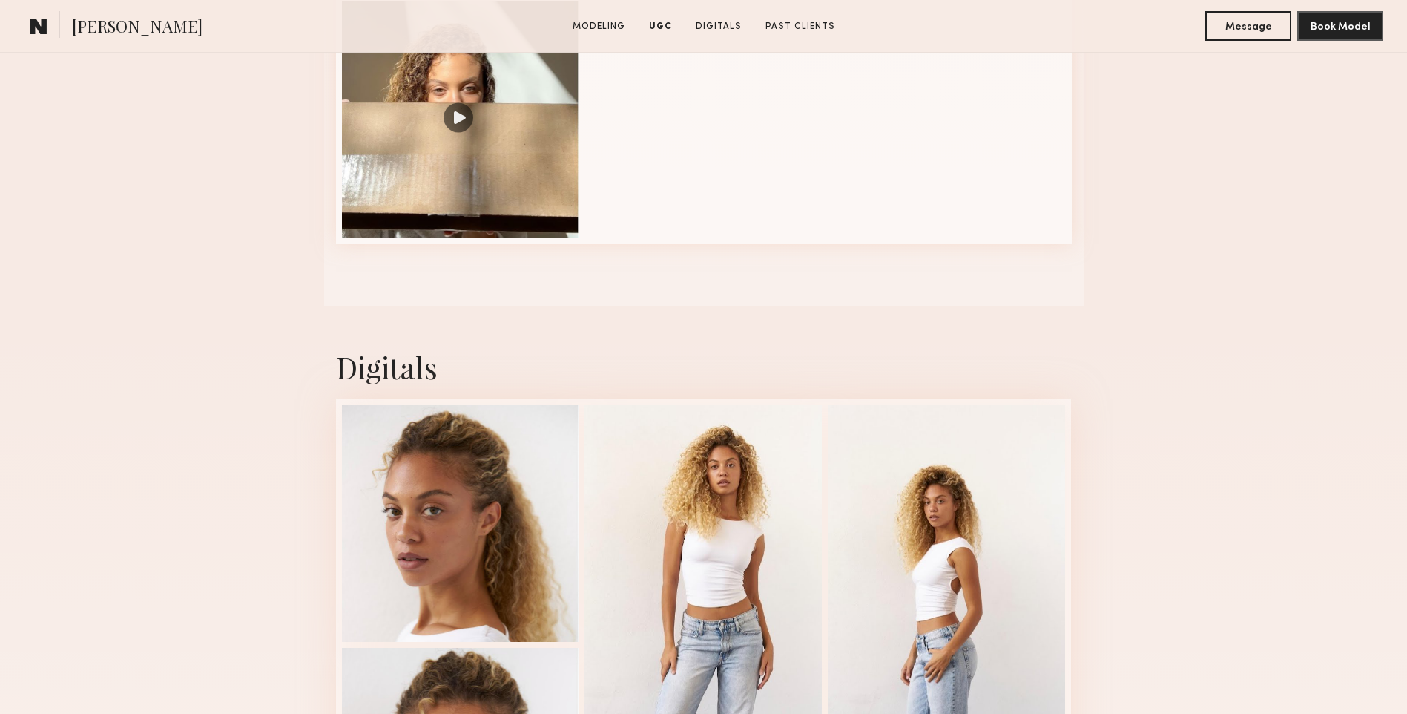
scroll to position [2225, 0]
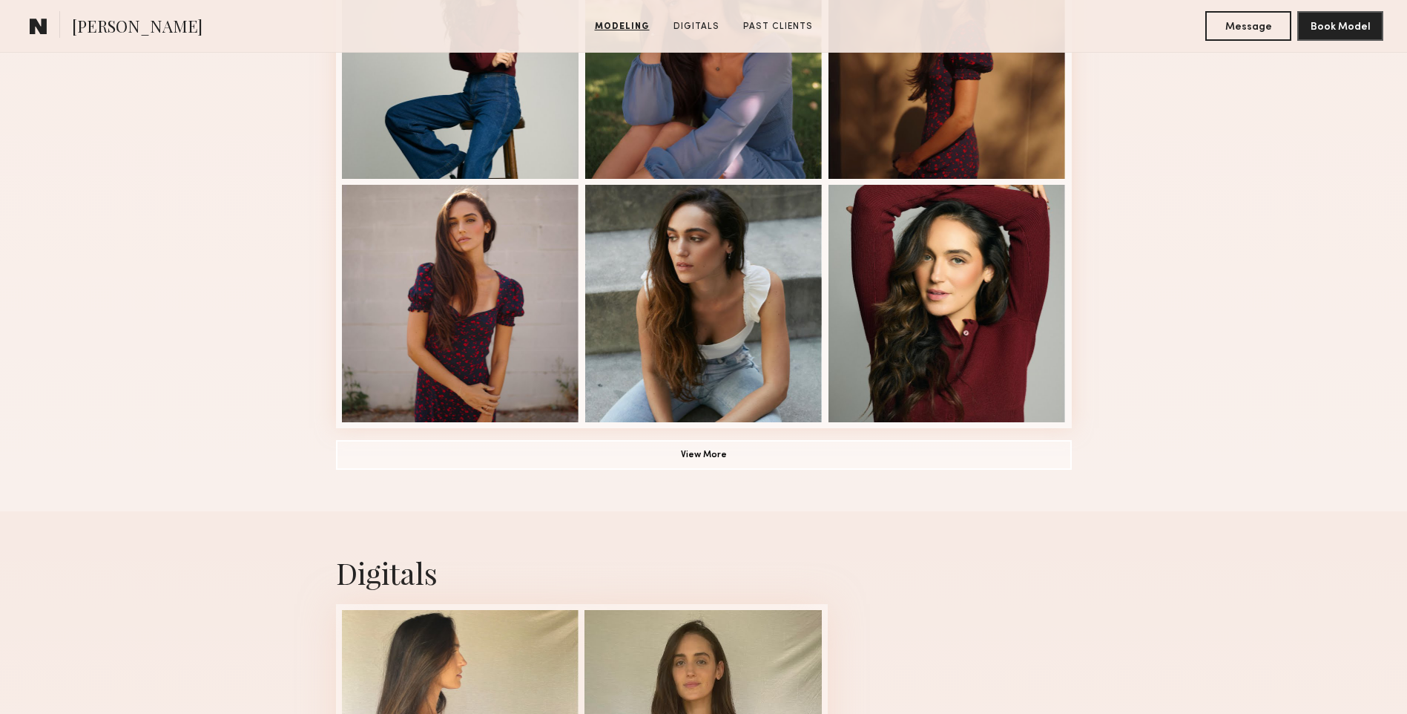
scroll to position [1187, 0]
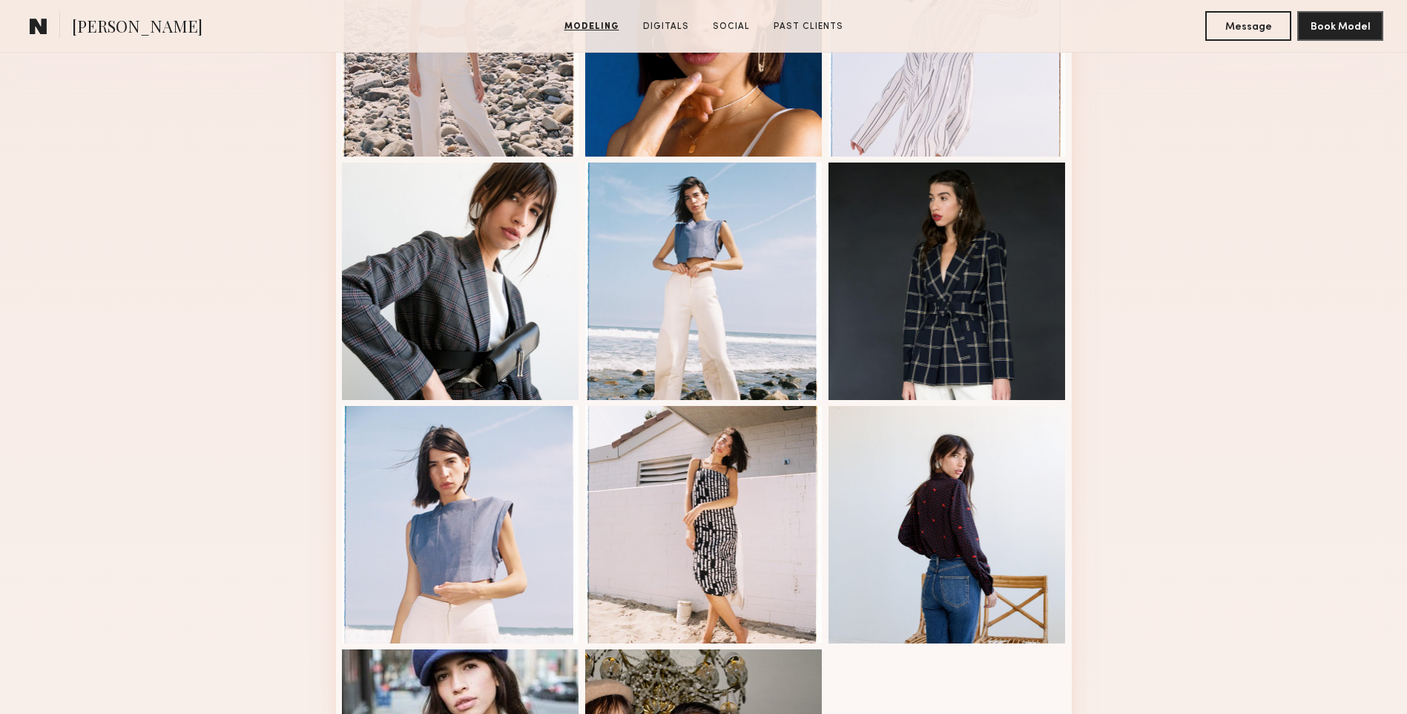
scroll to position [964, 0]
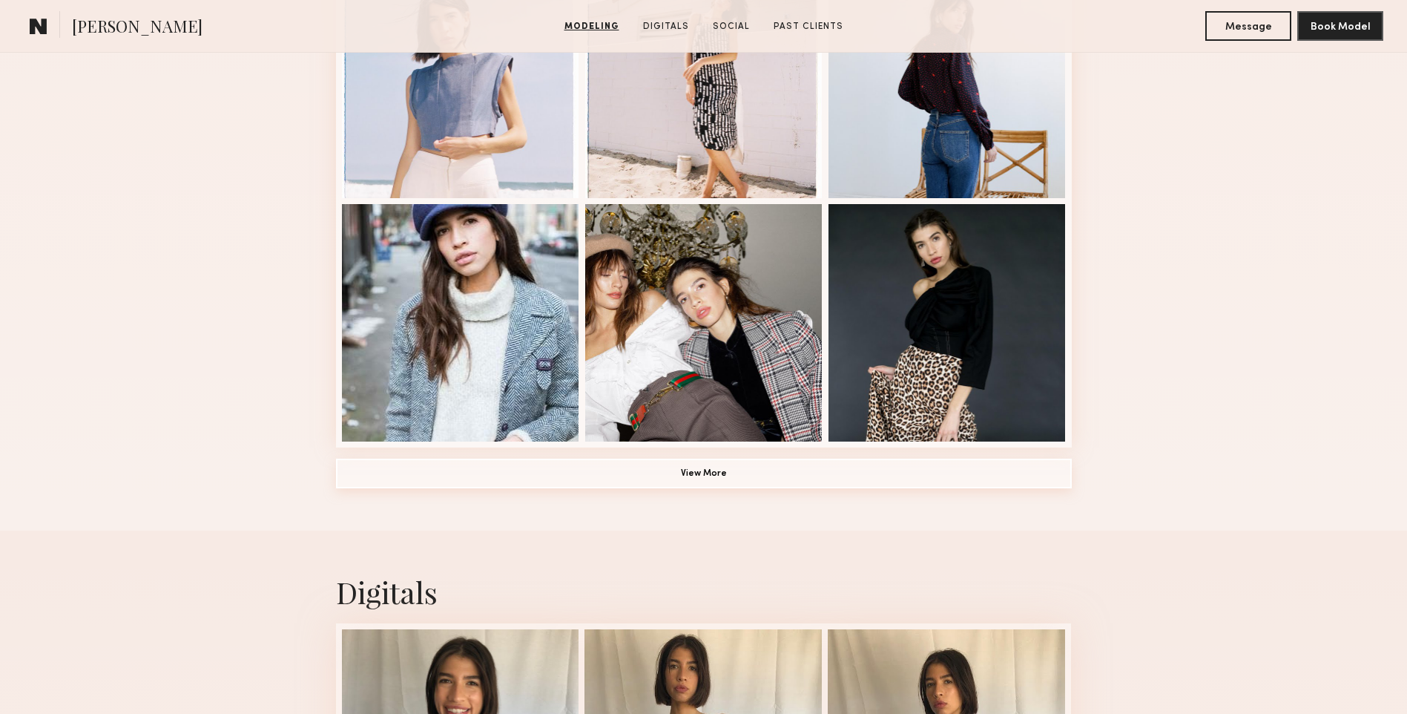
click at [773, 484] on button "View More" at bounding box center [704, 473] width 736 height 30
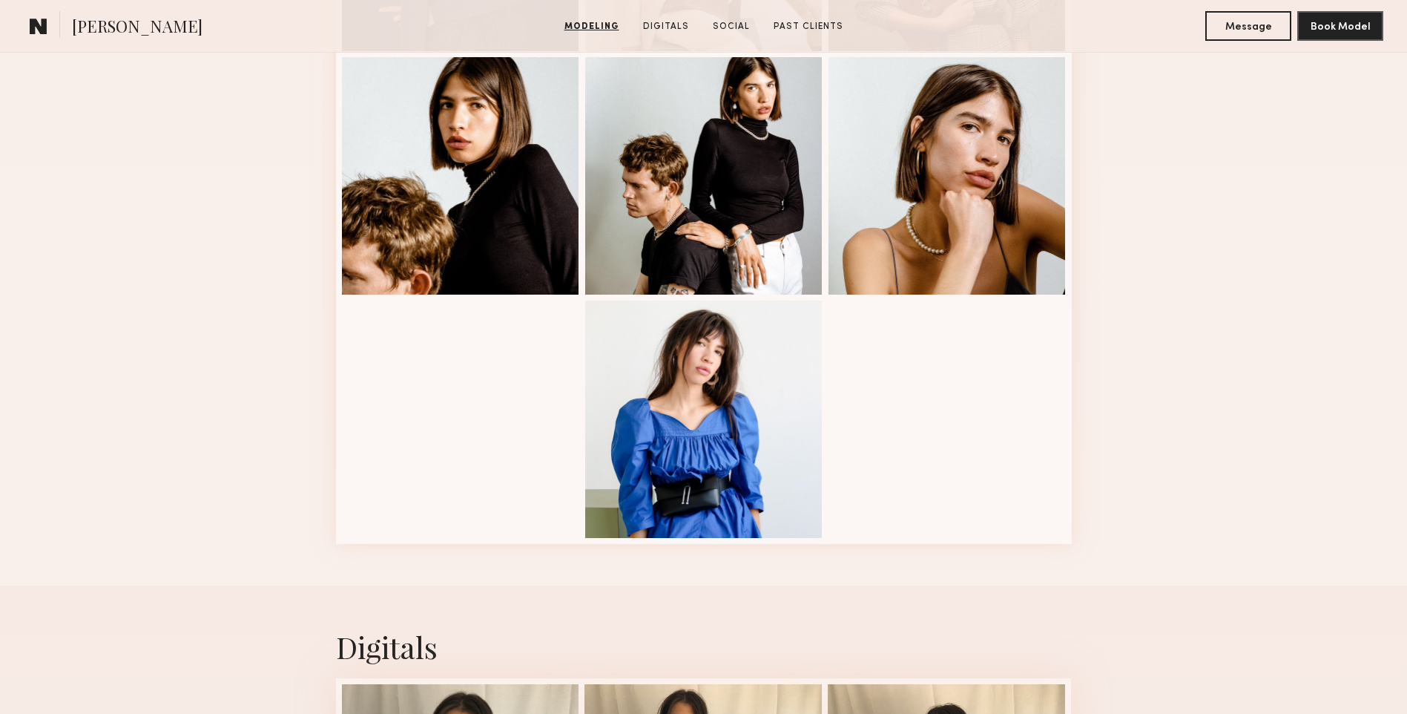
scroll to position [2151, 0]
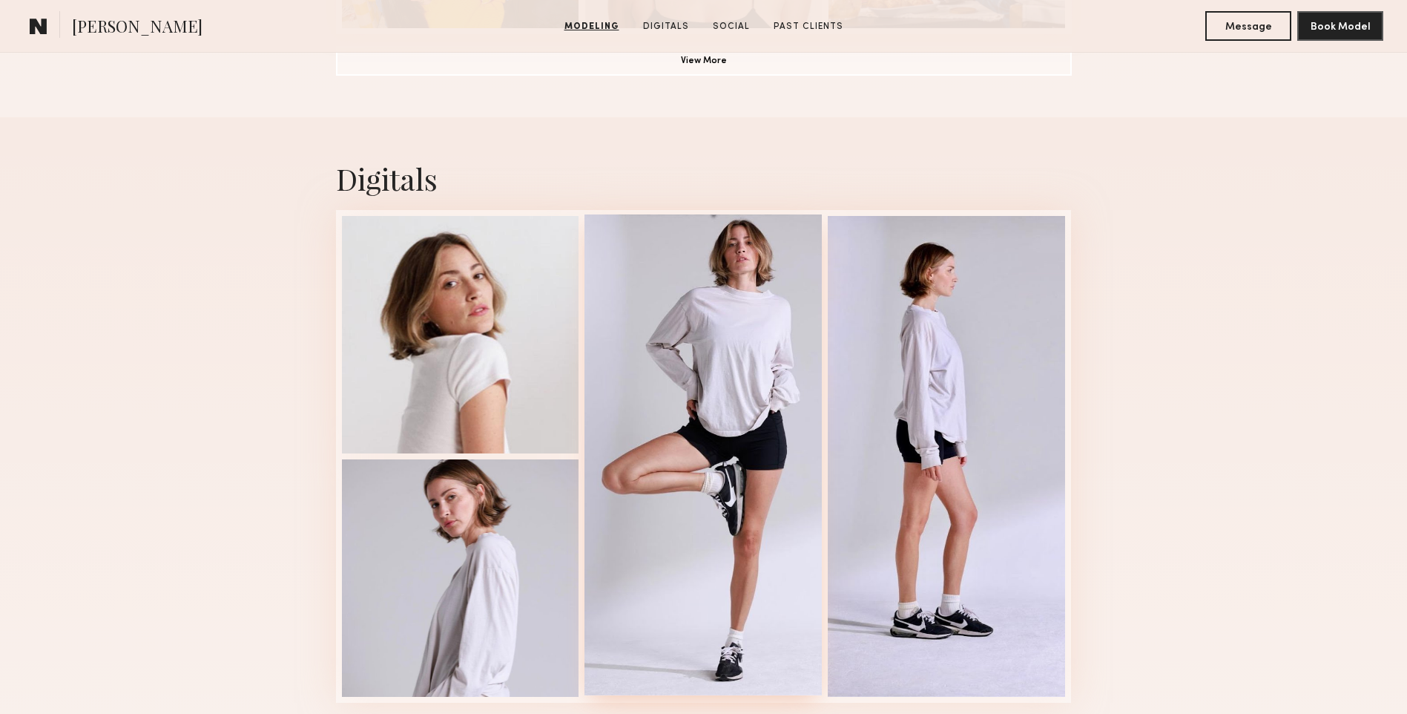
scroll to position [1409, 0]
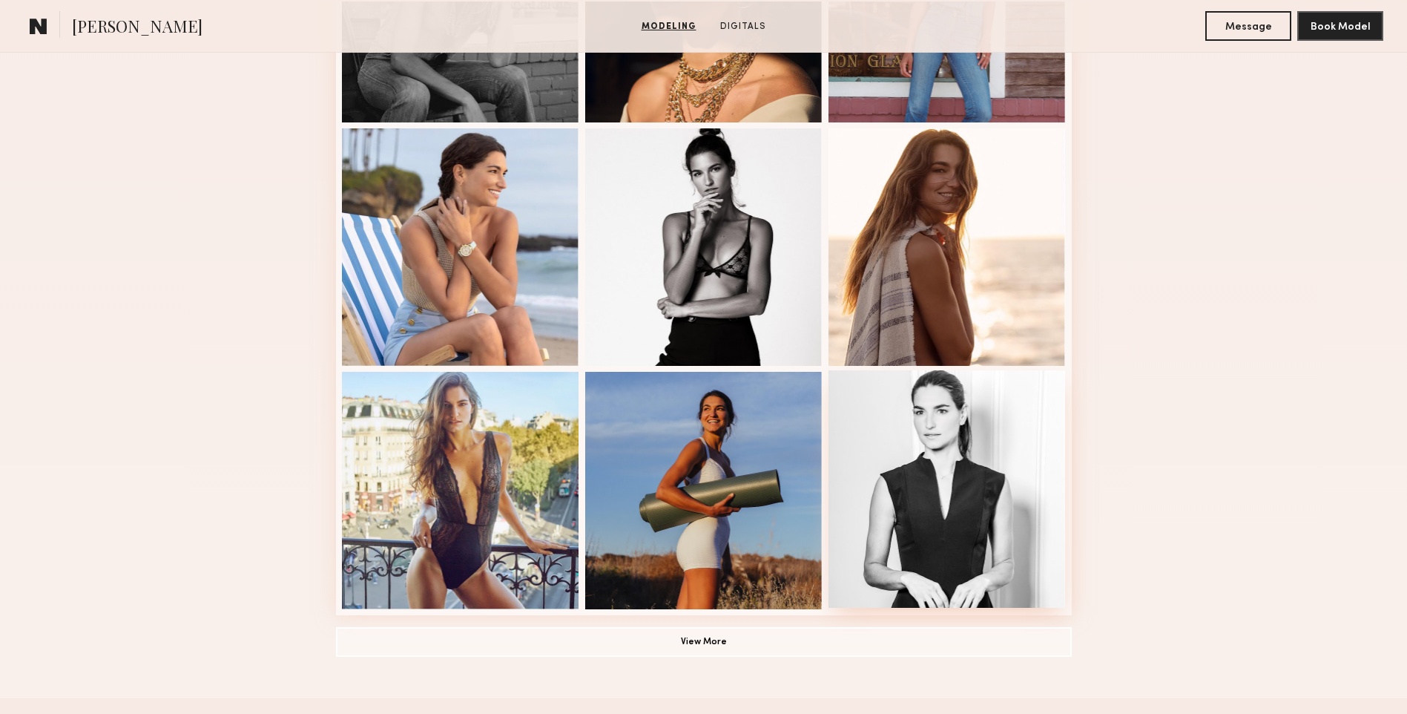
scroll to position [1113, 0]
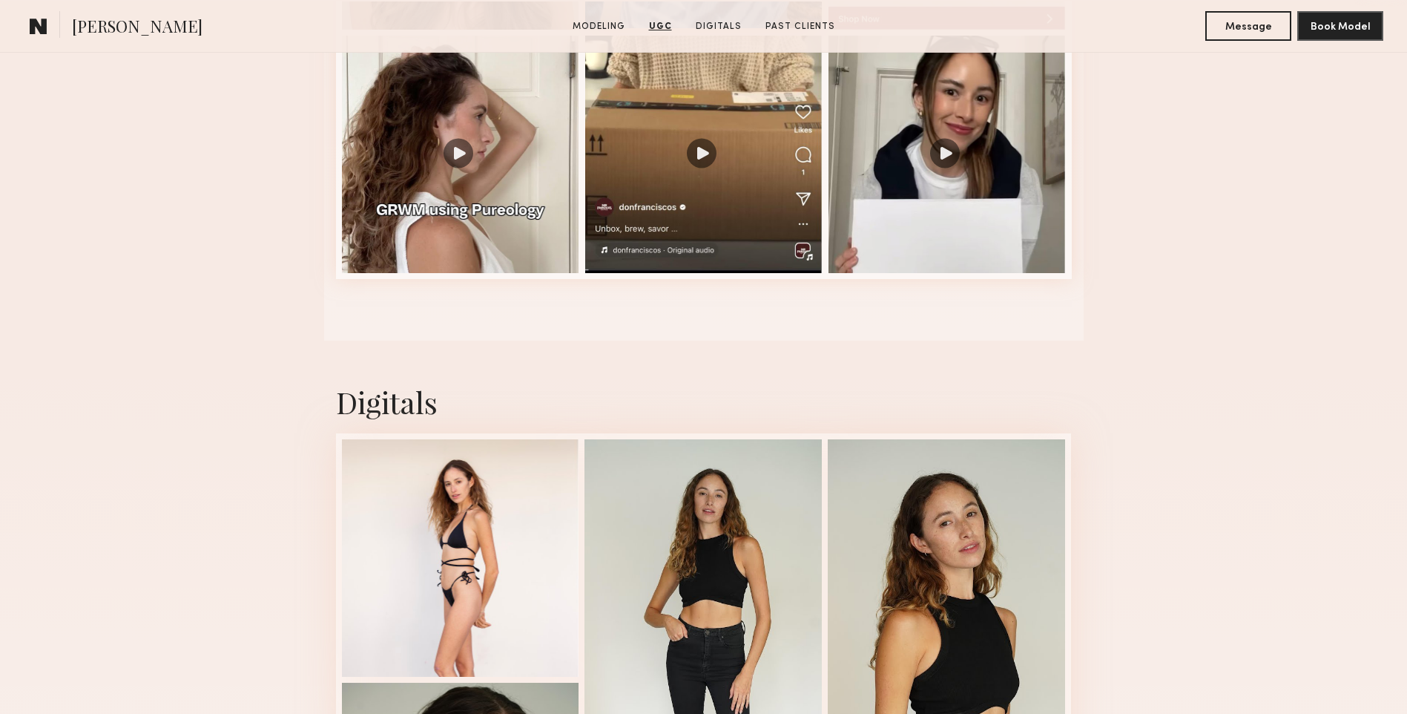
scroll to position [1929, 0]
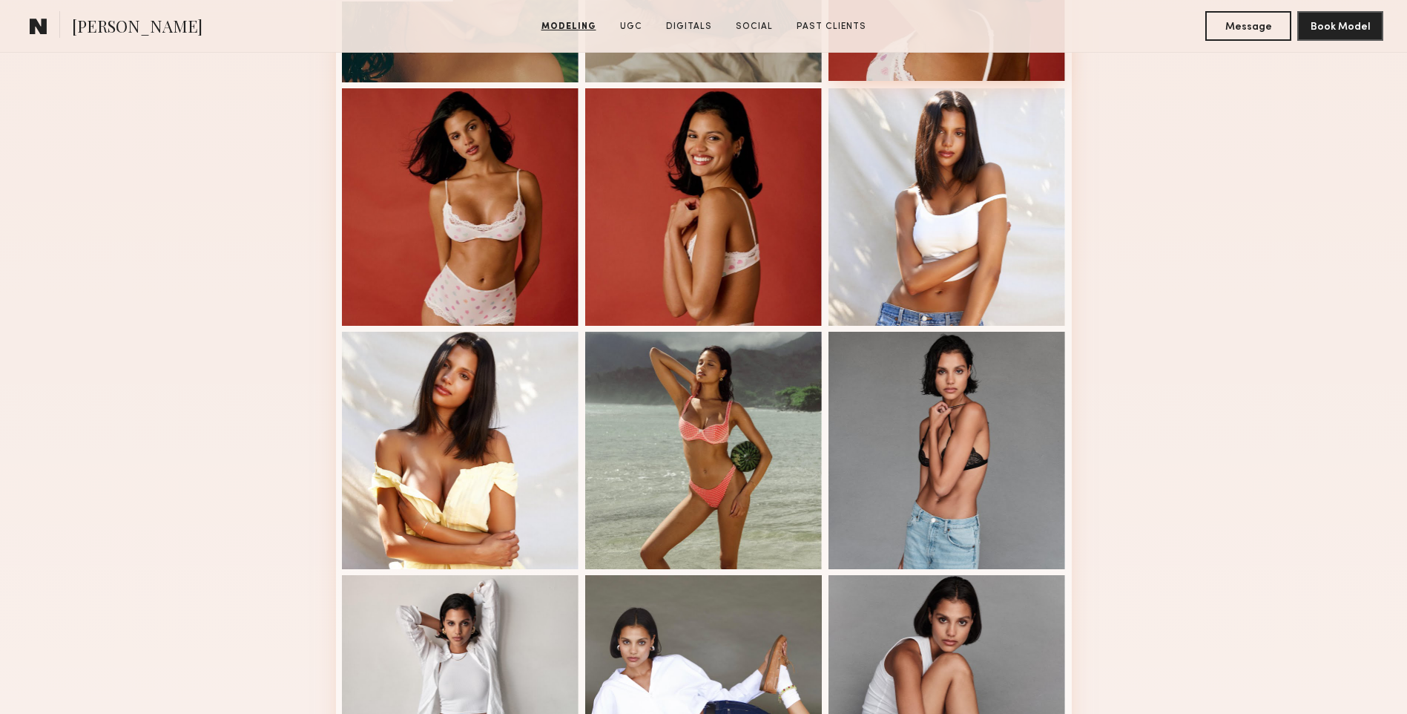
scroll to position [1187, 0]
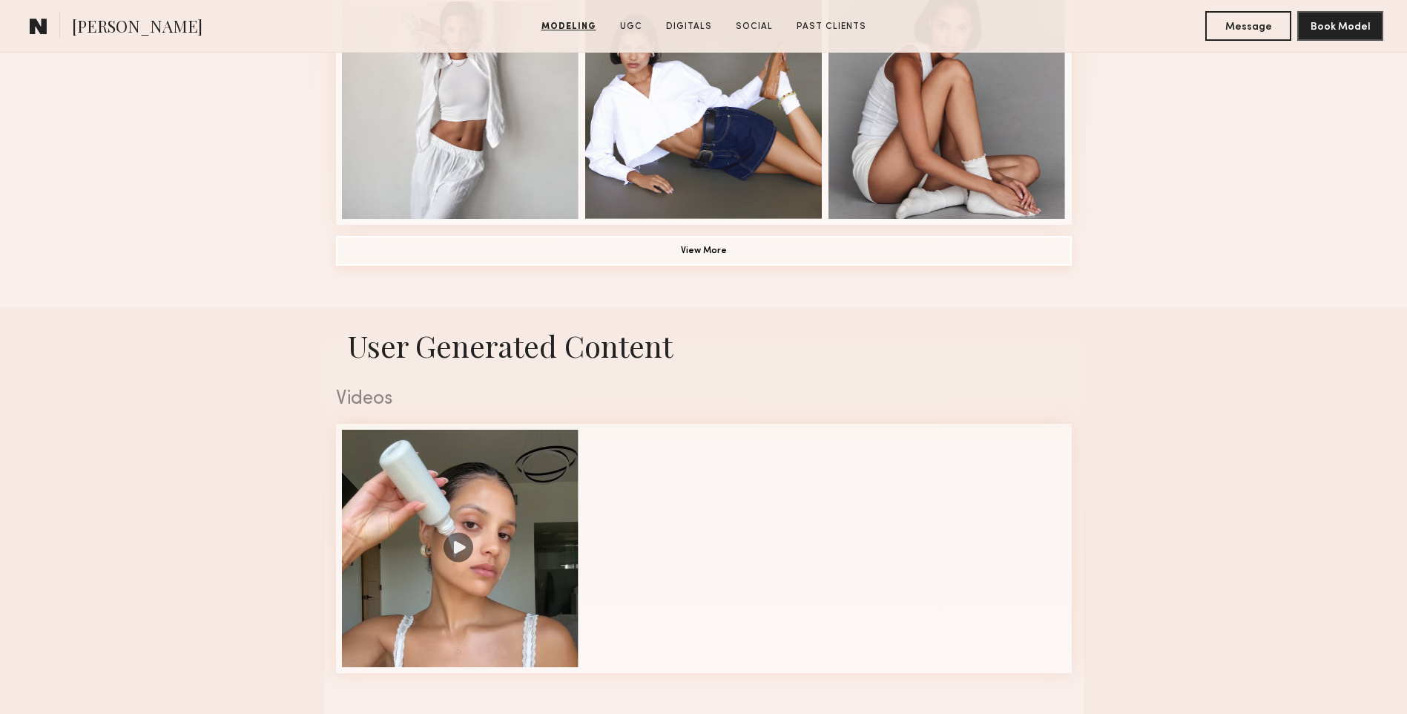
click at [723, 263] on button "View More" at bounding box center [704, 251] width 736 height 30
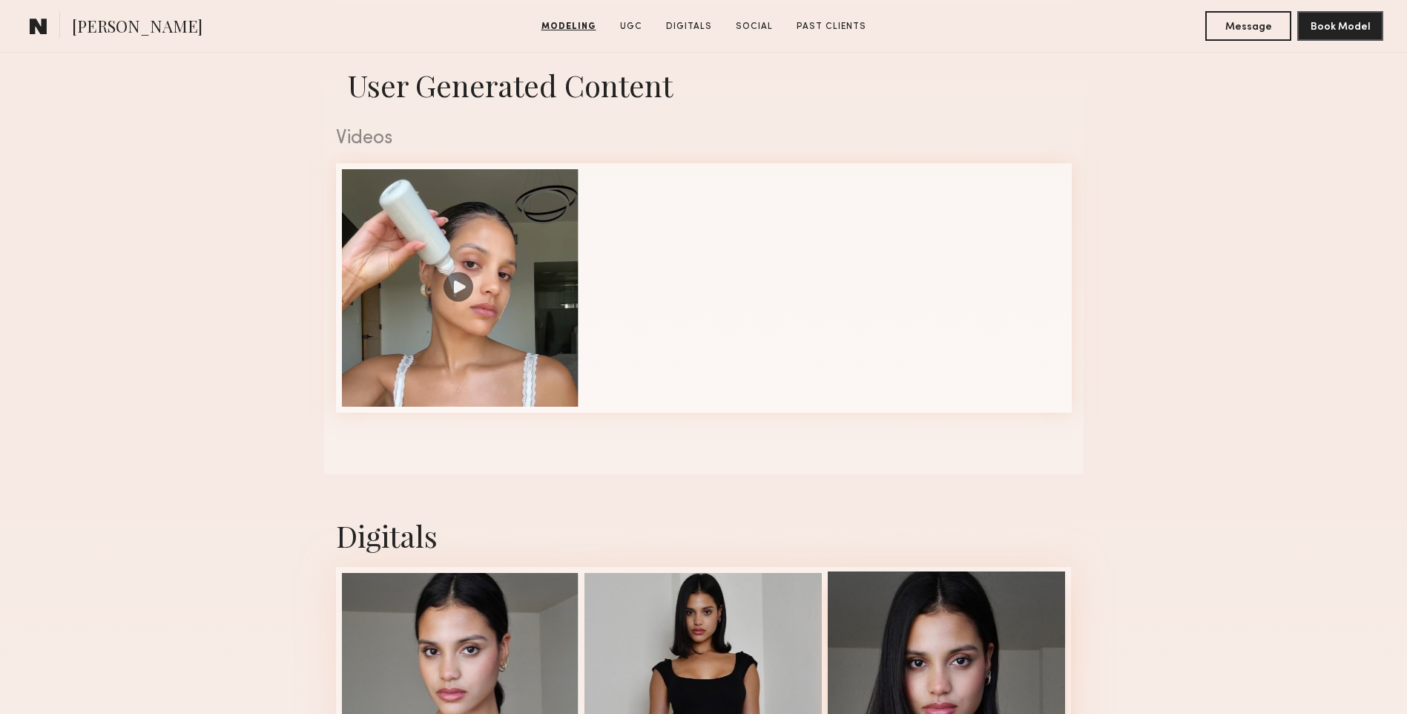
scroll to position [1929, 0]
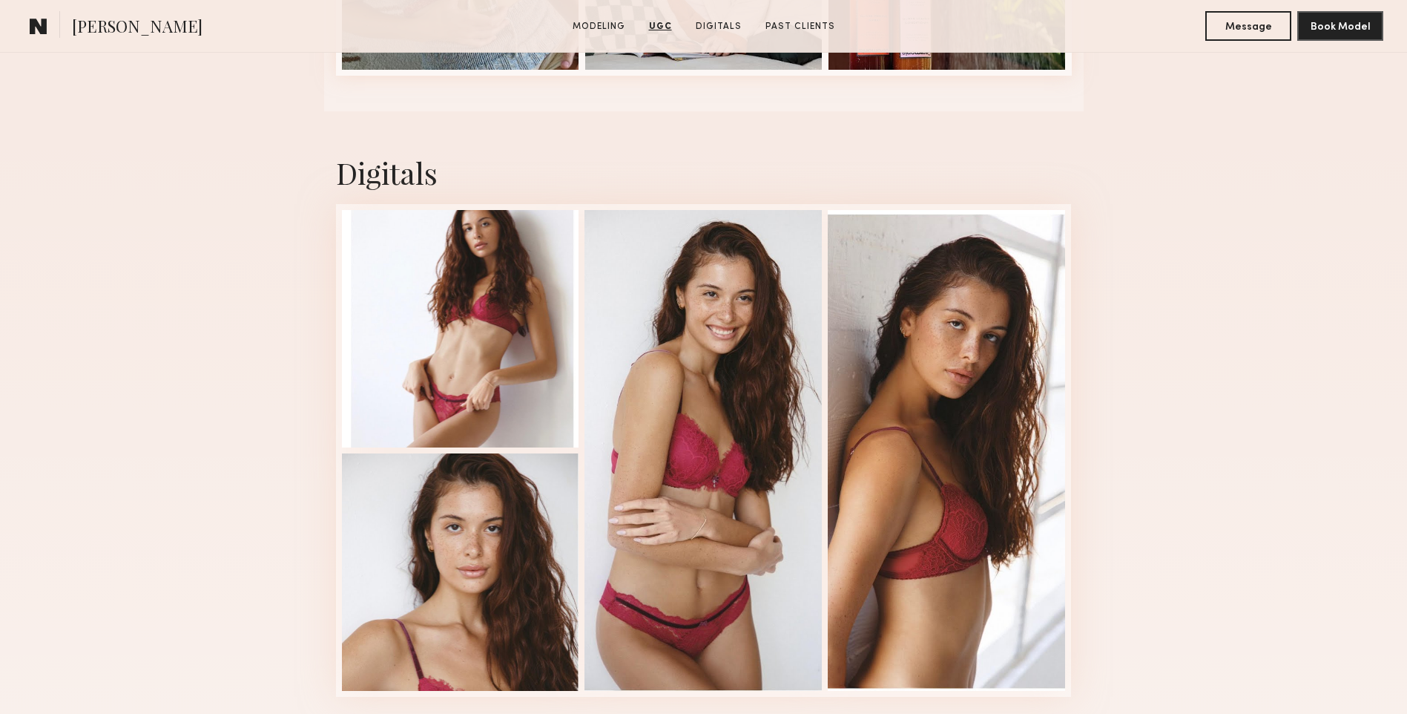
scroll to position [2522, 0]
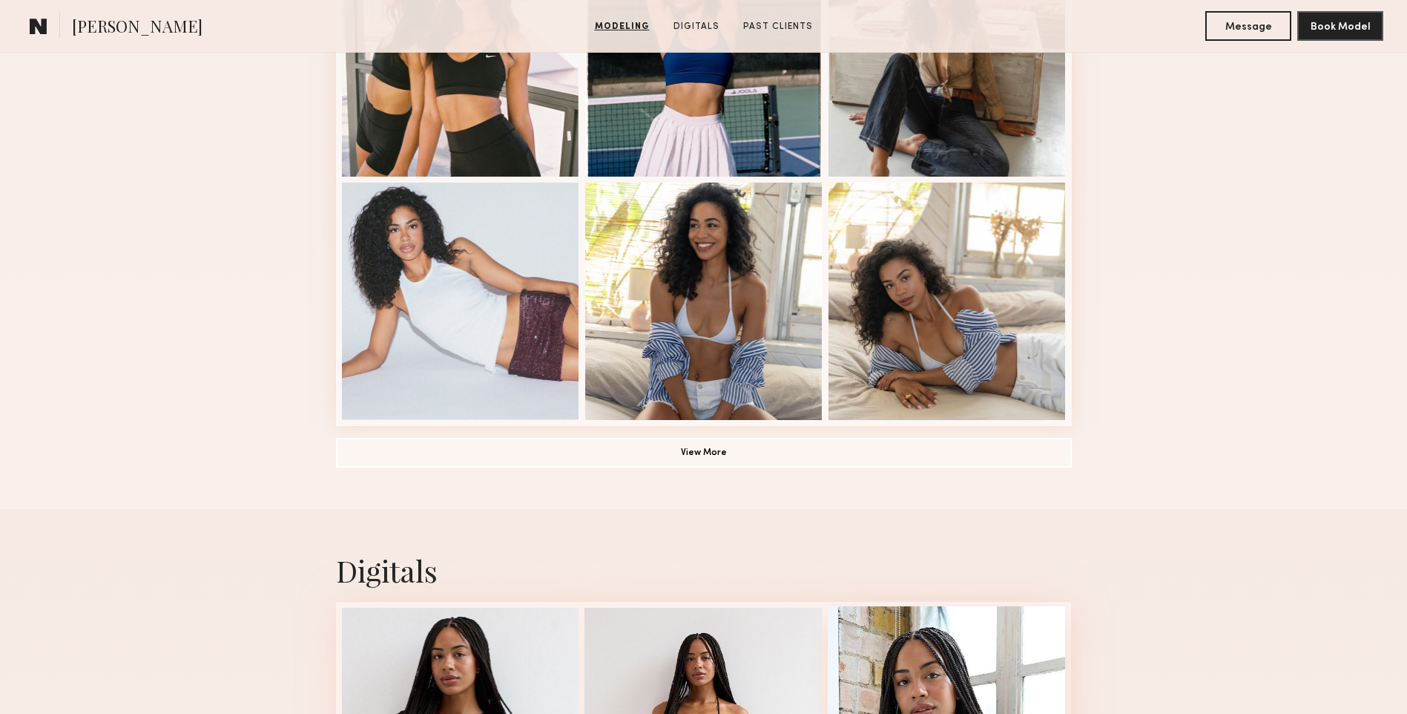
scroll to position [1261, 0]
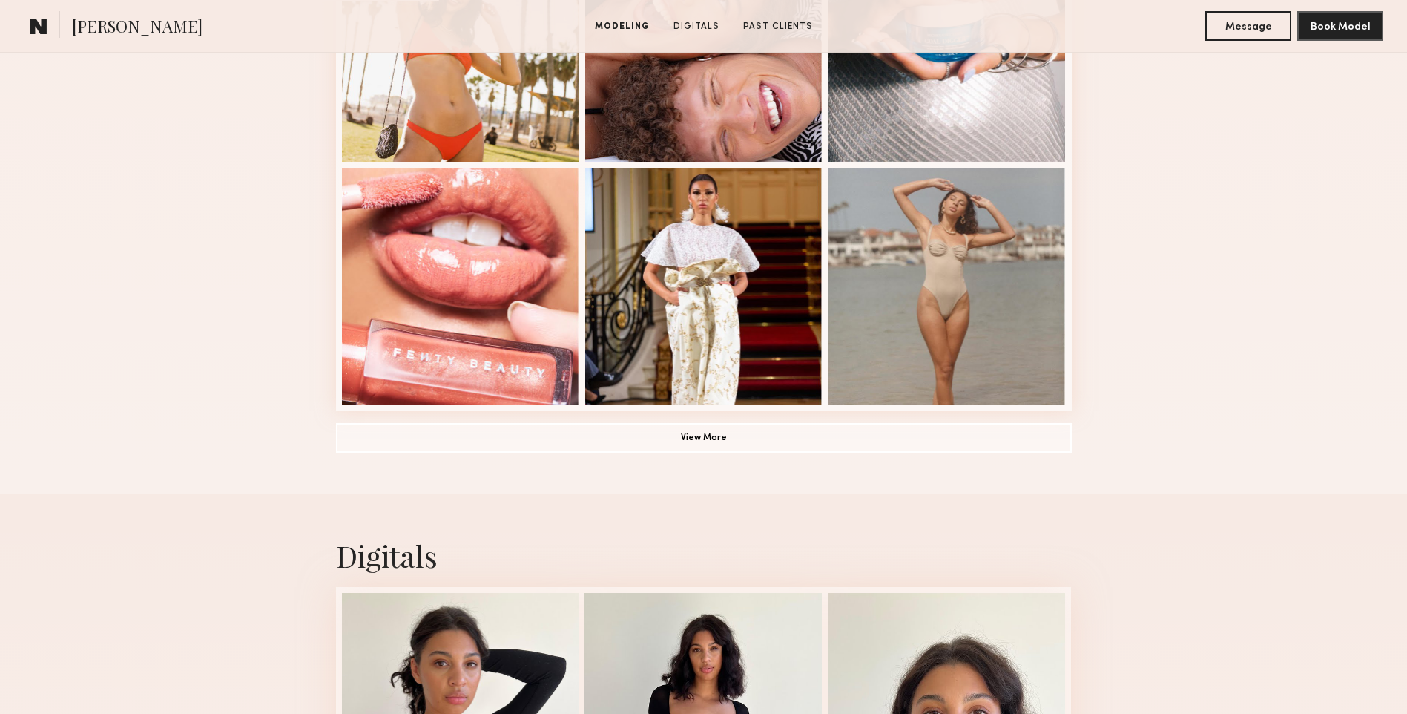
scroll to position [1039, 0]
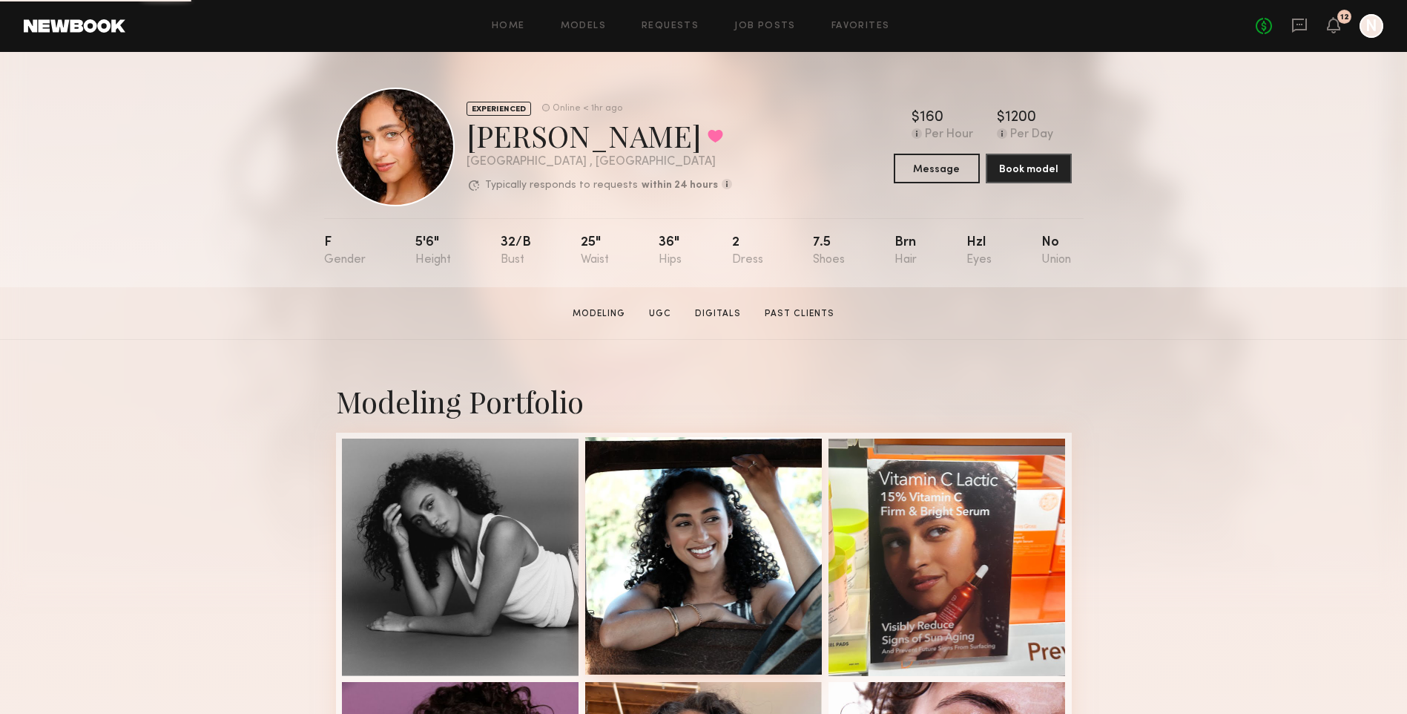
scroll to position [593, 0]
